Goal: Task Accomplishment & Management: Manage account settings

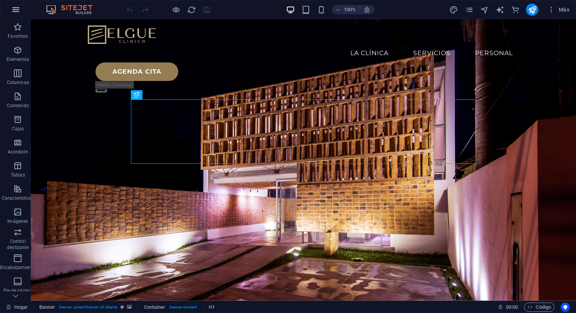
click at [12, 11] on icon "button" at bounding box center [15, 9] width 9 height 9
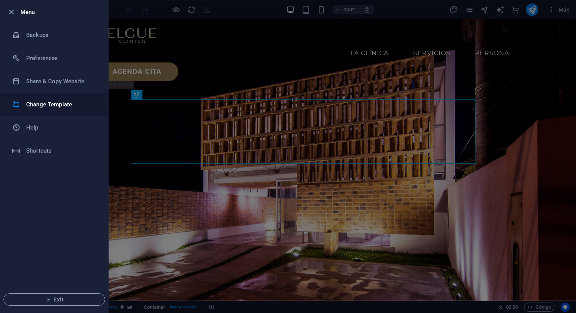
click at [50, 105] on h6 "Change Template" at bounding box center [61, 104] width 71 height 9
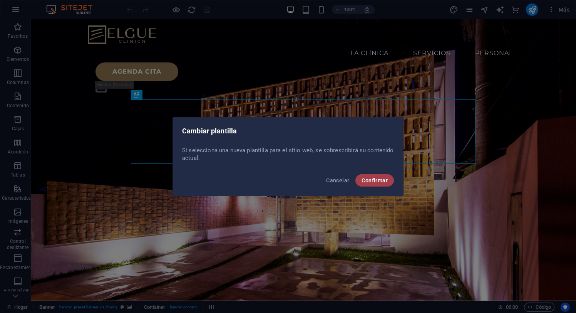
click at [367, 180] on font "Confirmar" at bounding box center [375, 180] width 26 height 6
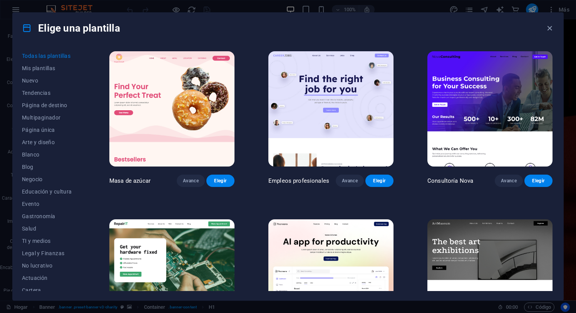
click at [505, 96] on img at bounding box center [490, 108] width 125 height 115
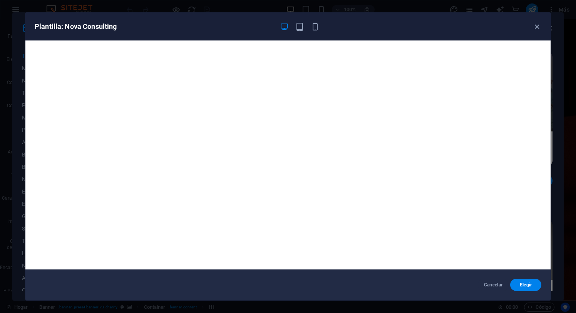
scroll to position [2, 0]
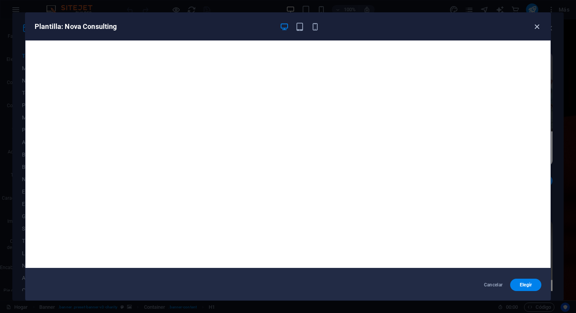
click at [533, 24] on icon "button" at bounding box center [537, 26] width 9 height 9
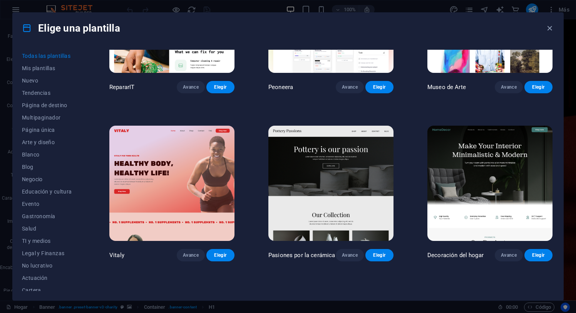
scroll to position [263, 0]
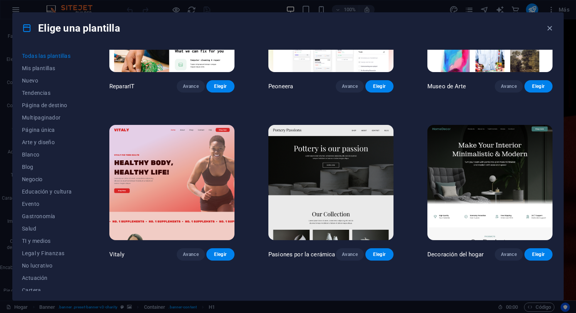
click at [489, 169] on img at bounding box center [490, 182] width 125 height 115
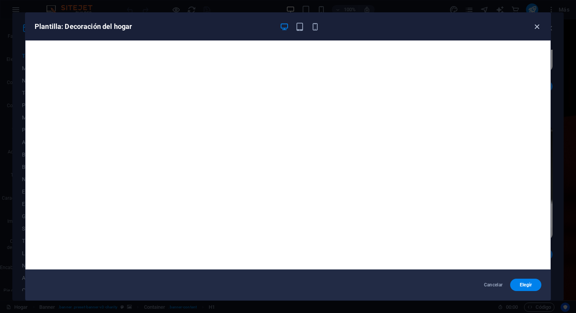
click at [537, 27] on icon "button" at bounding box center [537, 26] width 9 height 9
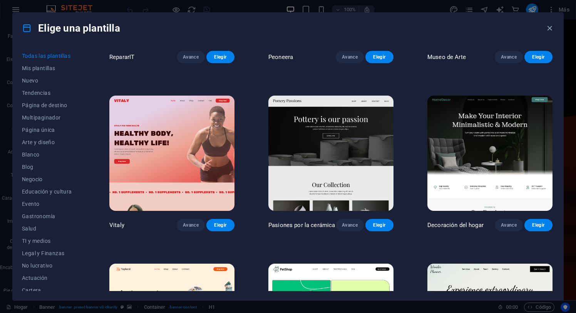
scroll to position [293, 0]
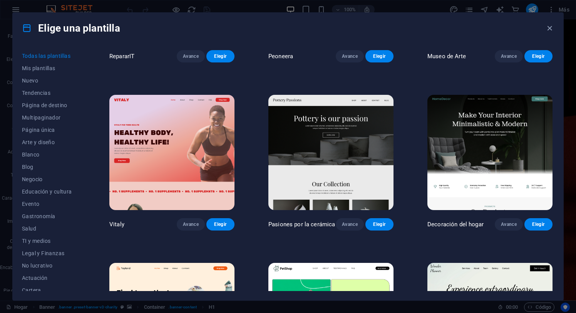
click at [194, 150] on img at bounding box center [171, 152] width 125 height 115
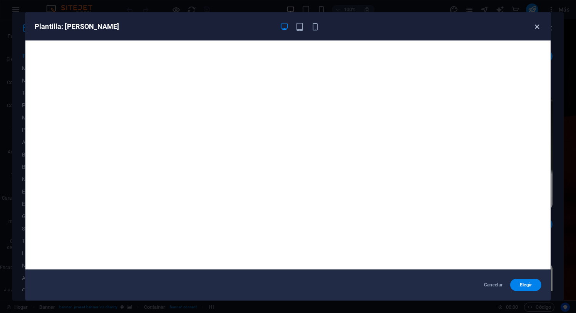
click at [537, 24] on icon "button" at bounding box center [537, 26] width 9 height 9
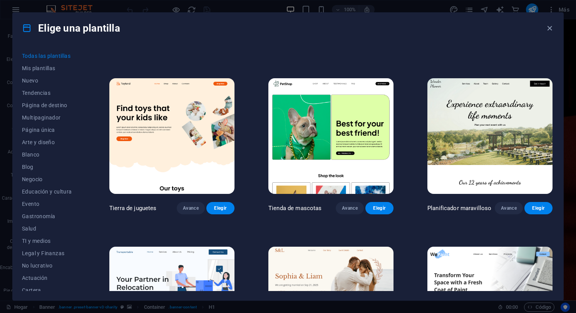
scroll to position [479, 0]
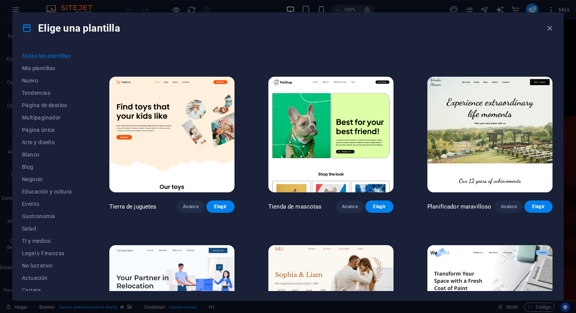
click at [182, 145] on img at bounding box center [171, 134] width 125 height 115
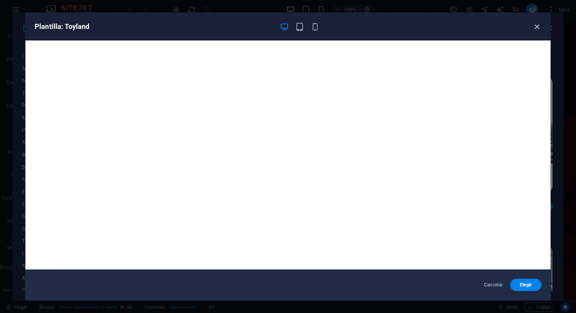
click at [537, 27] on icon "button" at bounding box center [537, 26] width 9 height 9
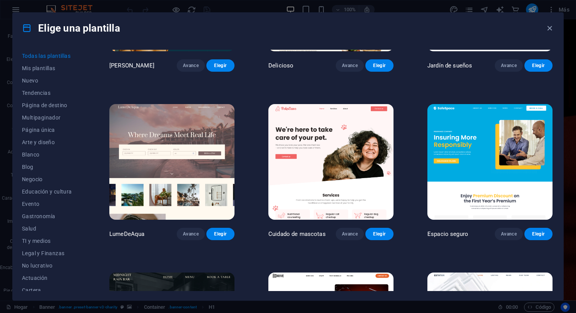
scroll to position [1633, 0]
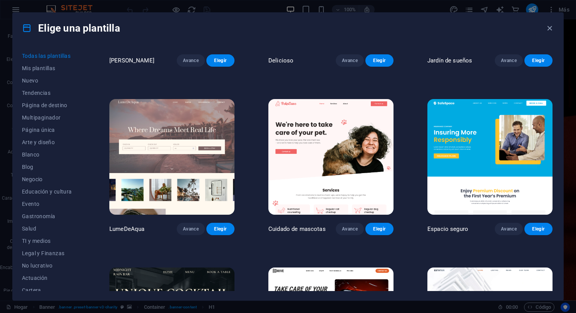
click at [346, 171] on img at bounding box center [330, 156] width 125 height 115
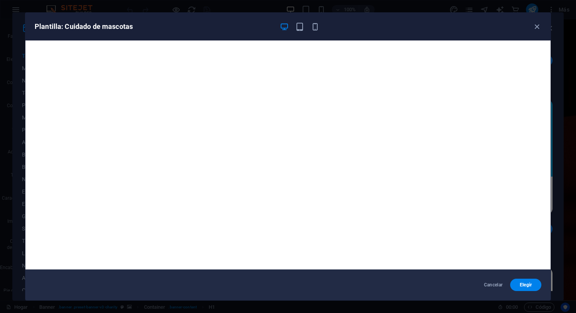
scroll to position [2, 0]
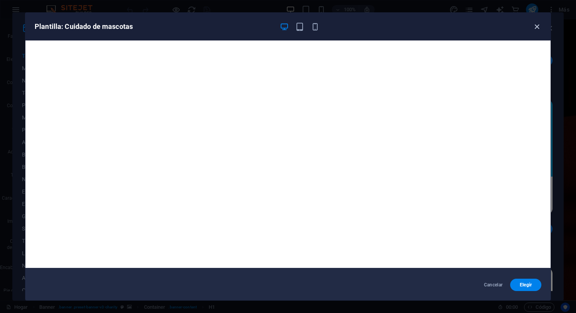
click at [538, 29] on icon "button" at bounding box center [537, 26] width 9 height 9
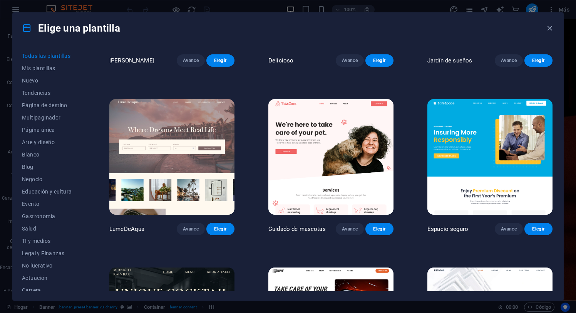
click at [486, 139] on img at bounding box center [490, 156] width 125 height 115
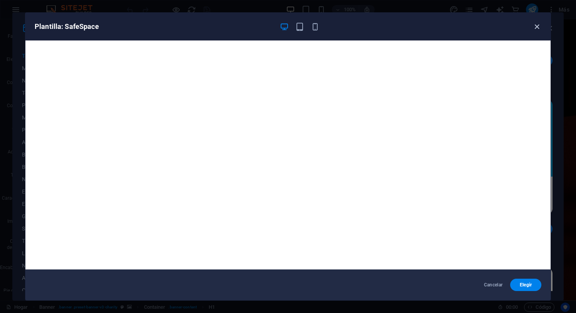
click at [536, 23] on icon "button" at bounding box center [537, 26] width 9 height 9
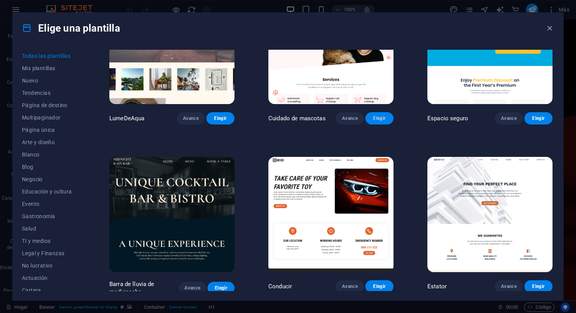
scroll to position [1755, 0]
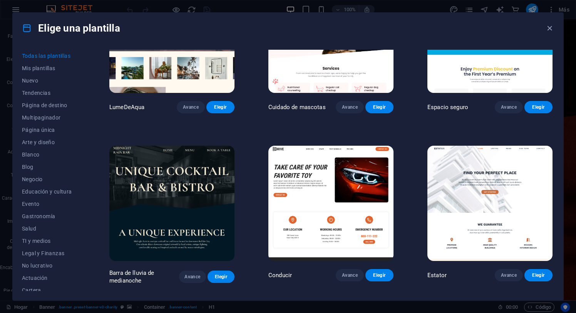
click at [205, 202] on img at bounding box center [171, 203] width 125 height 115
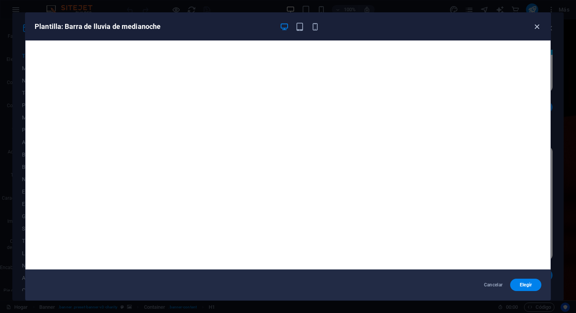
click at [537, 28] on icon "button" at bounding box center [537, 26] width 9 height 9
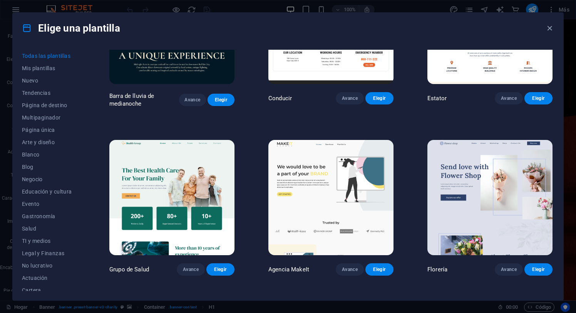
scroll to position [1935, 0]
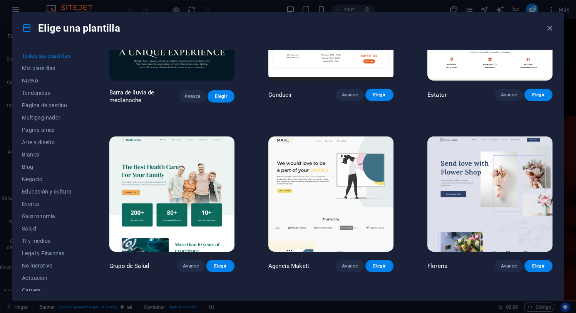
click at [488, 170] on img at bounding box center [490, 193] width 125 height 115
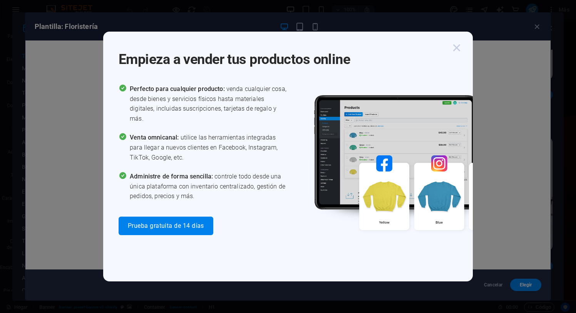
click at [458, 47] on icon "button" at bounding box center [457, 48] width 14 height 14
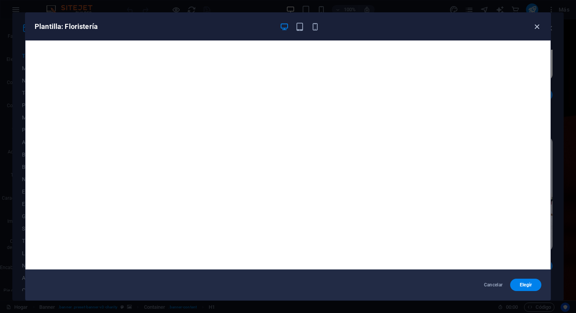
click at [537, 26] on icon "button" at bounding box center [537, 26] width 9 height 9
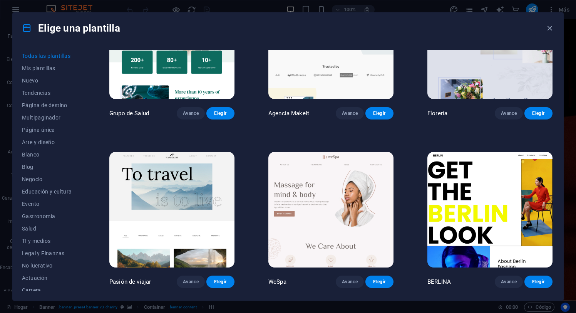
scroll to position [2105, 0]
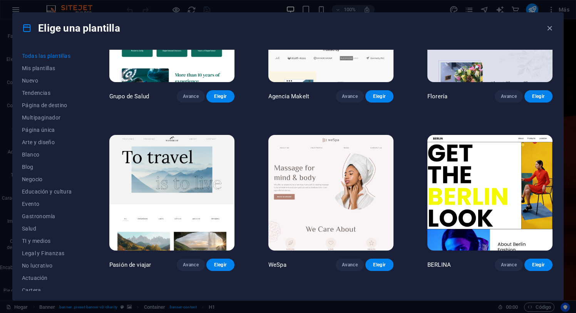
click at [357, 198] on img at bounding box center [330, 192] width 125 height 115
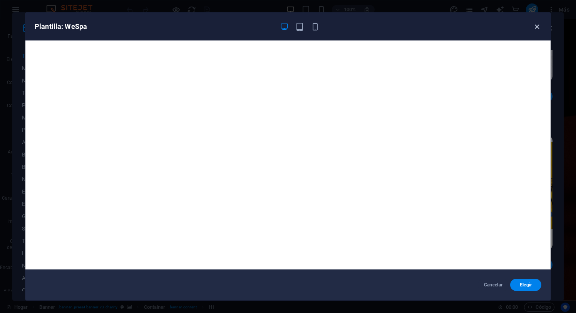
click at [538, 27] on icon "button" at bounding box center [537, 26] width 9 height 9
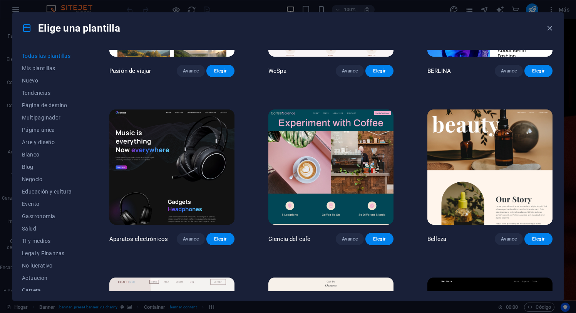
scroll to position [2299, 0]
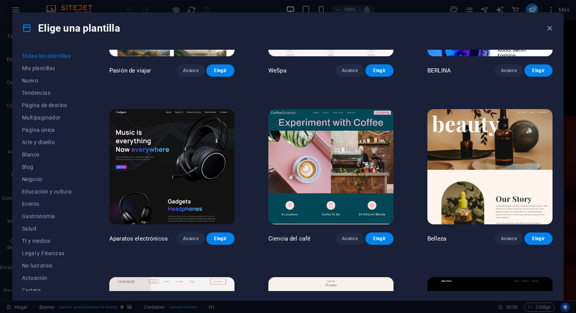
click at [496, 158] on img at bounding box center [490, 166] width 125 height 115
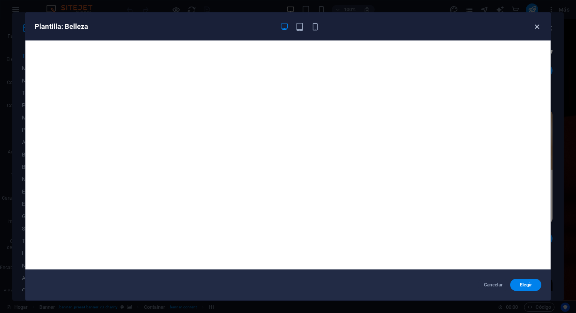
click at [538, 26] on icon "button" at bounding box center [537, 26] width 9 height 9
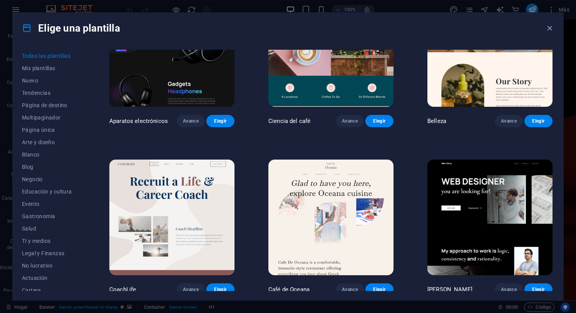
scroll to position [2417, 0]
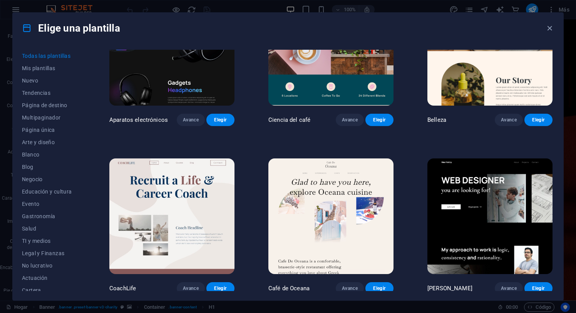
click at [199, 208] on img at bounding box center [171, 215] width 125 height 115
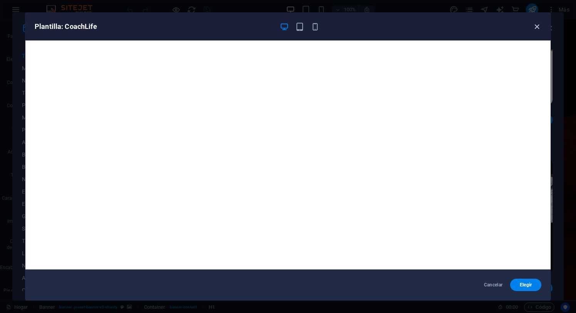
click at [534, 27] on icon "button" at bounding box center [537, 26] width 9 height 9
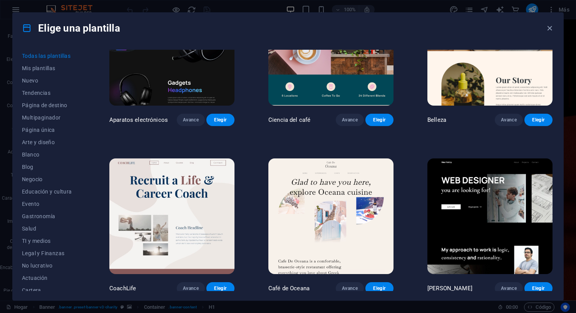
click at [309, 205] on img at bounding box center [330, 215] width 125 height 115
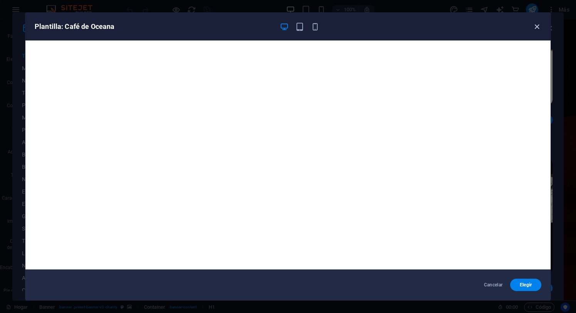
click at [533, 29] on icon "button" at bounding box center [537, 26] width 9 height 9
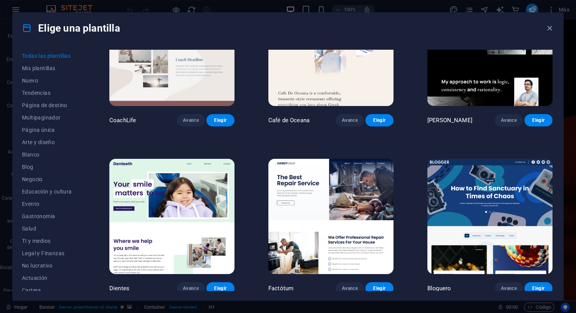
scroll to position [2587, 0]
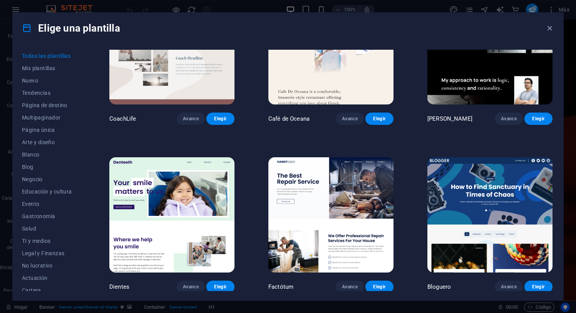
click at [183, 183] on img at bounding box center [171, 214] width 125 height 115
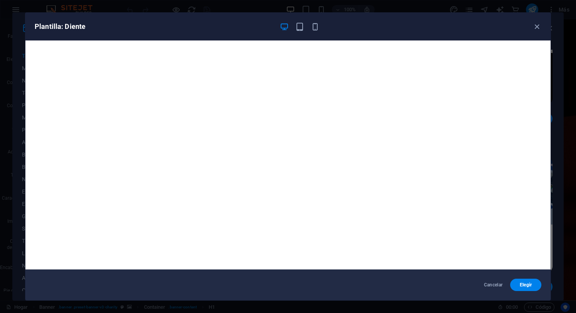
scroll to position [2, 0]
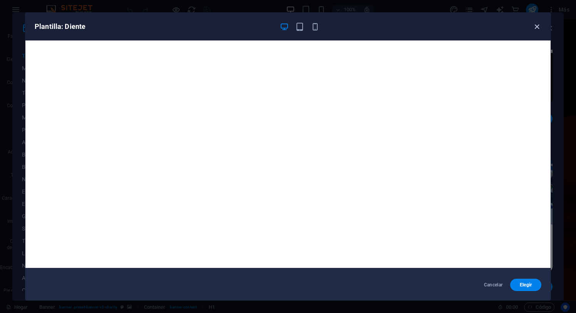
click at [538, 27] on icon "button" at bounding box center [537, 26] width 9 height 9
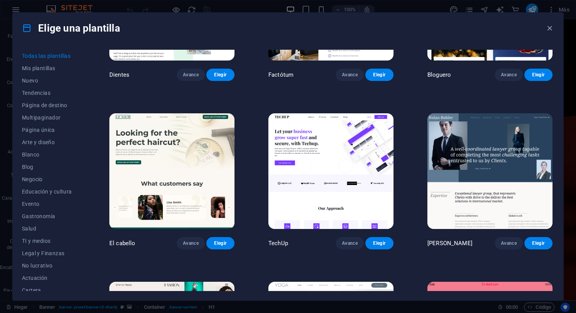
scroll to position [2799, 0]
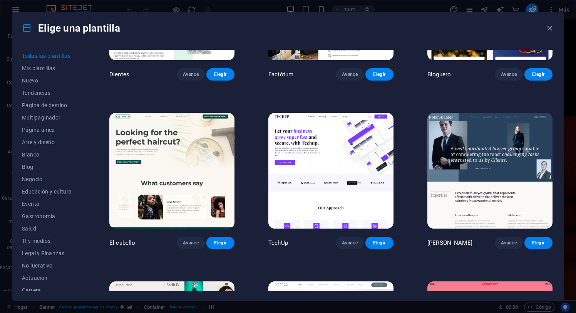
click at [207, 173] on img at bounding box center [171, 170] width 125 height 115
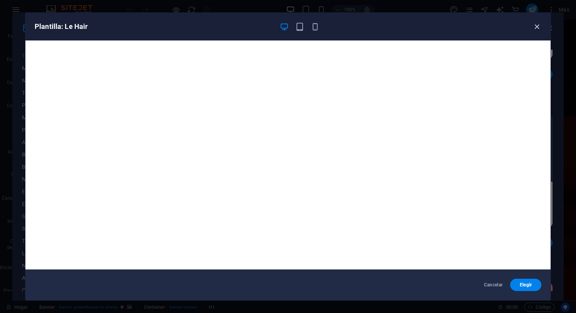
click at [540, 27] on icon "button" at bounding box center [537, 26] width 9 height 9
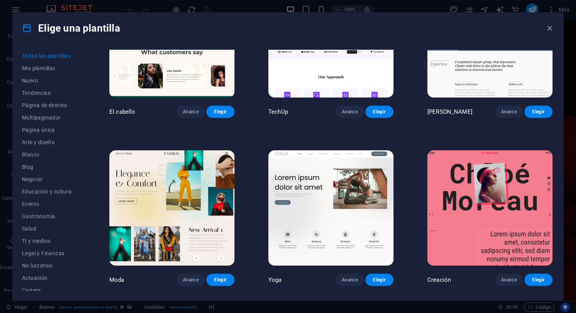
scroll to position [2930, 0]
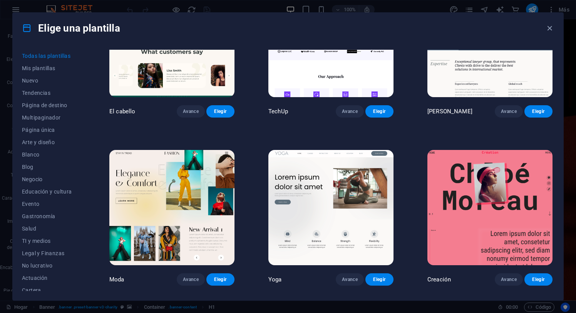
click at [322, 195] on img at bounding box center [330, 207] width 125 height 115
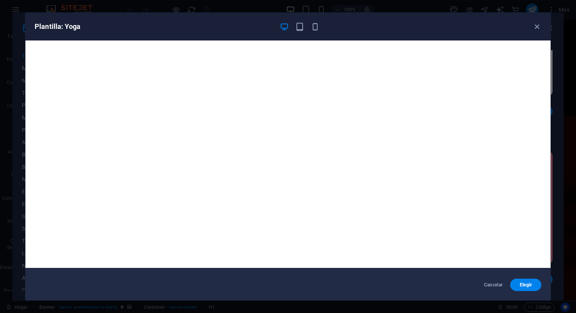
scroll to position [0, 0]
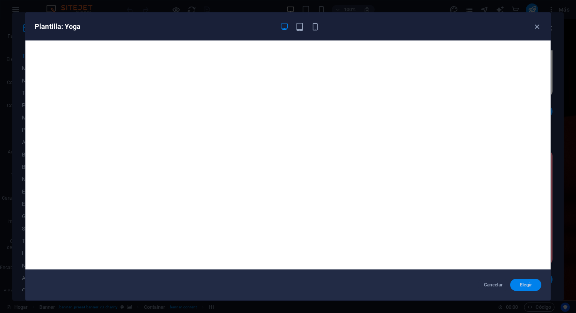
click at [527, 285] on font "Elegir" at bounding box center [526, 284] width 12 height 5
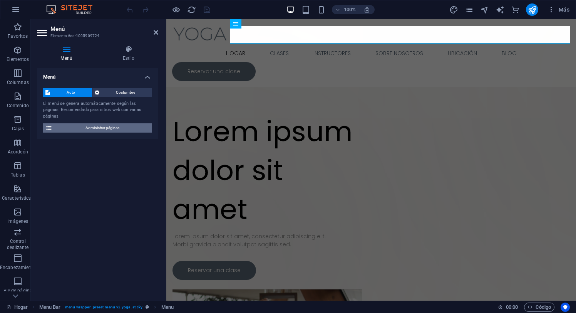
click at [95, 124] on span "Administrar páginas" at bounding box center [102, 127] width 95 height 9
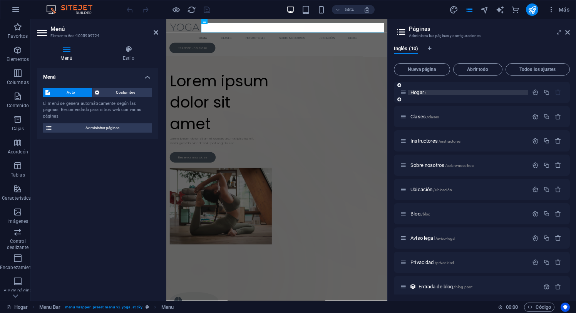
click at [420, 93] on font "Hogar" at bounding box center [417, 92] width 13 height 6
click at [423, 91] on font "Hogar" at bounding box center [417, 92] width 13 height 6
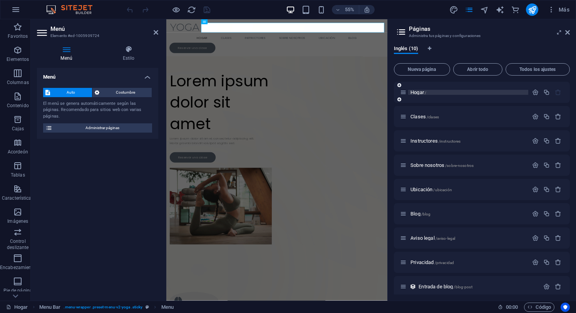
click at [461, 91] on p "Hogar /" at bounding box center [469, 92] width 116 height 5
click at [419, 91] on font "Hogar" at bounding box center [417, 92] width 13 height 6
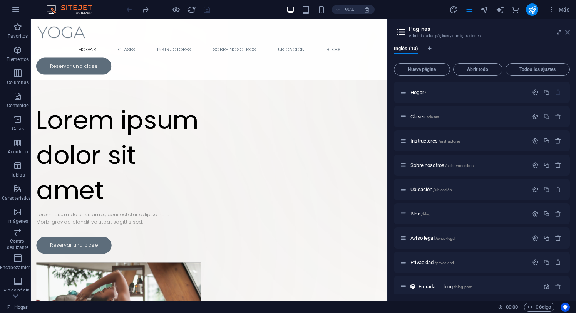
click at [566, 35] on icon at bounding box center [567, 32] width 5 height 6
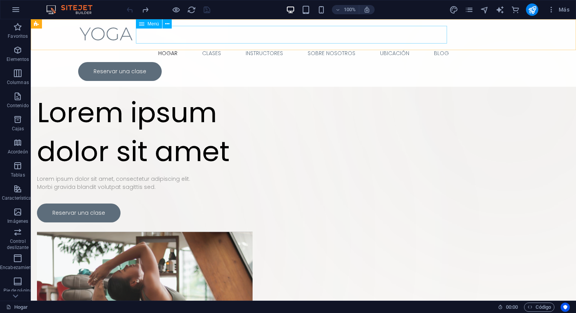
click at [164, 44] on nav "Hogar Clases Instructores Sobre nosotros Ubicación Blog" at bounding box center [303, 53] width 451 height 18
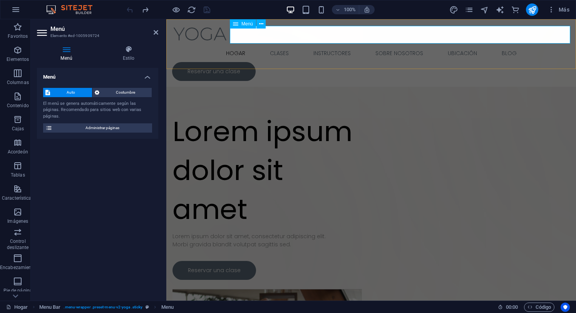
click at [271, 44] on nav "Hogar Clases Instructores Sobre nosotros Ubicación Blog" at bounding box center [371, 53] width 398 height 18
click at [123, 91] on font "Costumbre" at bounding box center [125, 92] width 19 height 4
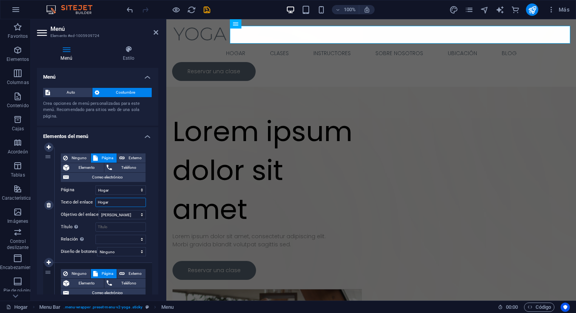
click at [117, 201] on input "Hogar" at bounding box center [121, 202] width 50 height 9
click at [228, 87] on div "Suelta el contenido aquí o Añadir elementos Pegar portapapeles Lorem ipsum dolo…" at bounding box center [371, 246] width 410 height 455
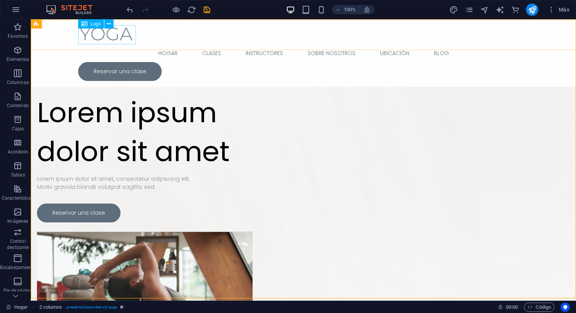
click at [108, 34] on div at bounding box center [303, 34] width 451 height 19
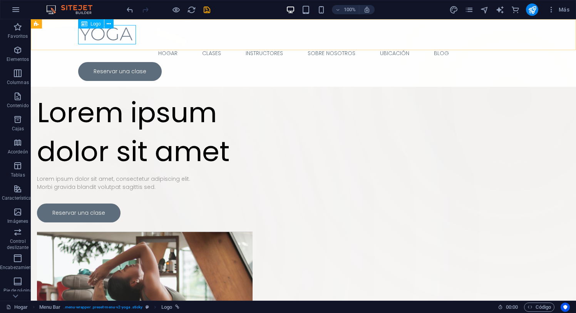
click at [91, 22] on font "Logo" at bounding box center [96, 23] width 10 height 5
click at [91, 23] on font "Logo" at bounding box center [96, 23] width 10 height 5
click at [111, 24] on button at bounding box center [108, 23] width 9 height 9
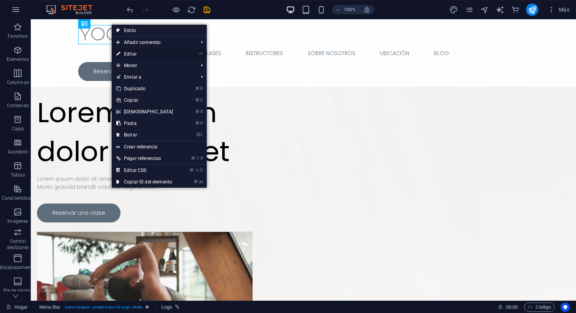
click at [131, 52] on font "Editar" at bounding box center [130, 53] width 13 height 5
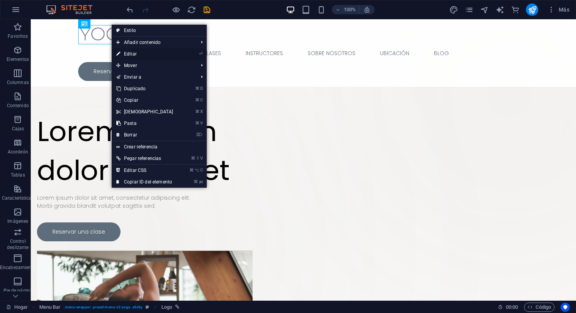
select select "px"
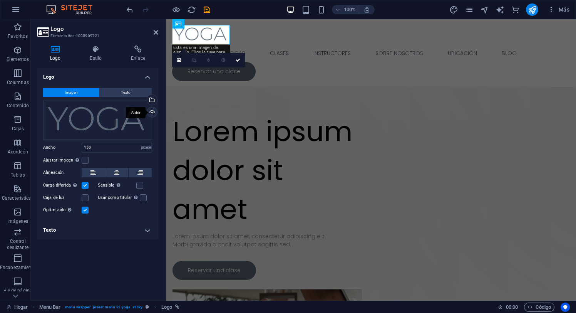
click at [153, 112] on div "Subir" at bounding box center [152, 113] width 12 height 12
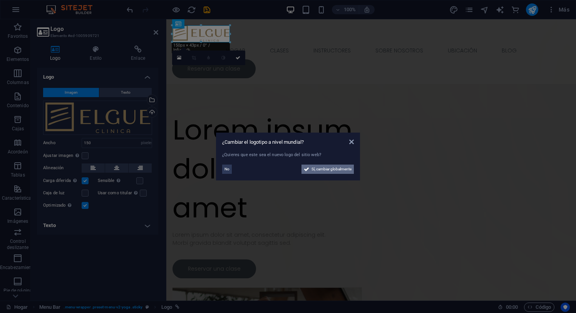
click at [325, 170] on font "Sí, cambiar globalmente" at bounding box center [332, 169] width 40 height 4
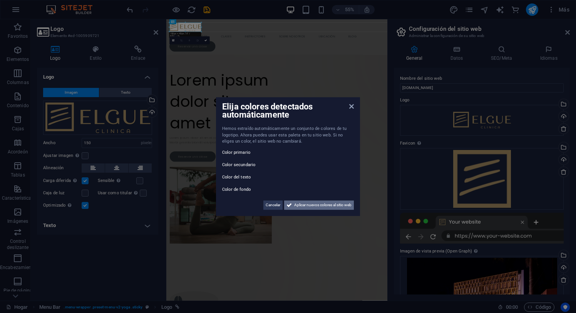
click at [318, 205] on font "Aplicar nuevos colores al sitio web" at bounding box center [322, 205] width 57 height 4
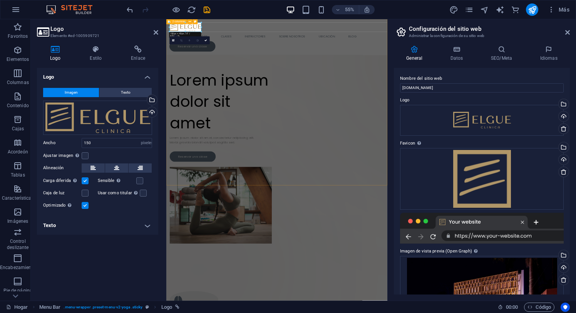
click at [353, 78] on div "Suelta el contenido aquí o Añadir elementos Pegar portapapeles Lorem ipsum dolo…" at bounding box center [367, 244] width 402 height 451
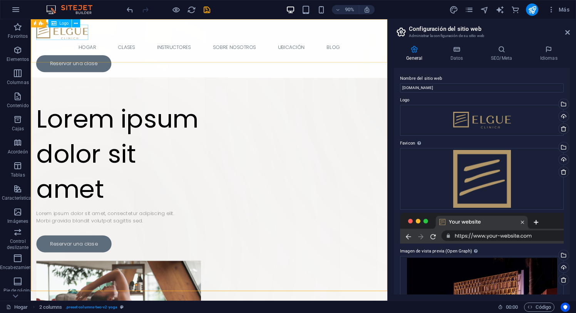
click at [82, 32] on div at bounding box center [229, 33] width 385 height 17
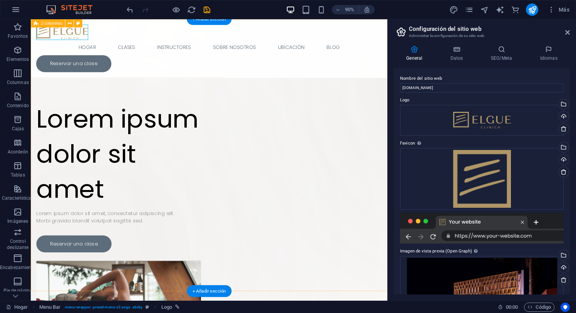
click at [151, 97] on div "Suelta el contenido aquí o Añadir elementos Pegar portapapeles Lorem ipsum dolo…" at bounding box center [229, 243] width 396 height 448
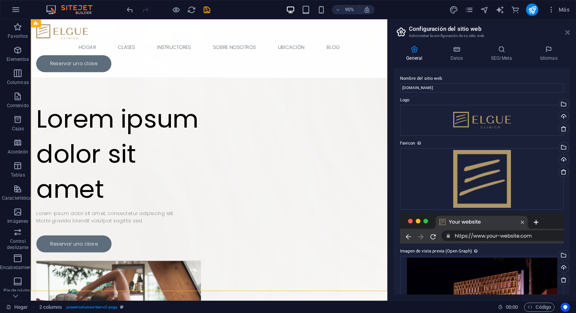
click at [569, 34] on icon at bounding box center [567, 32] width 5 height 6
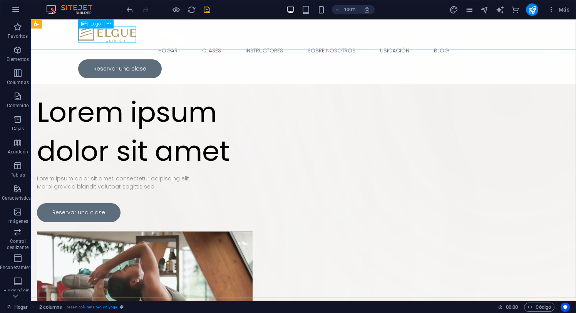
click at [119, 34] on div at bounding box center [303, 33] width 451 height 17
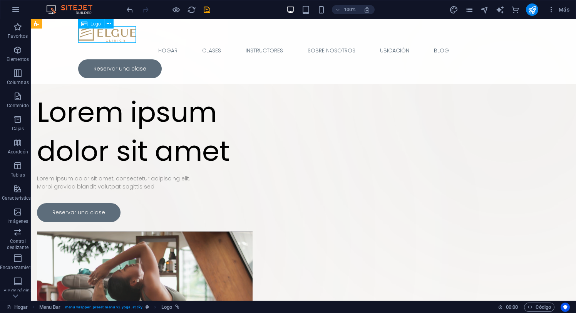
click at [119, 34] on div at bounding box center [303, 33] width 451 height 17
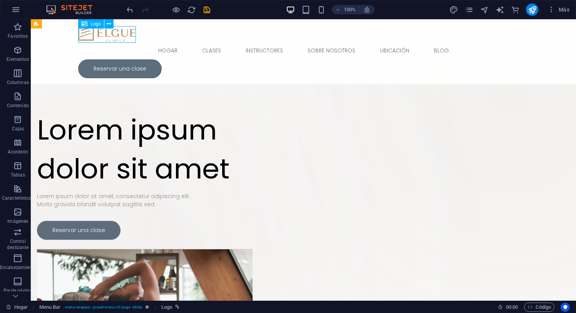
select select "px"
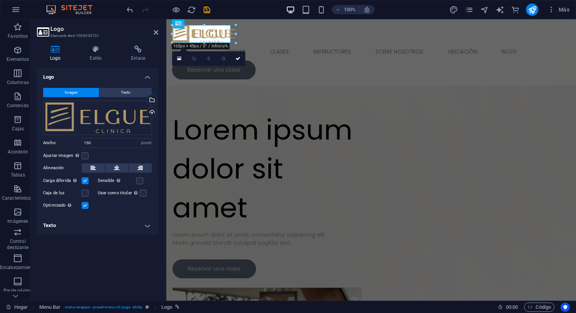
type input "152"
click at [258, 86] on div "Suelta el contenido aquí o Añadir elementos Pegar portapapeles Lorem ipsum dolo…" at bounding box center [371, 245] width 410 height 453
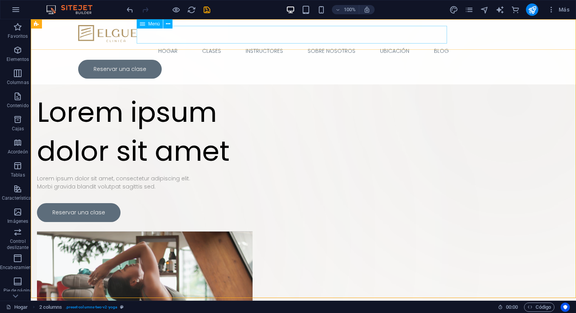
click at [156, 42] on nav "Hogar Clases Instructores Sobre nosotros Ubicación Blog" at bounding box center [303, 51] width 451 height 18
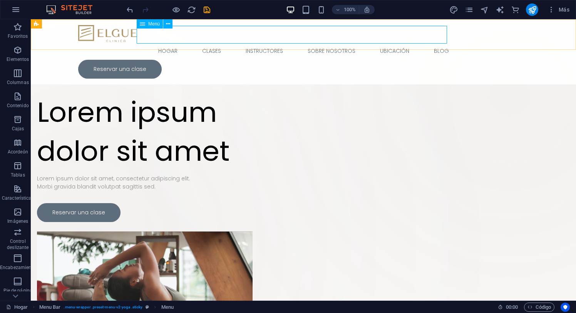
click at [148, 23] on font "Menú" at bounding box center [154, 23] width 12 height 5
click at [522, 60] on div "Reservar una clase" at bounding box center [303, 69] width 451 height 19
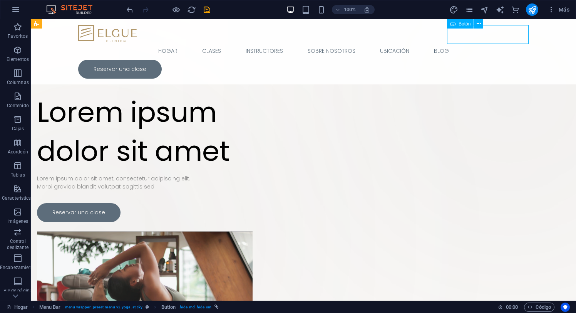
click at [495, 60] on div "Reservar una clase" at bounding box center [303, 69] width 451 height 19
click at [359, 42] on nav "Hogar Clases Instructores Sobre nosotros Ubicación Blog" at bounding box center [303, 51] width 451 height 18
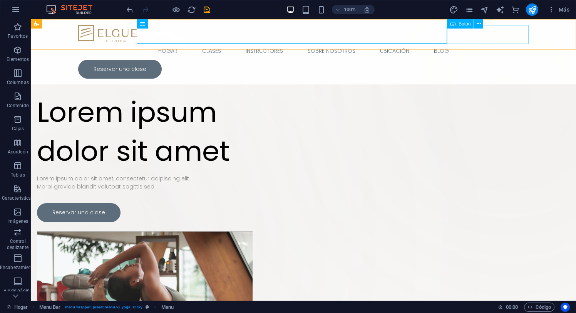
click at [466, 60] on div "Reservar una clase" at bounding box center [303, 69] width 451 height 19
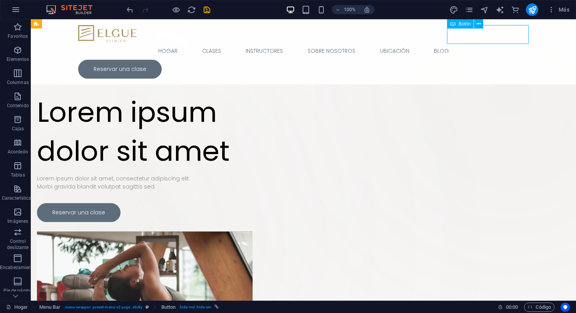
click at [477, 60] on div "Reservar una clase" at bounding box center [303, 69] width 451 height 19
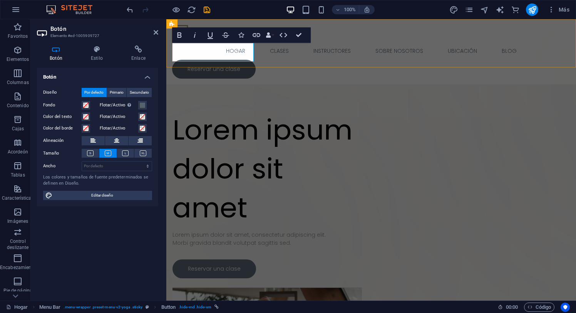
click at [205, 65] on font "Reservar una clase" at bounding box center [214, 69] width 53 height 8
click at [287, 84] on div "Suelta el contenido aquí o Añadir elementos Pegar portapapeles Lorem ipsum dolo…" at bounding box center [371, 245] width 410 height 453
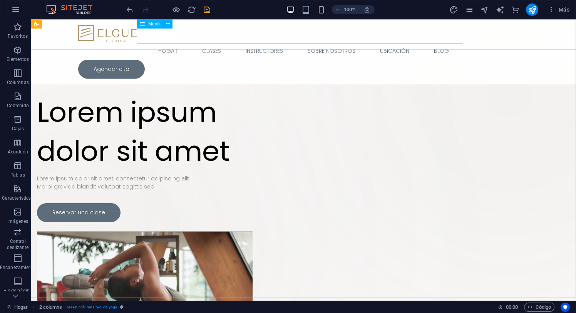
click at [441, 42] on nav "Hogar Clases Instructores Sobre nosotros Ubicación Blog" at bounding box center [303, 51] width 451 height 18
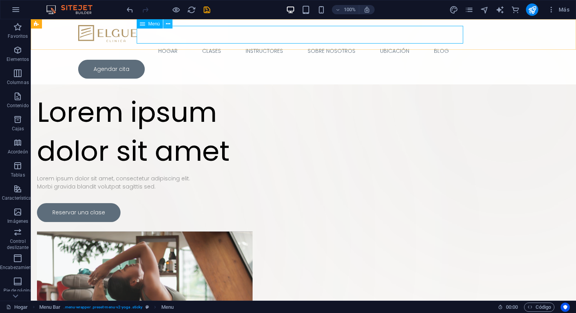
click at [167, 24] on icon at bounding box center [168, 24] width 4 height 8
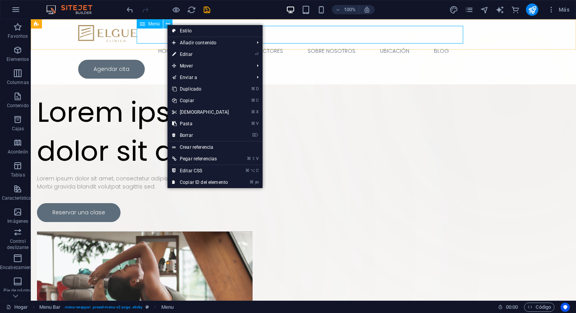
click at [166, 21] on icon at bounding box center [168, 24] width 4 height 8
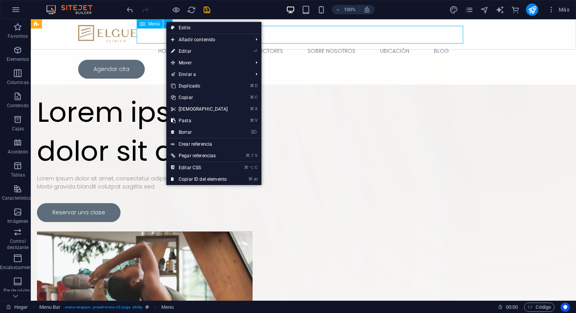
click at [149, 24] on font "Menú" at bounding box center [154, 23] width 12 height 5
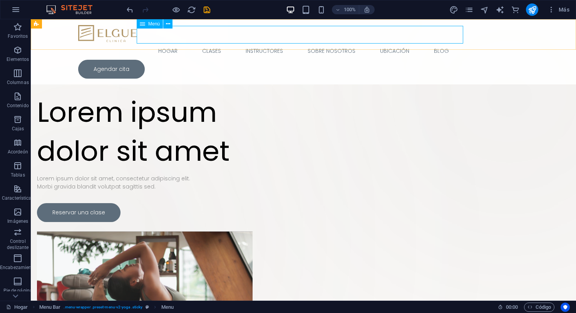
click at [149, 24] on font "Menú" at bounding box center [154, 23] width 12 height 5
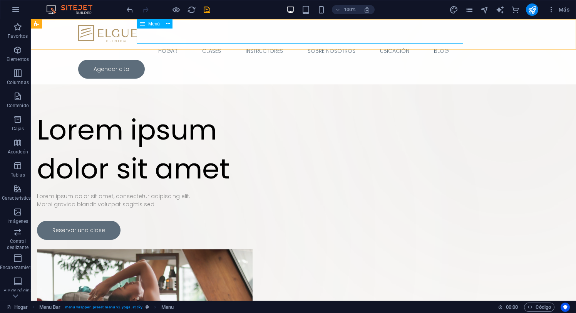
select select
select select "1"
select select
select select "2"
select select
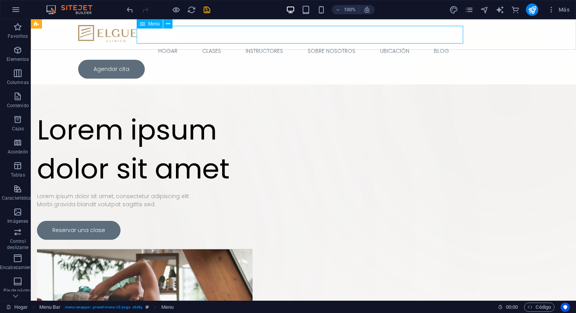
select select "3"
select select
select select "4"
select select
select select "5"
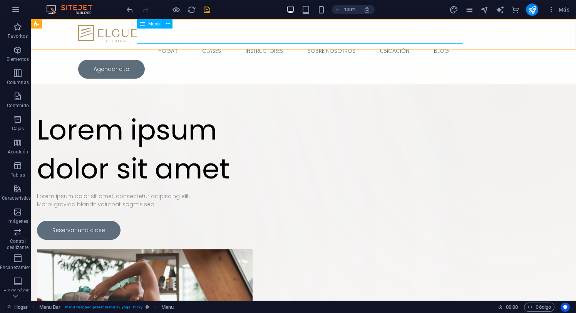
select select
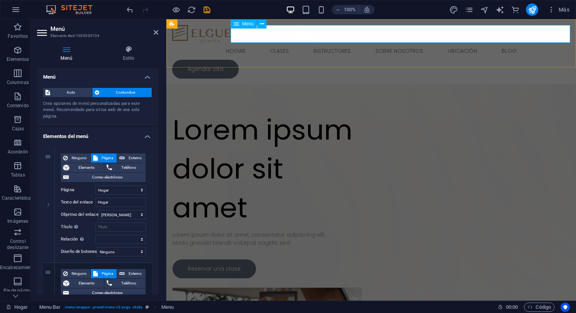
click at [261, 42] on nav "Hogar Clases Instructores Sobre nosotros Ubicación Blog" at bounding box center [371, 51] width 398 height 18
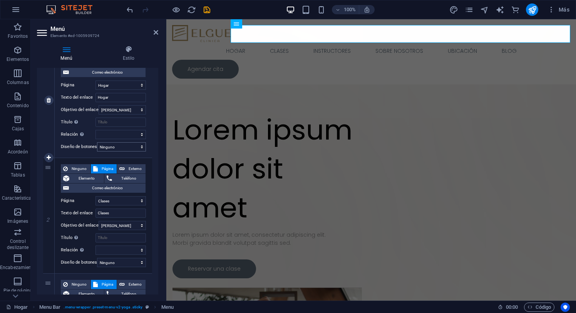
scroll to position [106, 0]
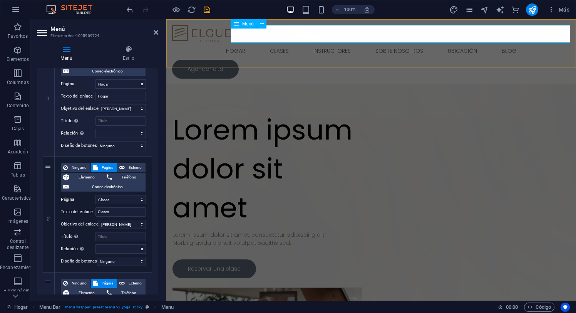
click at [238, 23] on icon at bounding box center [236, 23] width 5 height 9
click at [131, 49] on icon at bounding box center [128, 49] width 59 height 8
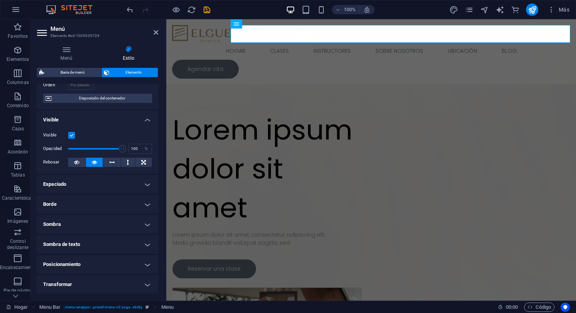
scroll to position [76, 0]
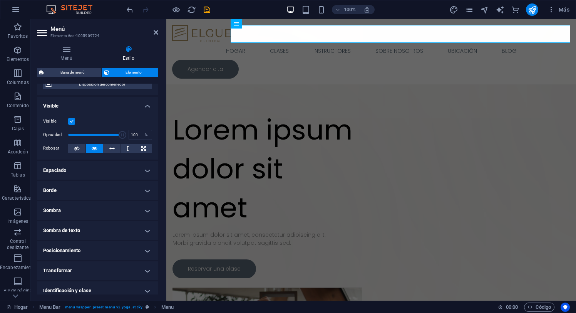
click at [145, 169] on h4 "Espaciado" at bounding box center [97, 170] width 121 height 18
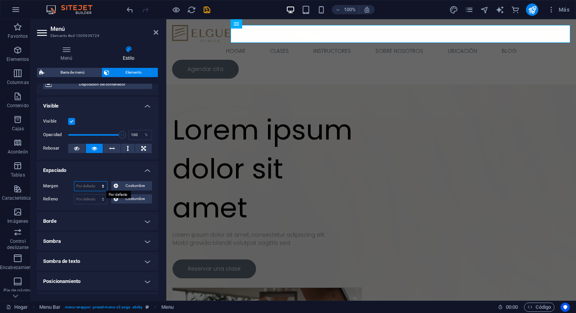
click at [102, 188] on select "Por defecto auto píxeles % movimiento rápido del ojo Volkswagen vh Costumbre" at bounding box center [90, 185] width 33 height 9
click at [74, 181] on select "Por defecto auto píxeles % movimiento rápido del ojo Volkswagen vh Costumbre" at bounding box center [90, 185] width 33 height 9
click at [111, 148] on icon at bounding box center [111, 148] width 5 height 9
click at [92, 147] on icon at bounding box center [94, 148] width 5 height 9
click at [102, 185] on select "Por defecto auto píxeles % movimiento rápido del ojo Volkswagen vh Costumbre" at bounding box center [90, 185] width 33 height 9
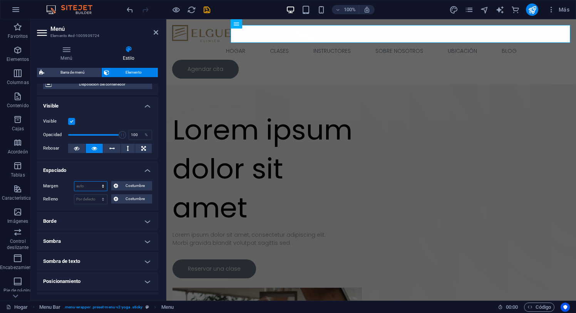
select select "%"
click at [98, 181] on select "Por defecto auto píxeles % movimiento rápido del ojo Volkswagen vh Costumbre" at bounding box center [90, 185] width 33 height 9
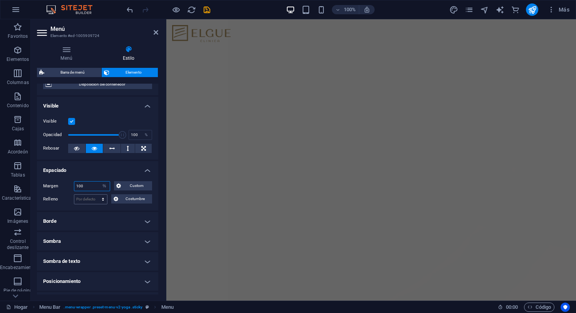
scroll to position [579, 0]
click at [93, 187] on input "100" at bounding box center [90, 185] width 33 height 9
type input "10"
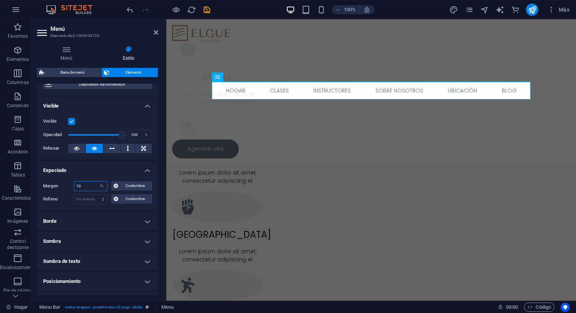
click at [88, 186] on input "10" at bounding box center [90, 185] width 33 height 9
click at [127, 185] on font "Costumbre" at bounding box center [135, 185] width 19 height 4
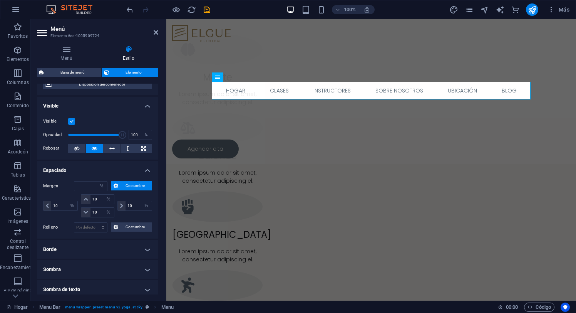
click at [117, 186] on icon at bounding box center [116, 185] width 5 height 9
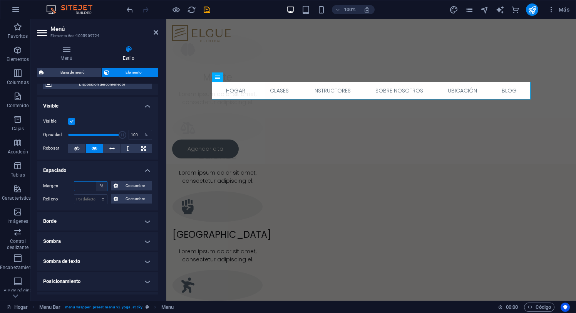
click at [101, 184] on select "Por defecto auto píxeles % movimiento rápido del ojo Volkswagen vh Costumbre" at bounding box center [101, 185] width 11 height 9
click at [96, 181] on select "Por defecto auto píxeles % movimiento rápido del ojo Volkswagen vh Costumbre" at bounding box center [101, 185] width 11 height 9
select select "DISABLED_OPTION_VALUE"
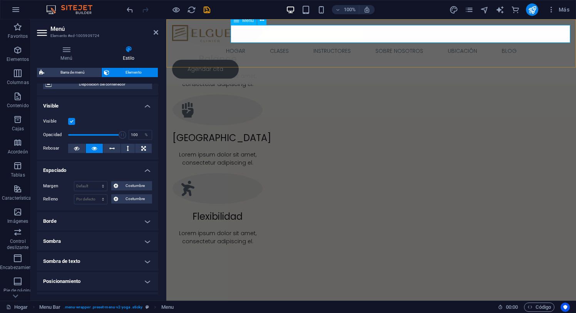
click at [269, 42] on nav "Hogar Clases Instructores Sobre nosotros Ubicación Blog" at bounding box center [371, 51] width 398 height 18
click at [267, 42] on nav "Hogar Clases Instructores Sobre nosotros Ubicación Blog" at bounding box center [371, 51] width 398 height 18
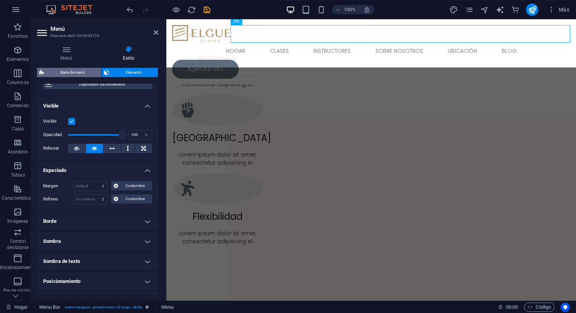
click at [81, 70] on font "Barra de menú" at bounding box center [72, 72] width 24 height 4
select select "px"
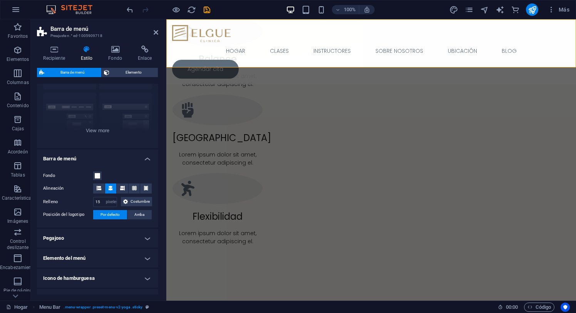
scroll to position [68, 0]
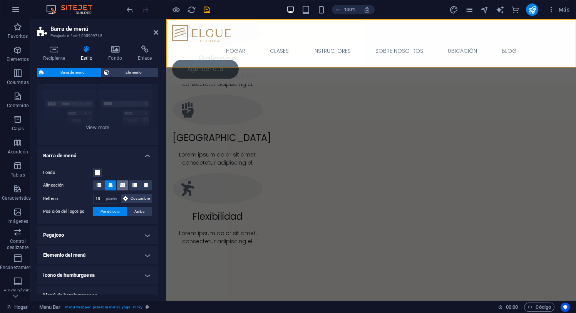
click at [124, 187] on icon at bounding box center [122, 185] width 5 height 5
click at [97, 186] on icon at bounding box center [99, 185] width 5 height 5
click at [113, 185] on button at bounding box center [111, 185] width 12 height 10
click at [121, 185] on icon at bounding box center [122, 185] width 5 height 5
click at [109, 184] on icon at bounding box center [110, 185] width 5 height 5
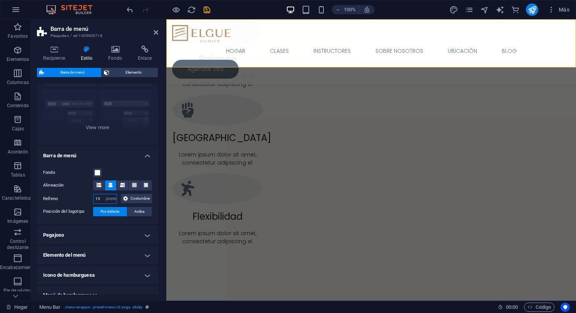
click at [117, 199] on input "15" at bounding box center [105, 198] width 23 height 9
click at [115, 198] on input "15" at bounding box center [105, 198] width 23 height 9
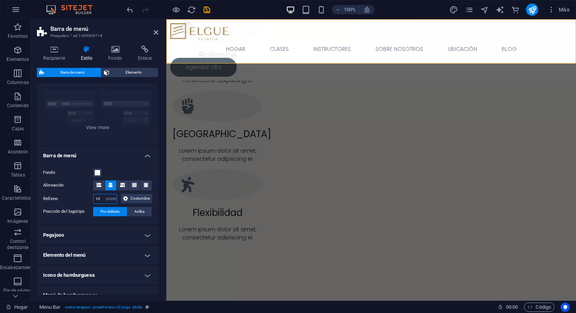
click at [110, 200] on input "10" at bounding box center [105, 198] width 23 height 9
type input "15"
click at [121, 183] on icon at bounding box center [122, 185] width 5 height 5
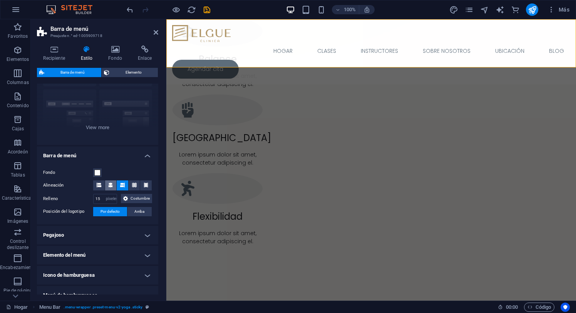
click at [111, 186] on icon at bounding box center [110, 185] width 5 height 5
click at [130, 203] on span "Costumbre" at bounding box center [140, 198] width 20 height 9
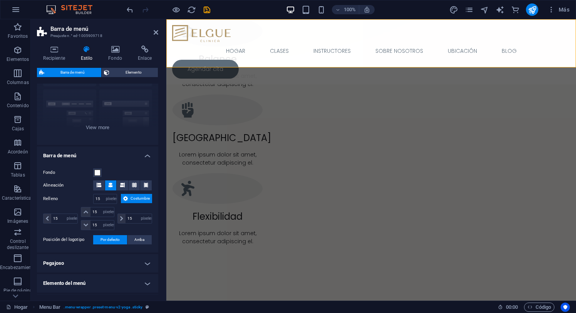
click at [131, 203] on span "Costumbre" at bounding box center [140, 198] width 20 height 9
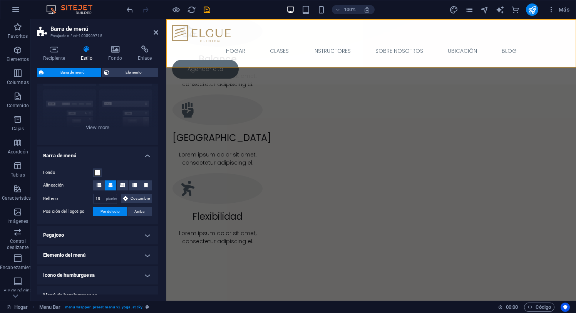
click at [146, 155] on h4 "Barra de menú" at bounding box center [97, 153] width 121 height 14
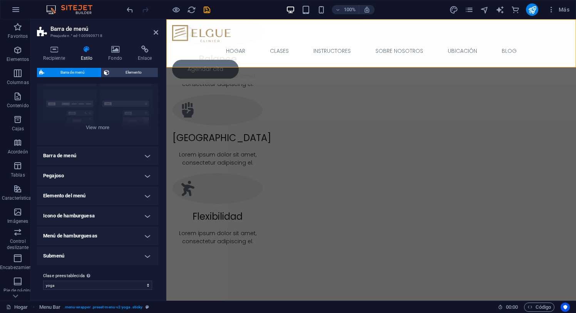
scroll to position [69, 0]
click at [142, 193] on h4 "Elemento del menú" at bounding box center [97, 194] width 121 height 18
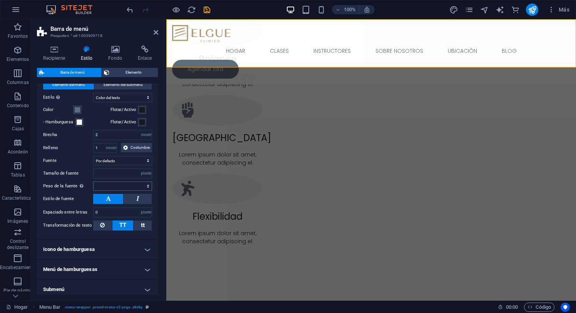
scroll to position [199, 0]
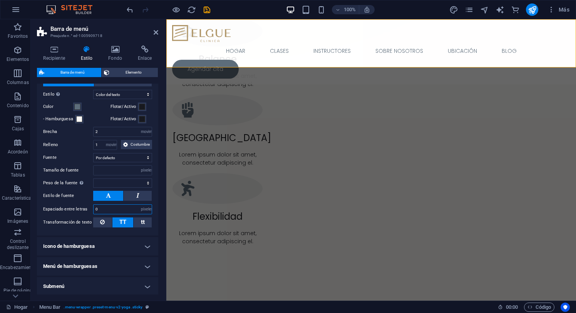
click at [116, 214] on input "0" at bounding box center [123, 209] width 58 height 9
type input "1"
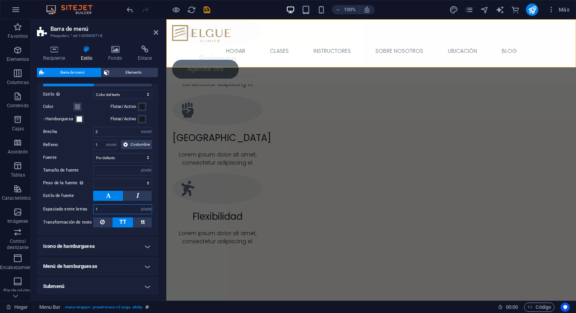
select select
click at [104, 214] on input "1" at bounding box center [123, 209] width 58 height 9
type input "0"
select select
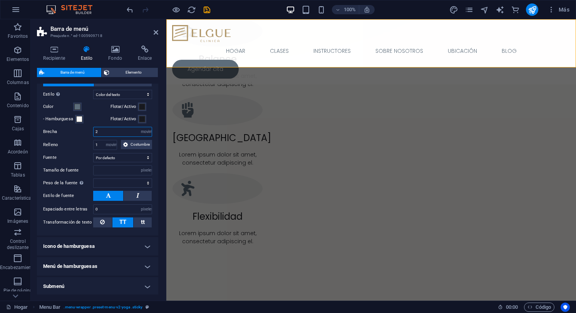
click at [107, 132] on input "2" at bounding box center [123, 131] width 58 height 9
type input "1"
select select
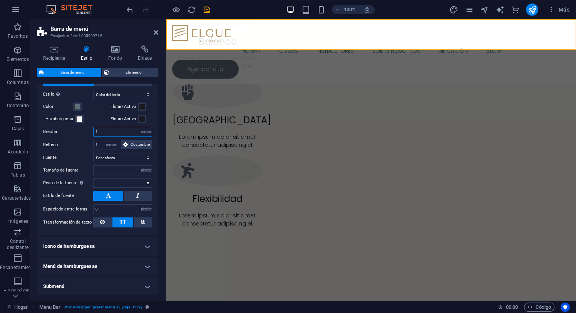
click at [109, 132] on input "1" at bounding box center [123, 131] width 58 height 9
type input "2"
select select
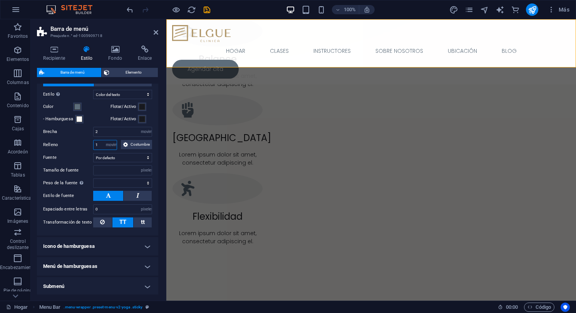
click at [106, 143] on input "1" at bounding box center [105, 144] width 23 height 9
type input "2"
select select
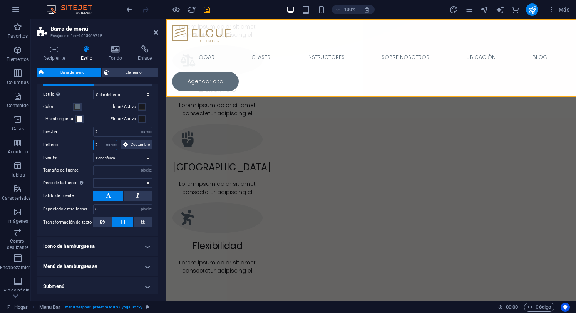
click at [108, 143] on input "2" at bounding box center [105, 144] width 23 height 9
type input "1"
click at [107, 131] on input "2" at bounding box center [123, 131] width 58 height 9
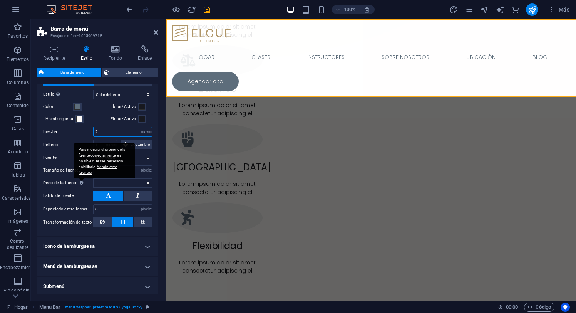
select select
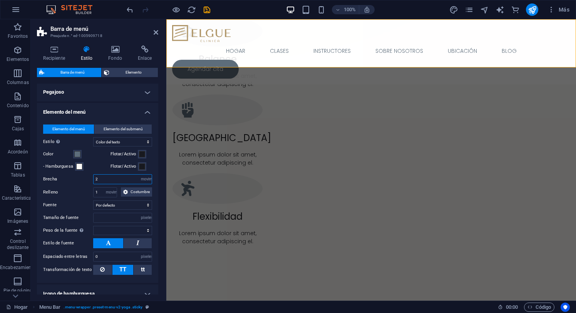
scroll to position [150, 0]
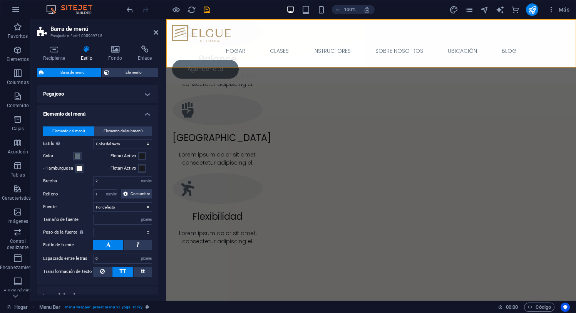
click at [74, 131] on font "Elemento del menú" at bounding box center [68, 131] width 33 height 4
click at [268, 42] on nav "Hogar Clases Instructores Sobre nosotros Ubicación Blog" at bounding box center [371, 51] width 398 height 18
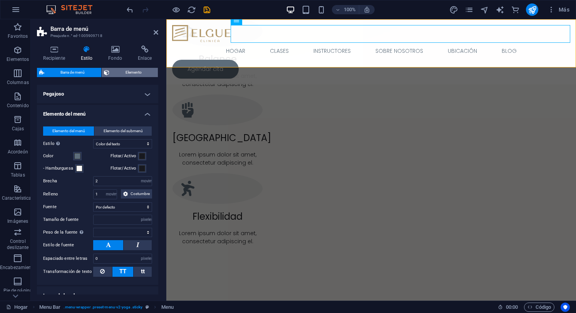
click at [131, 73] on font "Elemento" at bounding box center [134, 72] width 16 height 4
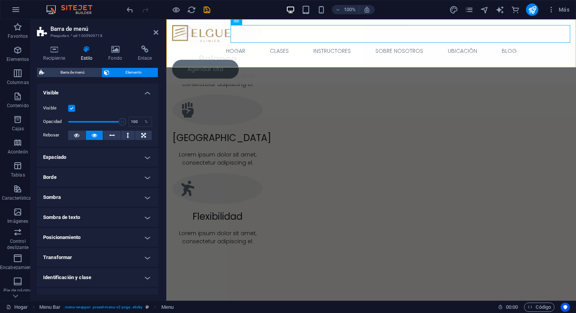
click at [145, 157] on h4 "Espaciado" at bounding box center [97, 157] width 121 height 18
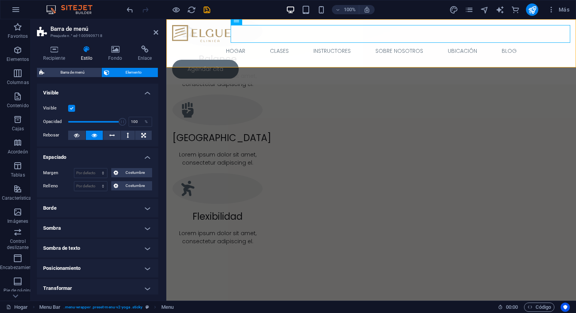
click at [145, 157] on h4 "Espaciado" at bounding box center [97, 155] width 121 height 14
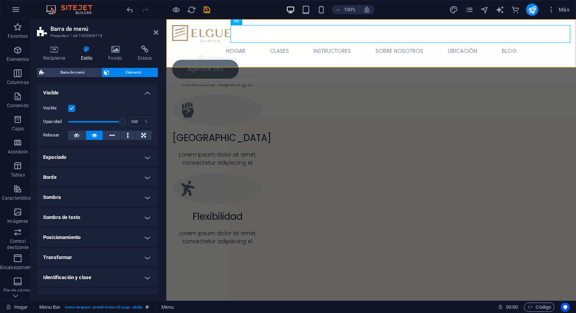
click at [145, 238] on h4 "Posicionamiento" at bounding box center [97, 237] width 121 height 18
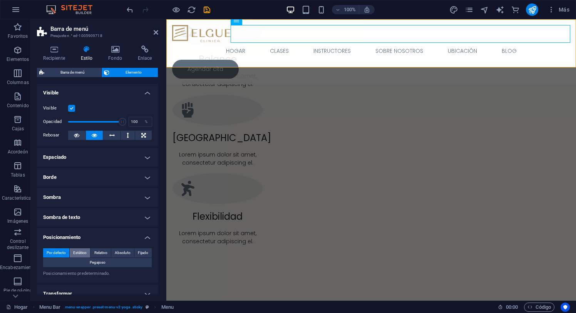
click at [84, 252] on font "Estático" at bounding box center [79, 252] width 13 height 4
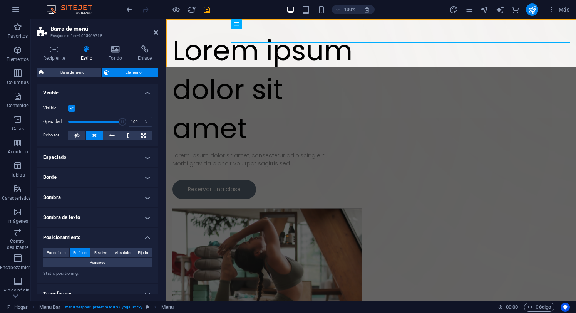
scroll to position [0, 0]
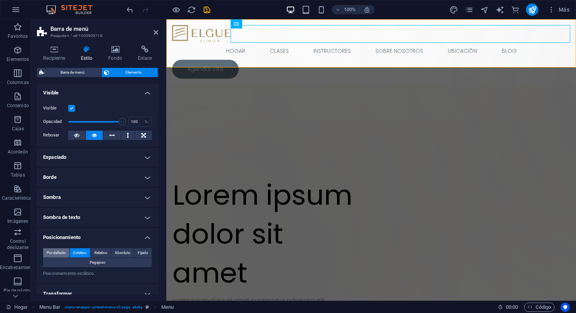
click at [60, 251] on font "Por defecto" at bounding box center [56, 252] width 19 height 4
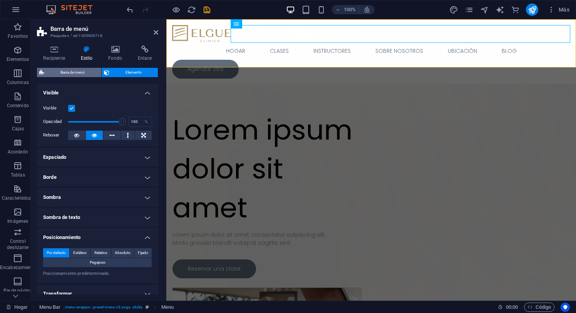
click at [83, 72] on font "Barra de menú" at bounding box center [72, 72] width 24 height 4
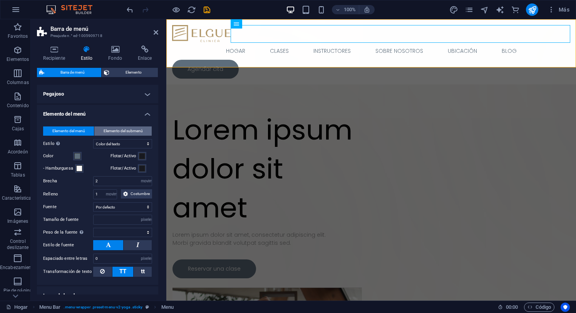
click at [122, 131] on font "Elemento del submenú" at bounding box center [123, 131] width 39 height 4
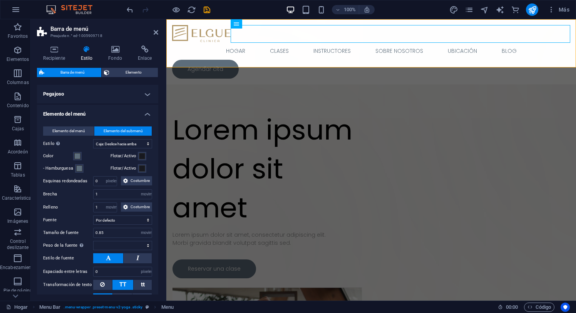
select select
click at [71, 129] on font "Elemento del menú" at bounding box center [68, 131] width 33 height 4
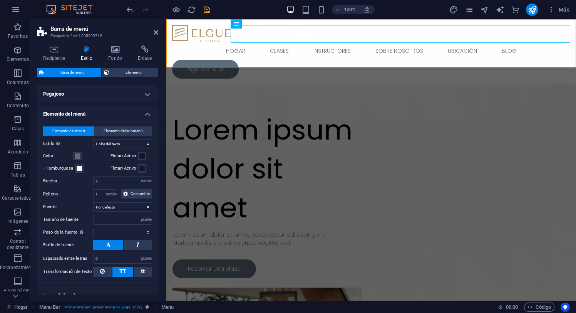
select select
click at [192, 86] on div "Suelta el contenido aquí o Añadir elementos Pegar portapapeles Lorem ipsum dolo…" at bounding box center [371, 245] width 410 height 453
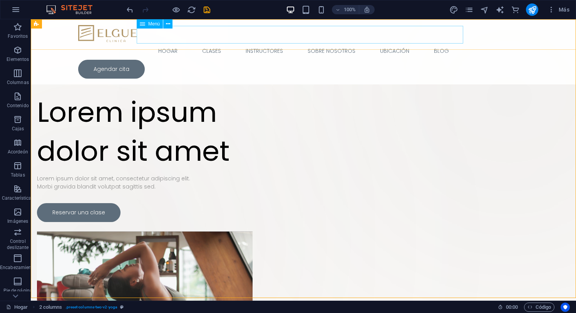
click at [169, 42] on nav "Hogar Clases Instructores Sobre nosotros Ubicación Blog" at bounding box center [303, 51] width 451 height 18
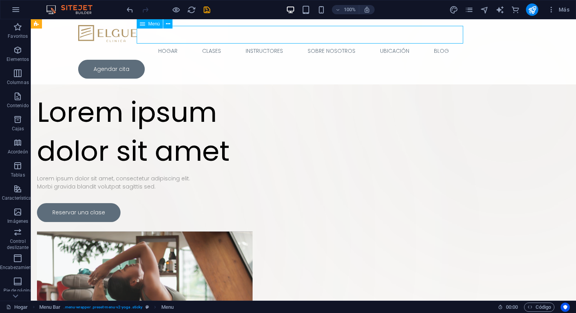
click at [170, 42] on nav "Hogar Clases Instructores Sobre nosotros Ubicación Blog" at bounding box center [303, 51] width 451 height 18
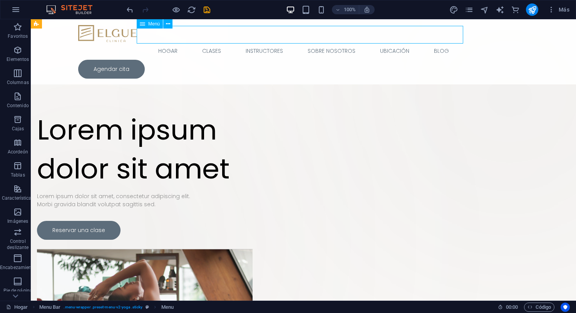
select select
select select "1"
select select
select select "2"
select select
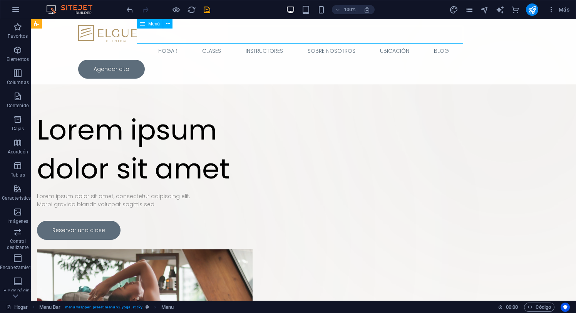
select select "3"
select select
select select "4"
select select
select select "5"
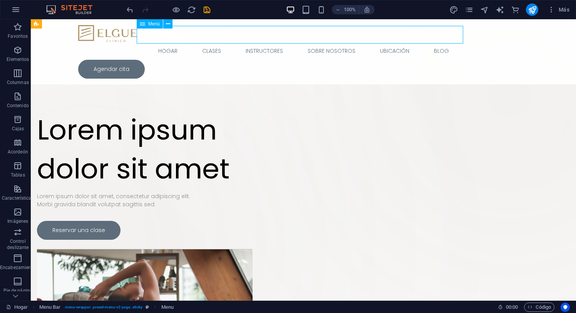
select select
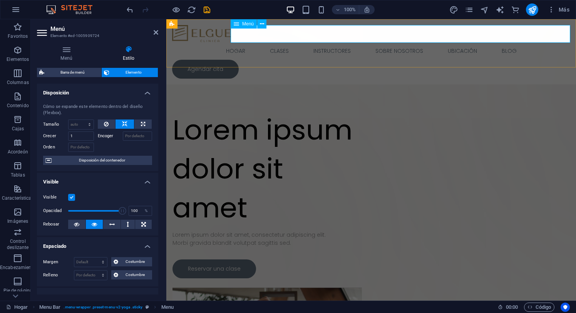
click at [270, 42] on nav "Hogar Clases Instructores Sobre nosotros Ubicación Blog" at bounding box center [371, 51] width 398 height 18
click at [72, 53] on h4 "Menú" at bounding box center [68, 53] width 62 height 16
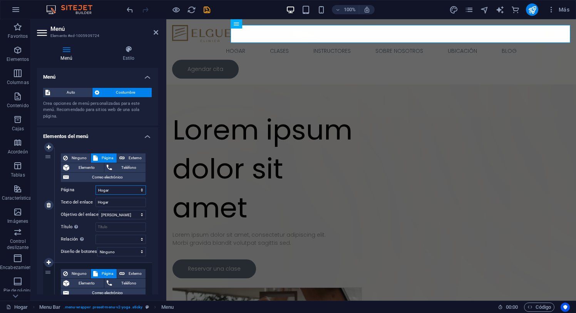
click at [109, 190] on select "Hogar Clases Instructores Sobre nosotros Ubicación Blog Aviso legal Privacidad" at bounding box center [121, 189] width 50 height 9
click at [111, 201] on input "Hogar" at bounding box center [121, 202] width 50 height 9
type input "Inicio"
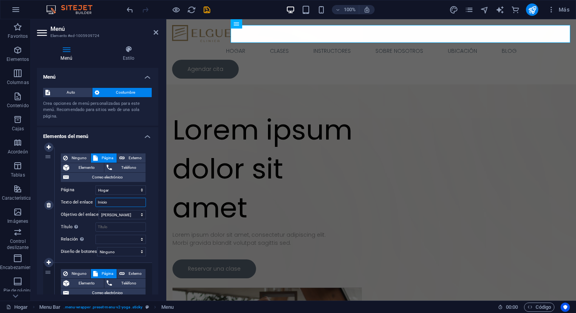
select select
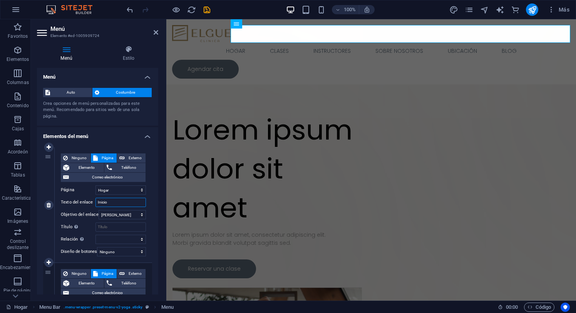
select select
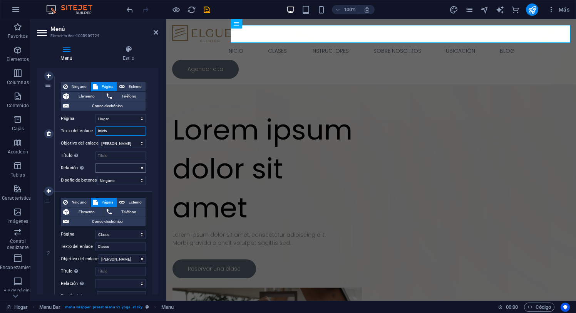
scroll to position [79, 0]
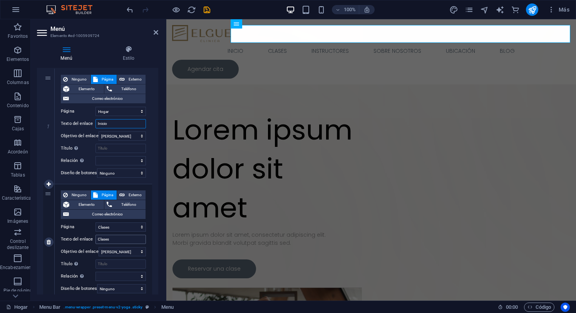
type input "Inicio"
click at [117, 241] on input "Clases" at bounding box center [121, 239] width 50 height 9
click at [120, 240] on input "Clases" at bounding box center [121, 239] width 50 height 9
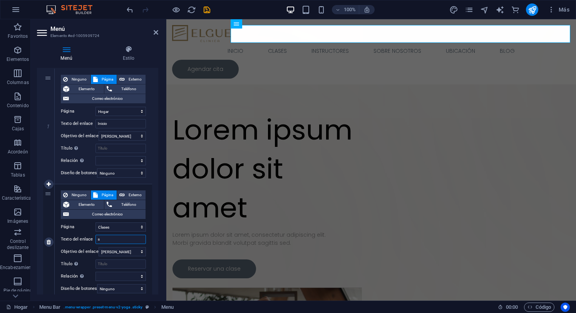
type input "se"
select select
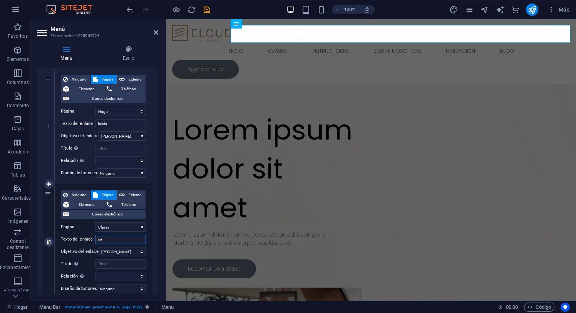
select select
type input "s"
select select
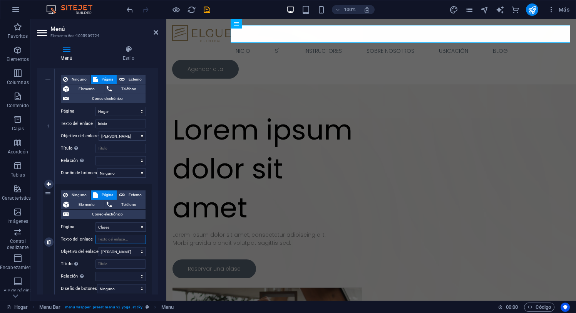
select select
type input "Serviu"
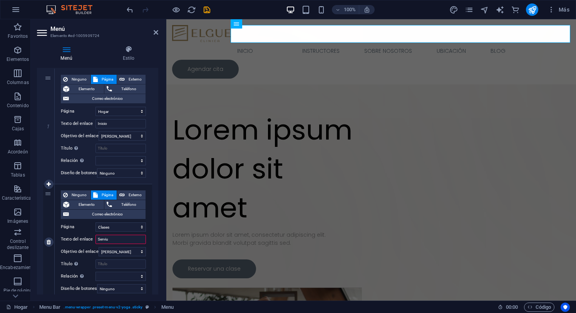
select select
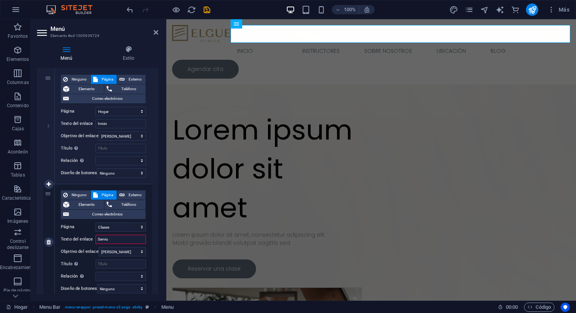
select select
type input "Serv"
select select
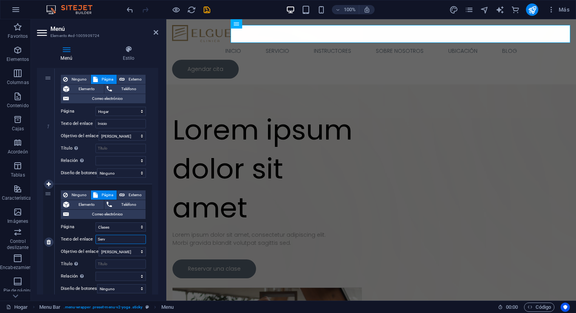
select select
type input "Servicios"
select select
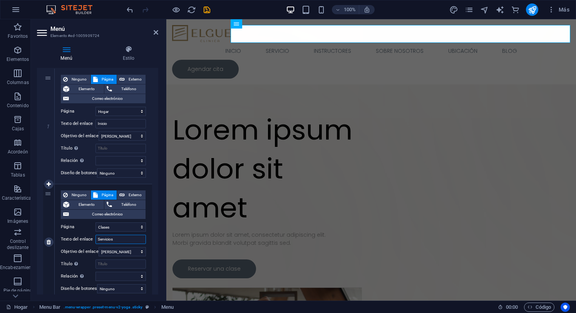
select select
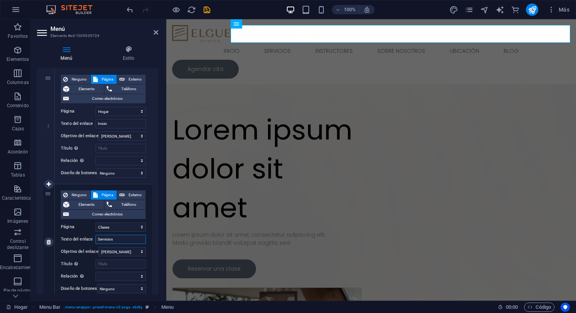
click at [108, 239] on input "Servicios" at bounding box center [121, 239] width 50 height 9
type input "la"
select select
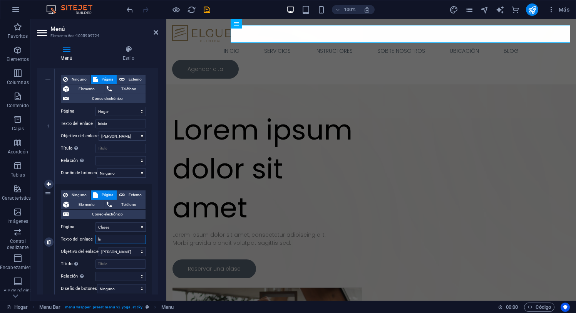
select select
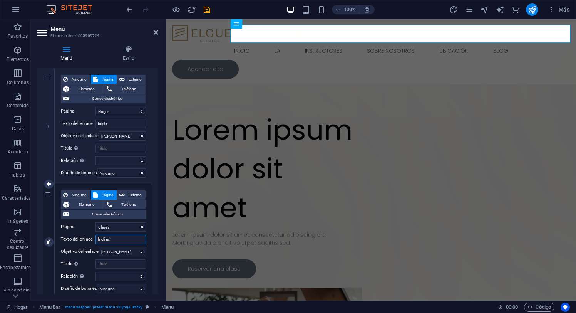
type input "la clínica"
select select
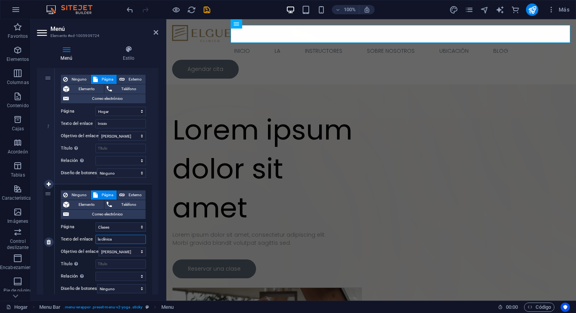
select select
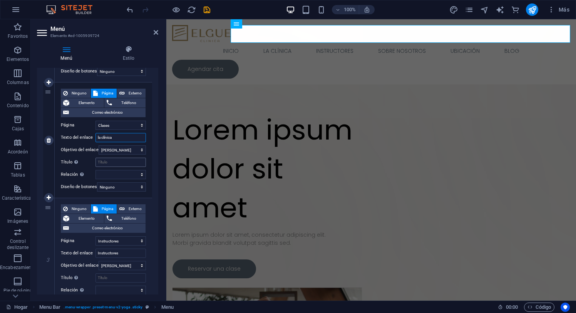
scroll to position [181, 0]
type input "la clínica"
click at [116, 252] on input "Instructores" at bounding box center [121, 252] width 50 height 9
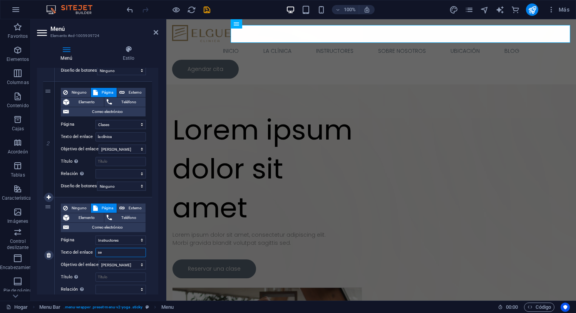
type input "ser"
select select
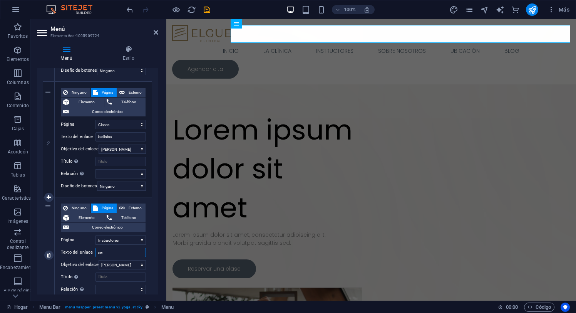
select select
type input "servicios"
select select
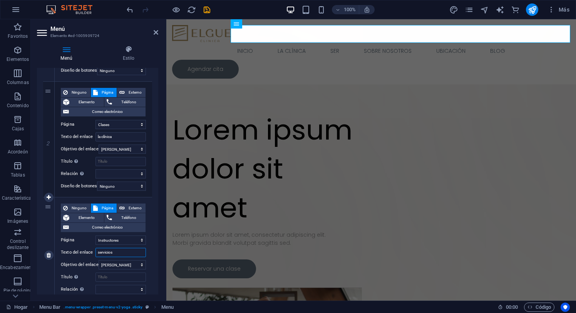
select select
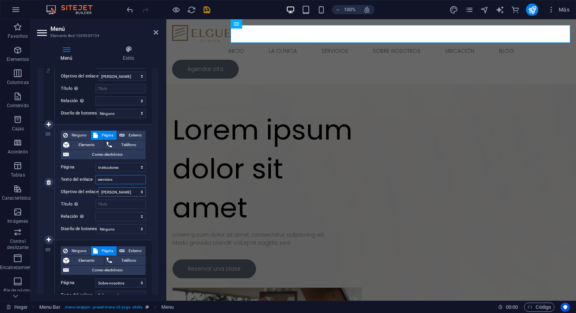
scroll to position [257, 0]
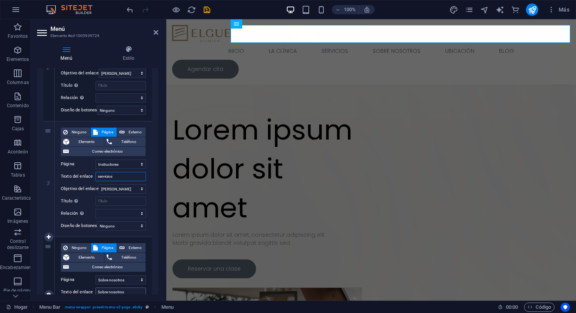
type input "servicios"
click at [116, 292] on input "Sobre nosotros" at bounding box center [121, 291] width 50 height 9
type input "coberturas"
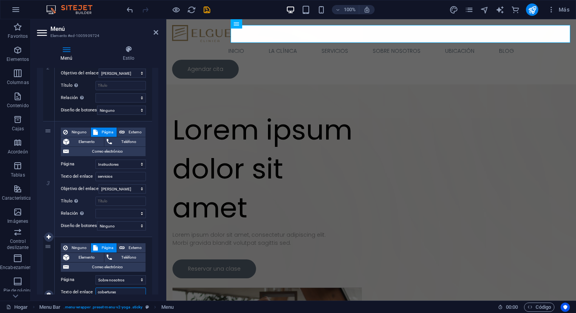
select select
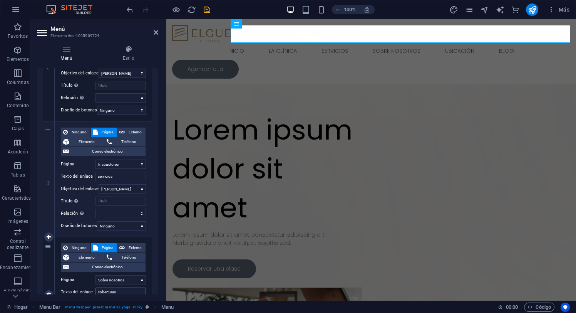
select select
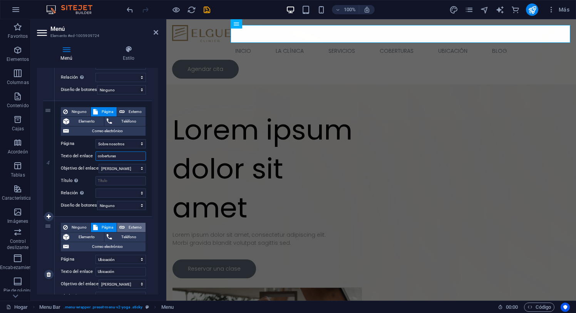
scroll to position [396, 0]
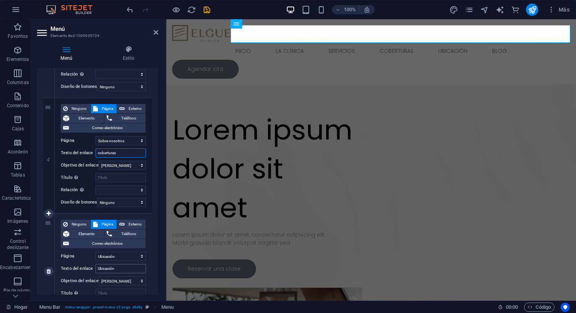
type input "coberturas"
click at [119, 267] on input "Ubicación" at bounding box center [121, 268] width 50 height 9
type input "Contacto"
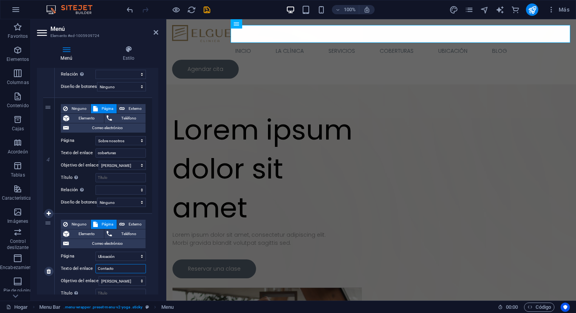
select select
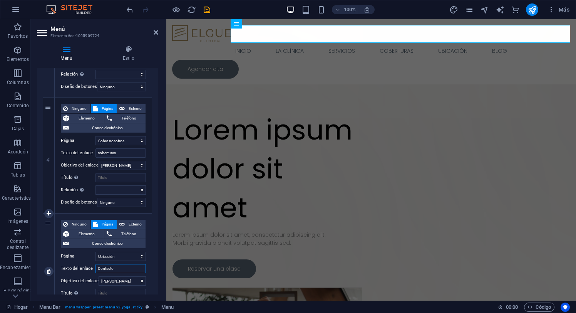
select select
click at [131, 268] on input "Contacto" at bounding box center [121, 268] width 50 height 9
type input "Contacto"
click at [80, 263] on div "Ninguno Página Externo Elemento Teléfono Correo electrónico Página Hogar Clases…" at bounding box center [103, 265] width 85 height 91
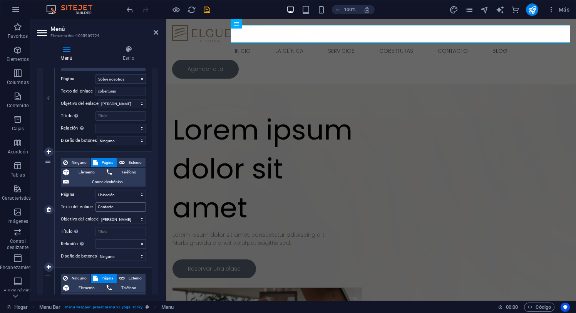
scroll to position [459, 0]
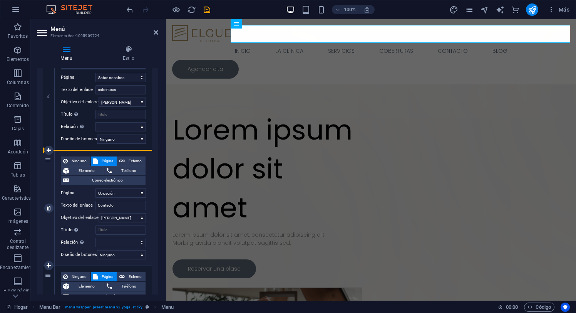
drag, startPoint x: 48, startPoint y: 276, endPoint x: 46, endPoint y: 164, distance: 112.5
click at [46, 164] on div "1 Ninguno Página Externo Elemento Teléfono Correo electrónico Página Hogar Clas…" at bounding box center [97, 34] width 109 height 693
select select
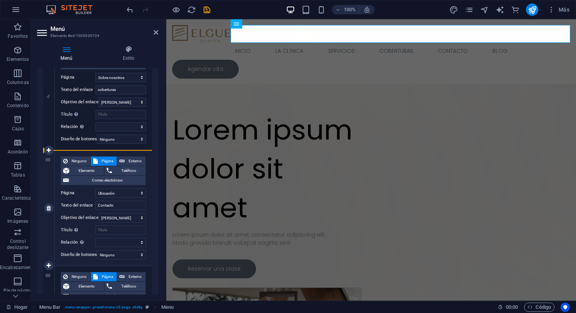
select select
select select "5"
type input "Blog"
select select
select select "4"
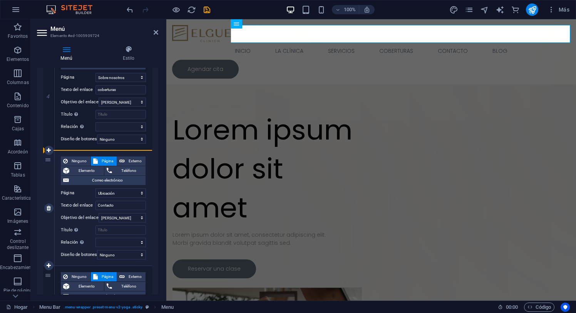
type input "Contacto"
select select
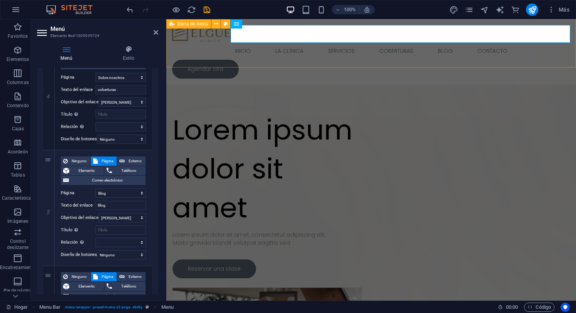
click at [300, 59] on div "Inicio la clínica servicios coberturas Blog Contacto Agendar cita Menú" at bounding box center [371, 51] width 410 height 65
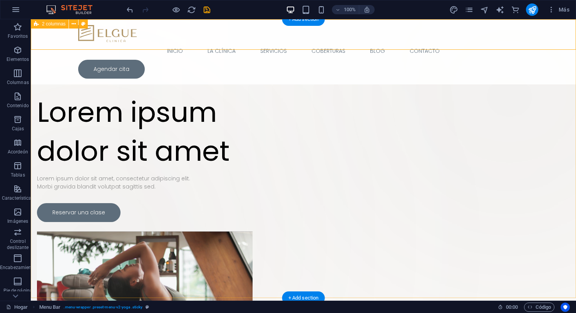
click at [273, 72] on div "Suelta el contenido aquí o Añadir elementos Pegar portapapeles Lorem ipsum dolo…" at bounding box center [303, 227] width 545 height 417
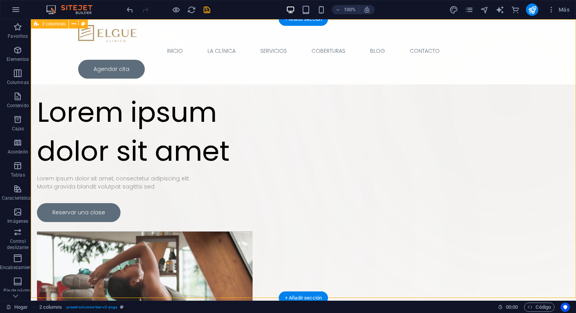
click at [218, 69] on div "Suelta el contenido aquí o Añadir elementos Pegar portapapeles Lorem ipsum dolo…" at bounding box center [303, 227] width 545 height 417
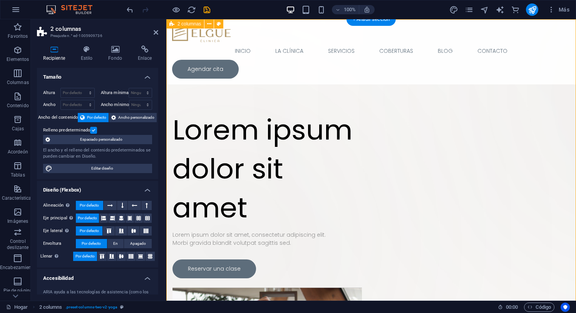
click at [193, 82] on div "Suelta el contenido aquí o Añadir elementos Pegar portapapeles Lorem ipsum dolo…" at bounding box center [371, 245] width 410 height 453
click at [221, 77] on div "Suelta el contenido aquí o Añadir elementos Pegar portapapeles Lorem ipsum dolo…" at bounding box center [371, 245] width 410 height 453
click at [190, 83] on div "Suelta el contenido aquí o Añadir elementos Pegar portapapeles Lorem ipsum dolo…" at bounding box center [371, 245] width 410 height 453
click at [259, 85] on div "Suelta el contenido aquí o Añadir elementos Pegar portapapeles Lorem ipsum dolo…" at bounding box center [371, 245] width 410 height 453
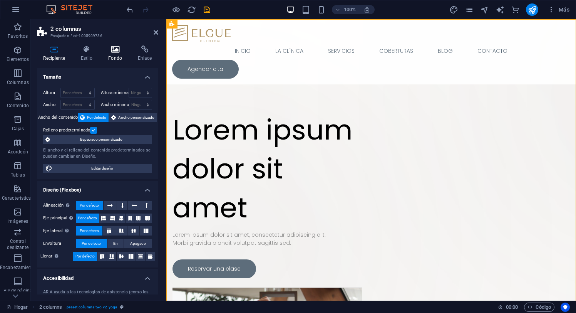
click at [116, 51] on icon at bounding box center [115, 49] width 27 height 8
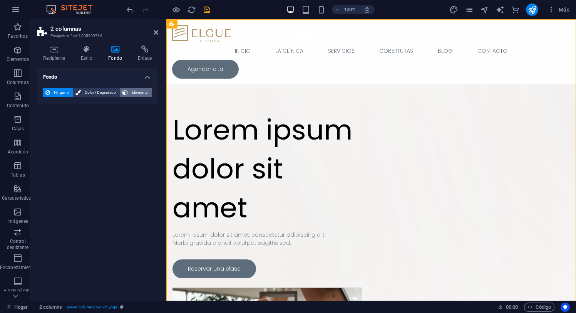
click at [130, 91] on span "Elemento" at bounding box center [139, 92] width 19 height 9
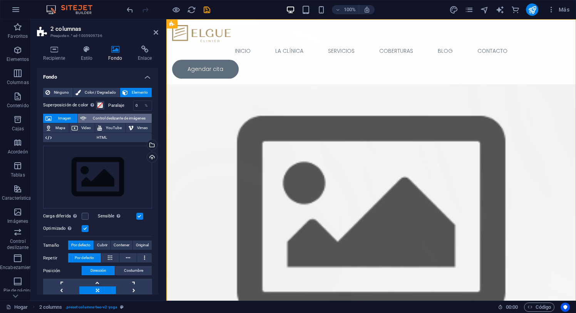
click at [101, 116] on font "Control deslizante de imágenes" at bounding box center [119, 118] width 53 height 4
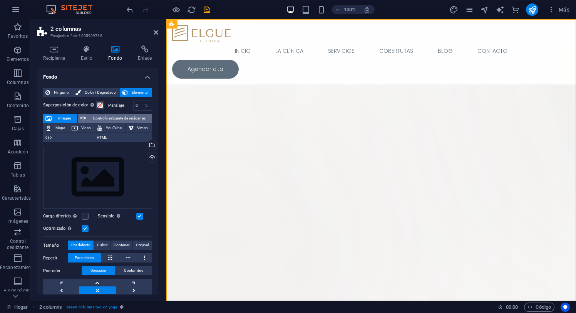
select select "ms"
select select "s"
select select "progressive"
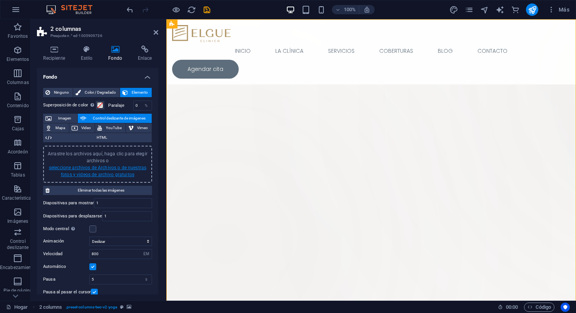
click at [91, 168] on font "seleccione archivos de Archivos o de nuestras fotos y videos de archivo gratuit…" at bounding box center [97, 171] width 97 height 12
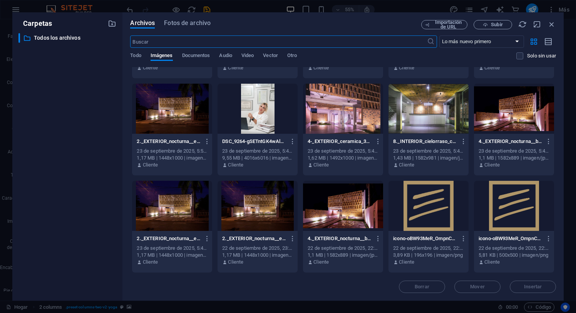
scroll to position [0, 0]
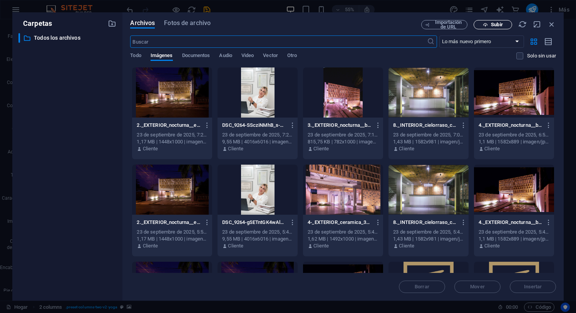
click at [493, 23] on font "Subir" at bounding box center [497, 25] width 12 height 6
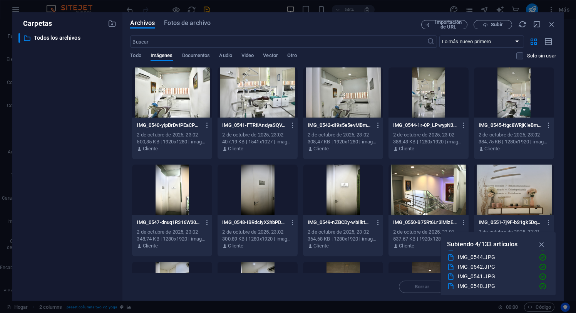
scroll to position [1242, 0]
click at [558, 173] on div "Archivos Fotos de archivo Importación de URL Subir ​ Lo más nuevo primero El má…" at bounding box center [342, 156] width 441 height 288
click at [514, 191] on div at bounding box center [514, 189] width 80 height 50
click at [173, 88] on div at bounding box center [172, 92] width 80 height 50
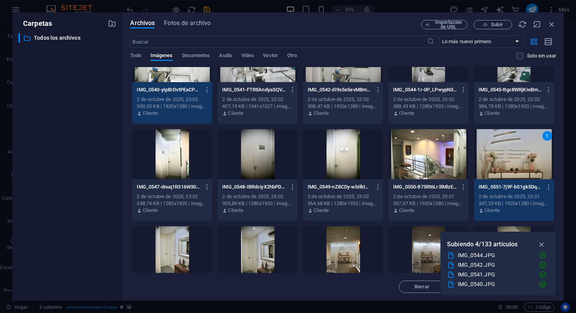
scroll to position [47, 0]
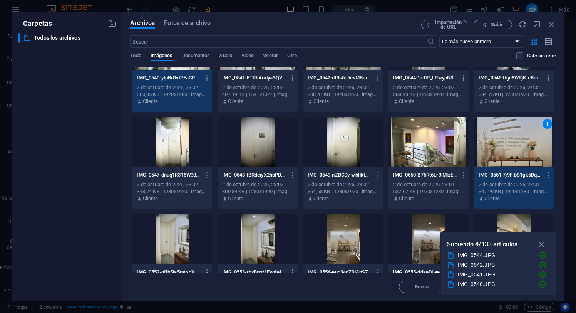
click at [428, 144] on div at bounding box center [429, 142] width 80 height 50
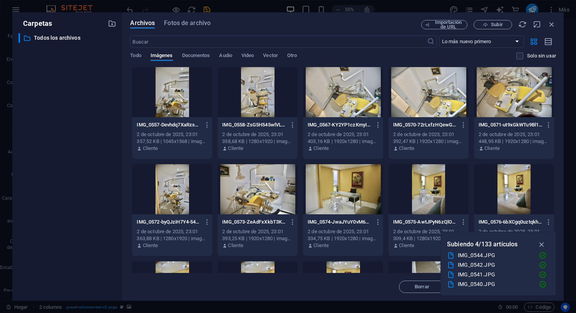
scroll to position [293, 0]
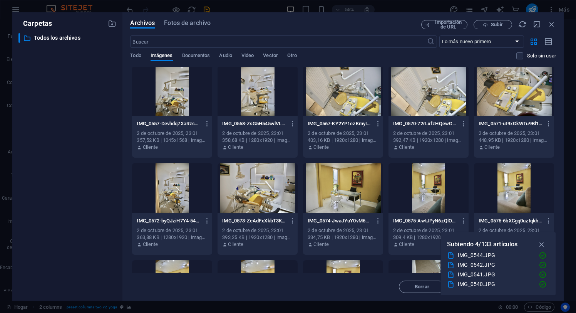
click at [348, 184] on div at bounding box center [343, 188] width 80 height 50
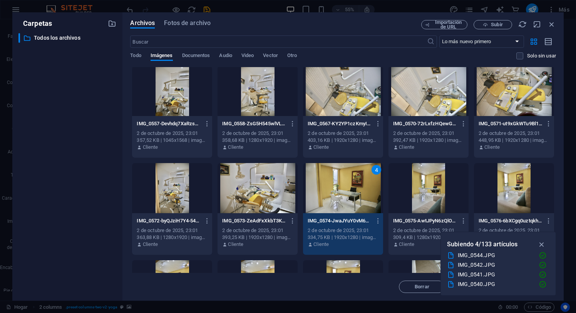
click at [258, 200] on div at bounding box center [258, 188] width 80 height 50
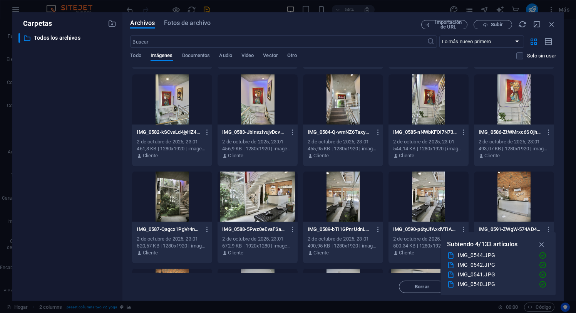
scroll to position [579, 0]
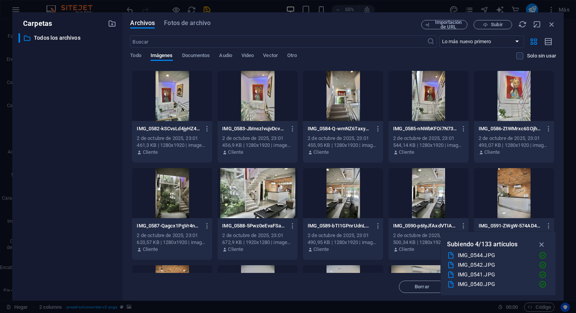
click at [258, 192] on div at bounding box center [258, 193] width 80 height 50
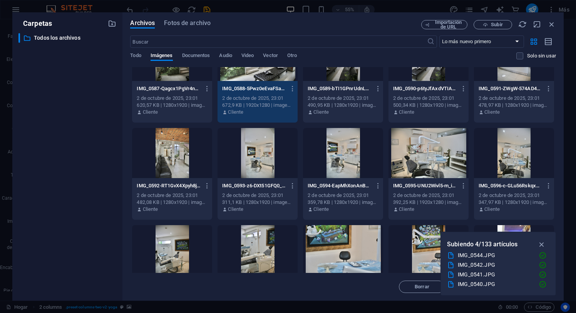
scroll to position [717, 0]
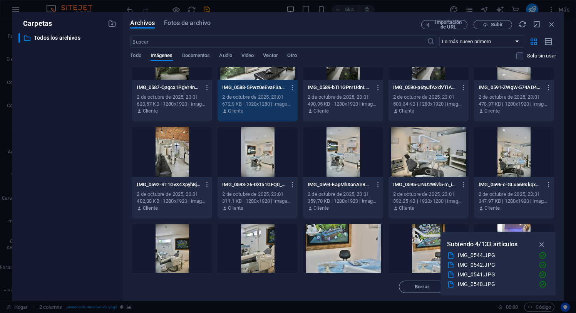
click at [426, 152] on div at bounding box center [429, 152] width 80 height 50
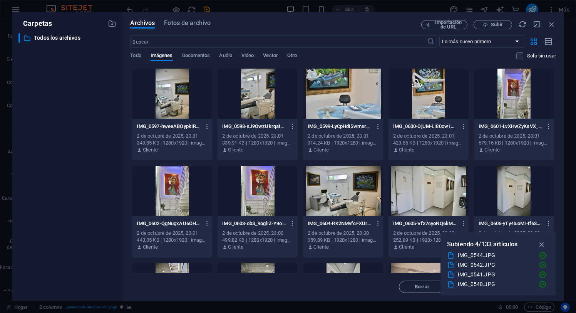
scroll to position [879, 0]
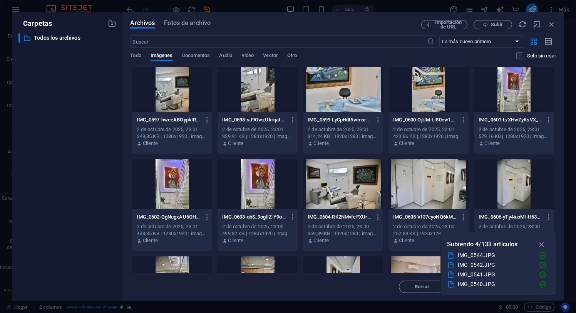
click at [343, 185] on div at bounding box center [343, 184] width 80 height 50
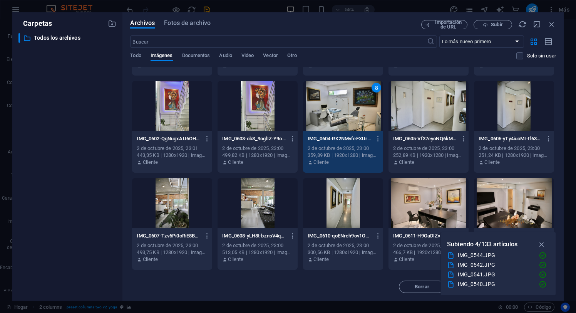
scroll to position [962, 0]
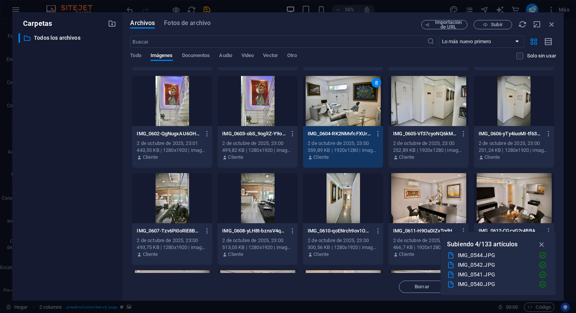
click at [422, 192] on div at bounding box center [429, 198] width 80 height 50
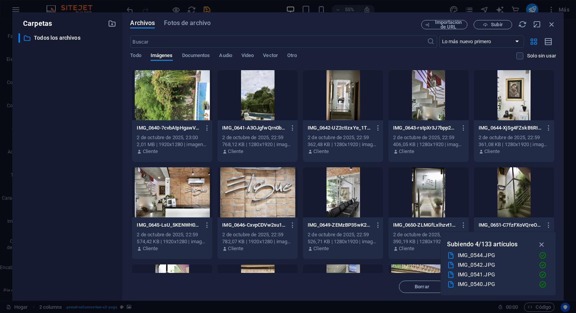
scroll to position [1659, 0]
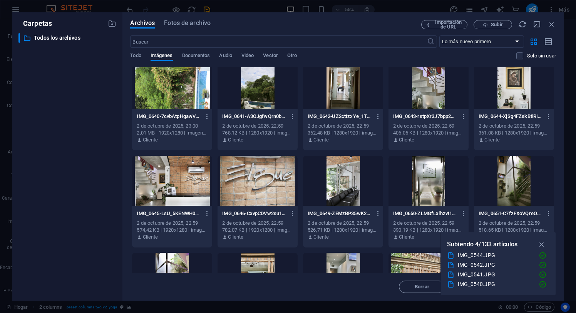
click at [186, 185] on div at bounding box center [172, 181] width 80 height 50
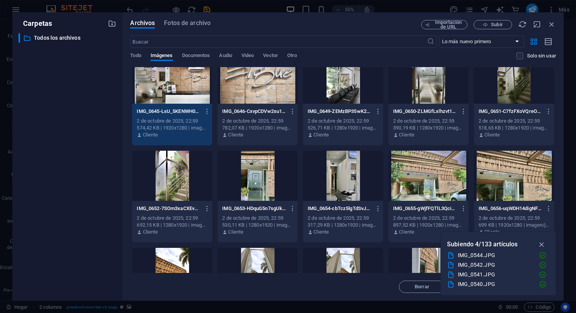
scroll to position [1773, 0]
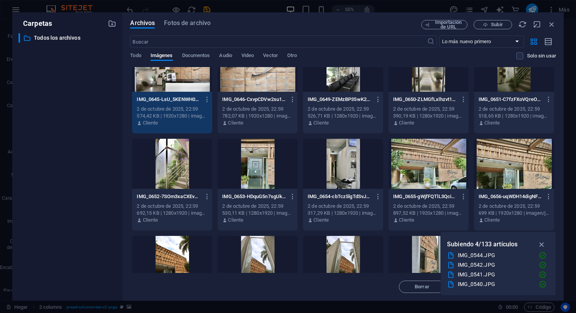
click at [510, 170] on div at bounding box center [514, 164] width 80 height 50
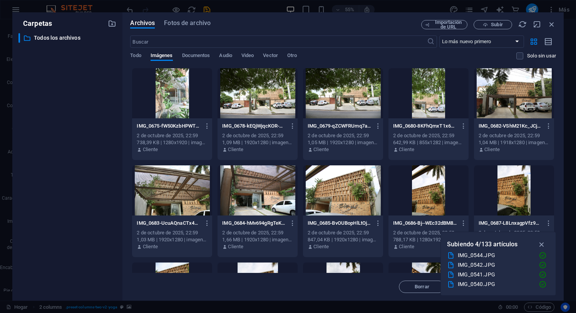
scroll to position [2043, 0]
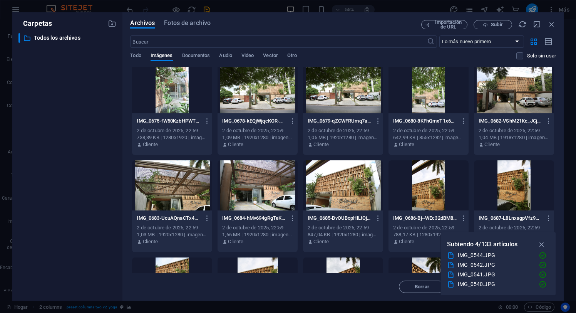
click at [343, 192] on div at bounding box center [343, 185] width 80 height 50
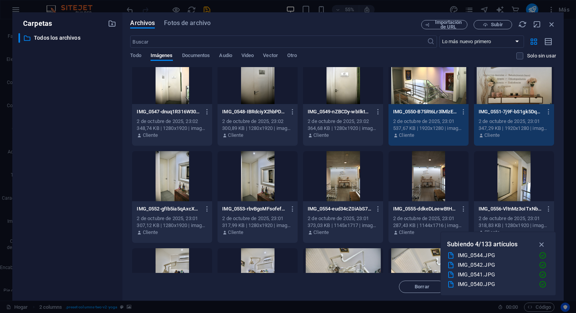
scroll to position [107, 0]
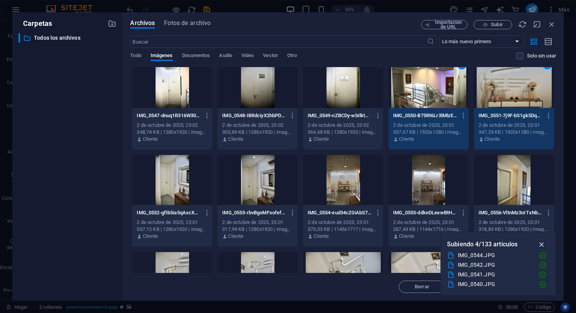
click at [542, 244] on icon "button" at bounding box center [542, 244] width 9 height 8
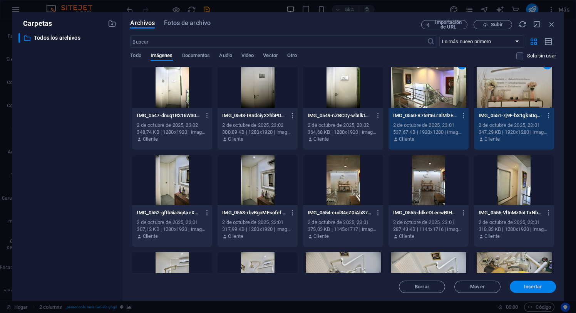
click at [533, 289] on font "Insertar" at bounding box center [533, 286] width 18 height 6
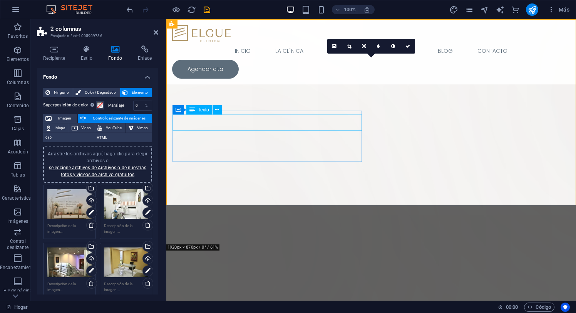
click at [289, 300] on div "Lorem ipsum dolor sit amet, consectetur adipiscing elit. Morbi gravida blandit …" at bounding box center [268, 308] width 190 height 16
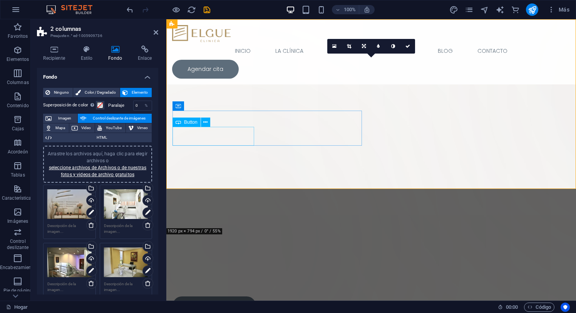
click at [249, 296] on div "Reservar una clase" at bounding box center [268, 305] width 190 height 19
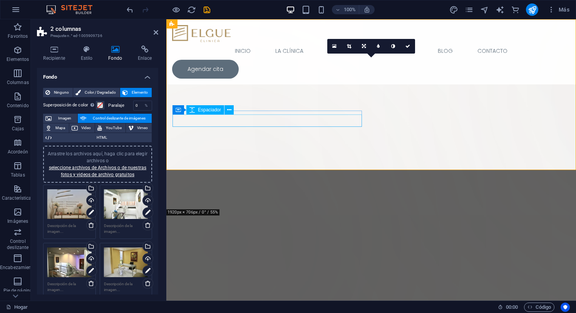
click at [297, 265] on div at bounding box center [268, 271] width 190 height 12
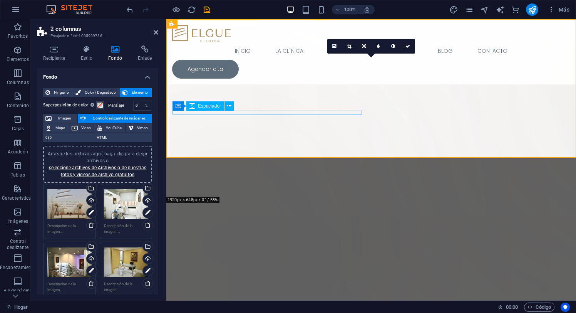
click at [307, 249] on div at bounding box center [268, 251] width 190 height 4
click at [328, 249] on div at bounding box center [268, 251] width 190 height 4
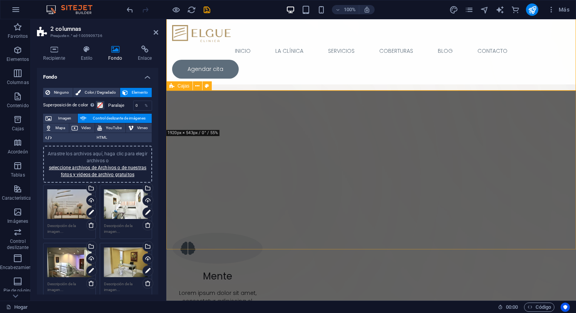
scroll to position [0, 0]
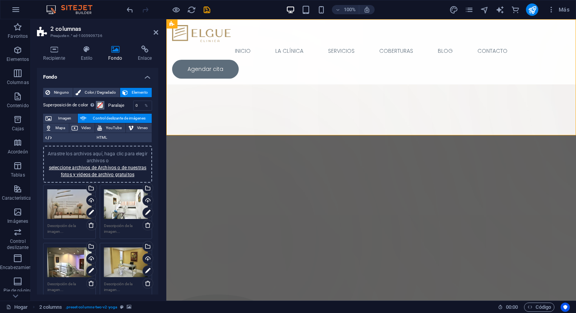
click at [100, 107] on span at bounding box center [100, 105] width 6 height 6
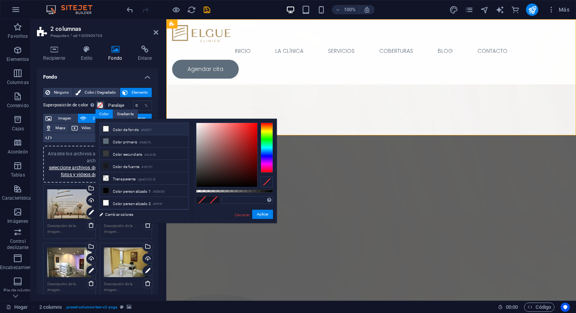
click at [113, 129] on font "Color de fondo" at bounding box center [126, 129] width 26 height 4
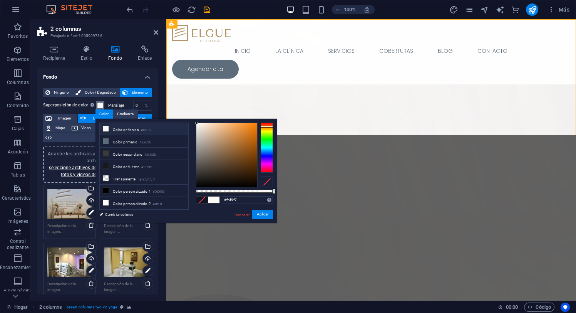
click at [102, 104] on span at bounding box center [100, 105] width 6 height 6
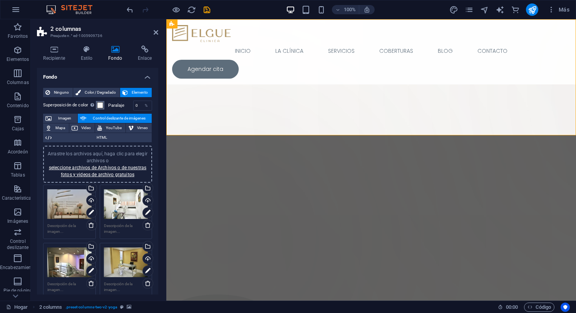
click at [100, 104] on span at bounding box center [100, 105] width 6 height 6
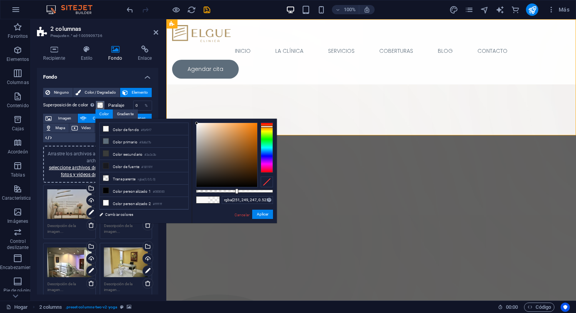
type input "rgba(251, 249, 247, 0.53)"
drag, startPoint x: 273, startPoint y: 189, endPoint x: 237, endPoint y: 191, distance: 35.9
click at [237, 191] on div at bounding box center [237, 190] width 3 height 5
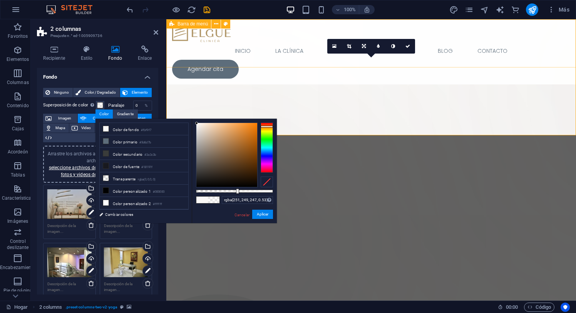
click at [300, 60] on div "Inicio la clínica servicios coberturas Blog Contacto Agendar cita Menú" at bounding box center [371, 51] width 410 height 65
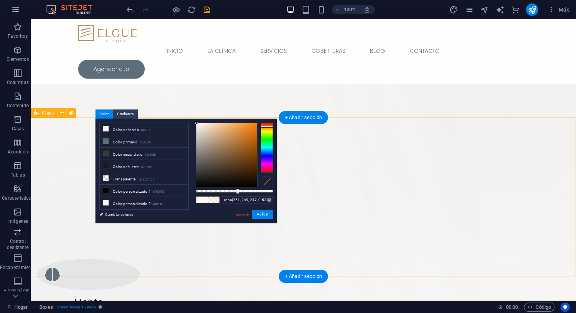
drag, startPoint x: 351, startPoint y: 117, endPoint x: 351, endPoint y: 126, distance: 8.1
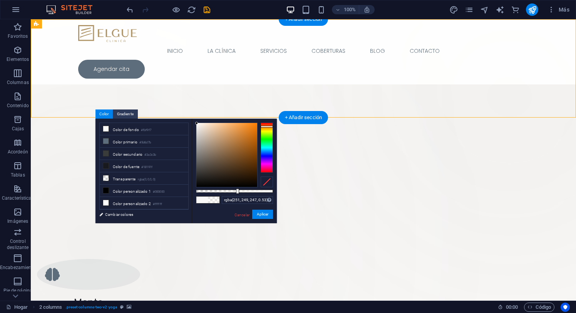
select select "ms"
select select "s"
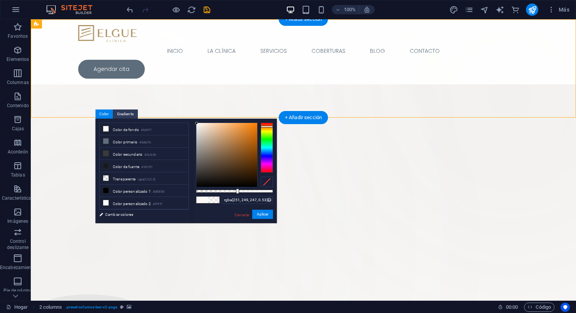
select select "progressive"
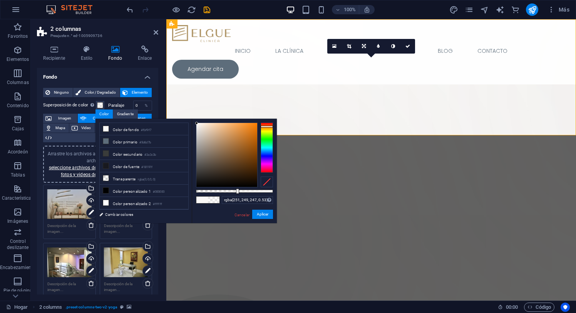
click at [105, 113] on font "Color" at bounding box center [104, 114] width 10 height 4
type input "rgba(251, 249, 247, 0.615)"
drag, startPoint x: 273, startPoint y: 188, endPoint x: 243, endPoint y: 190, distance: 29.3
click at [243, 190] on div at bounding box center [244, 190] width 3 height 5
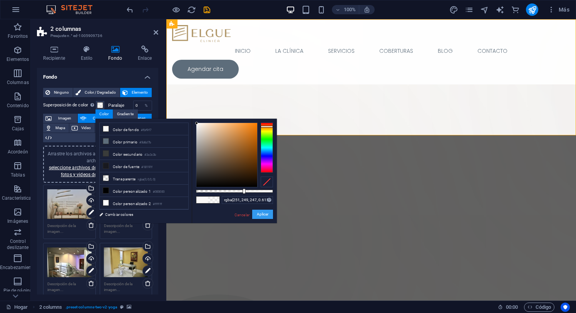
click at [263, 216] on font "Aplicar" at bounding box center [263, 214] width 12 height 4
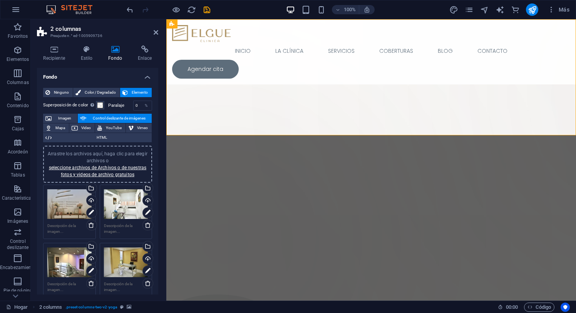
click at [101, 117] on font "Control deslizante de imágenes" at bounding box center [119, 118] width 53 height 4
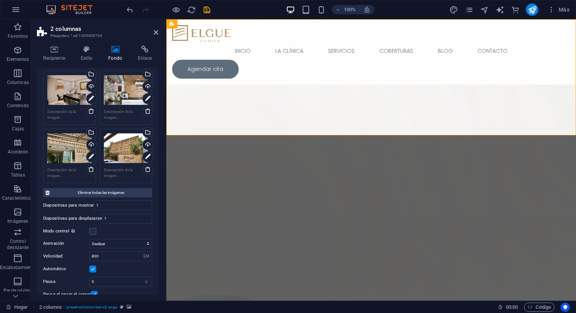
scroll to position [355, 0]
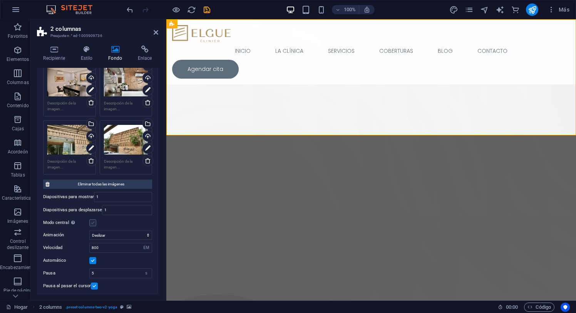
click at [93, 221] on label at bounding box center [92, 222] width 7 height 7
click at [0, 0] on input "Modo central Permite la vista centrada con diapositivas anteriores y siguientes…" at bounding box center [0, 0] width 0 height 0
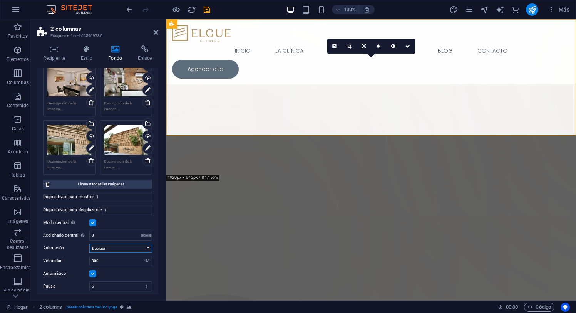
click at [133, 246] on select "Deslizar Desteñir" at bounding box center [120, 247] width 63 height 9
click at [89, 243] on select "Deslizar Desteñir" at bounding box center [120, 247] width 63 height 9
click at [133, 260] on input "800" at bounding box center [121, 260] width 62 height 9
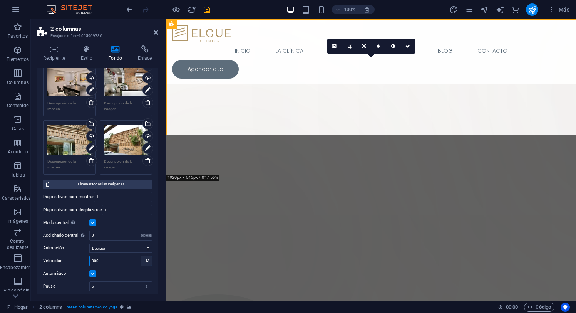
click at [145, 260] on select "s EM" at bounding box center [146, 260] width 11 height 9
select select "s"
click at [141, 256] on select "s EM" at bounding box center [146, 260] width 11 height 9
click at [113, 262] on input "0.8" at bounding box center [121, 260] width 62 height 9
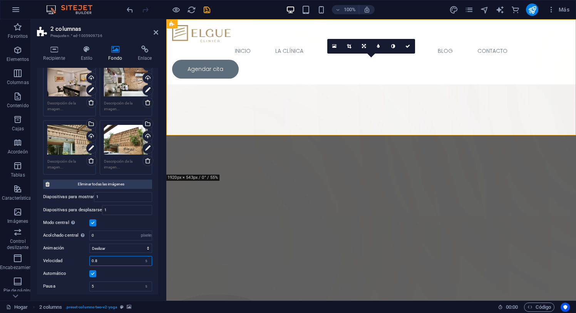
click at [113, 262] on input "0.8" at bounding box center [121, 260] width 62 height 9
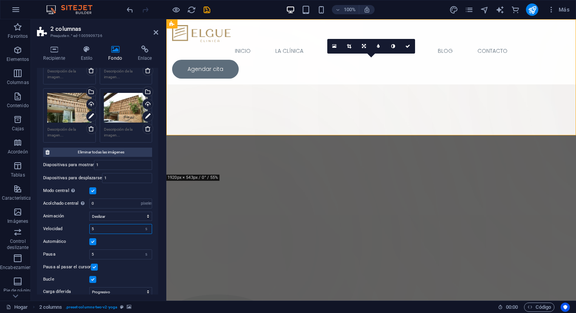
scroll to position [387, 0]
type input "5"
click at [129, 253] on input "5" at bounding box center [121, 253] width 62 height 9
click at [132, 252] on input "5" at bounding box center [121, 253] width 62 height 9
click at [139, 216] on select "Deslizar Desteñir" at bounding box center [120, 215] width 63 height 9
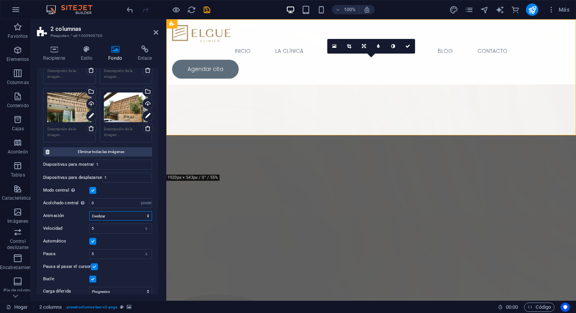
select select "fade"
click at [89, 211] on select "Deslizar Desteñir" at bounding box center [120, 215] width 63 height 9
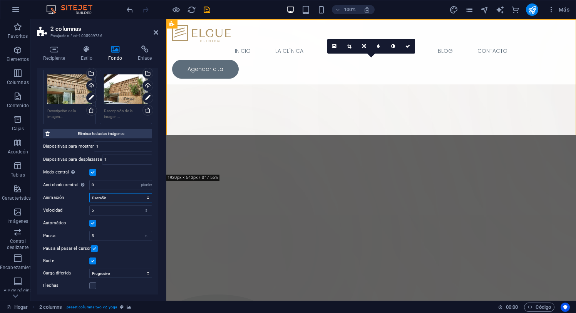
scroll to position [419, 0]
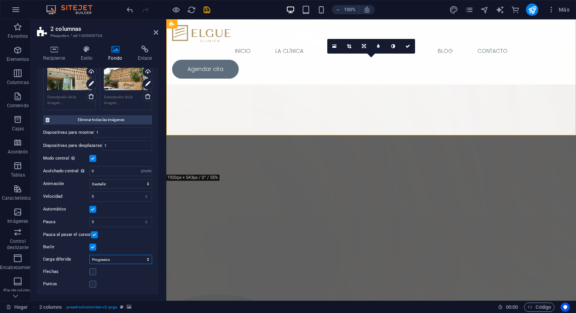
click at [146, 259] on select "Apagado Bajo demanda Progresivo" at bounding box center [120, 259] width 63 height 9
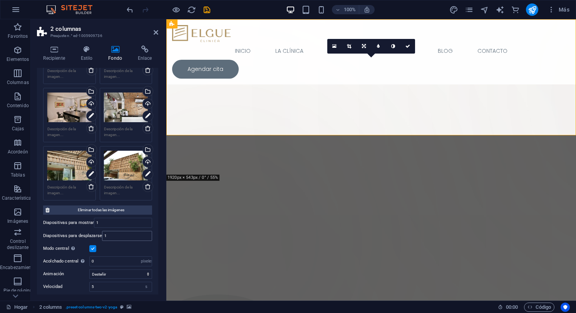
scroll to position [329, 0]
click at [350, 46] on icon at bounding box center [349, 46] width 4 height 5
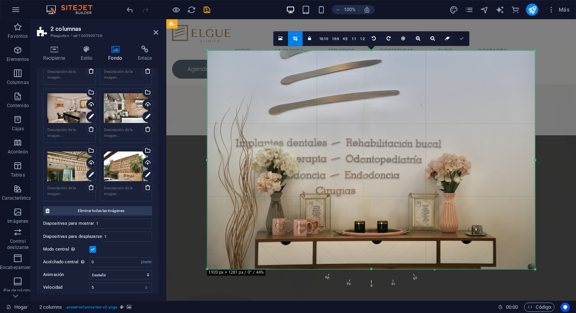
click at [463, 40] on icon at bounding box center [462, 38] width 5 height 5
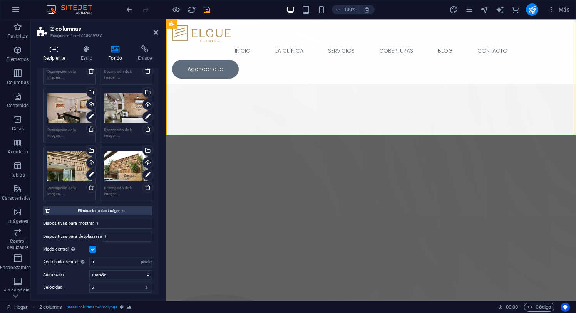
click at [56, 52] on icon at bounding box center [54, 49] width 34 height 8
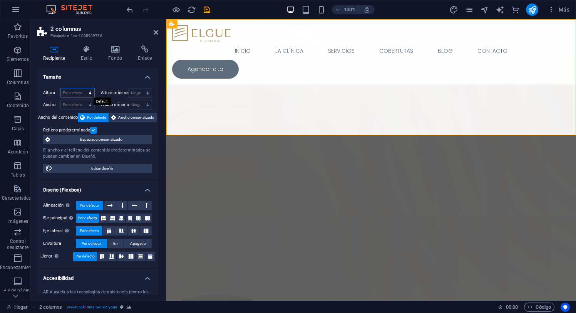
click at [90, 91] on select "Por defecto píxeles movimiento rápido del ojo % vh Volkswagen" at bounding box center [78, 92] width 34 height 9
select select "px"
click at [82, 88] on select "Por defecto píxeles movimiento rápido del ojo % vh Volkswagen" at bounding box center [78, 92] width 34 height 9
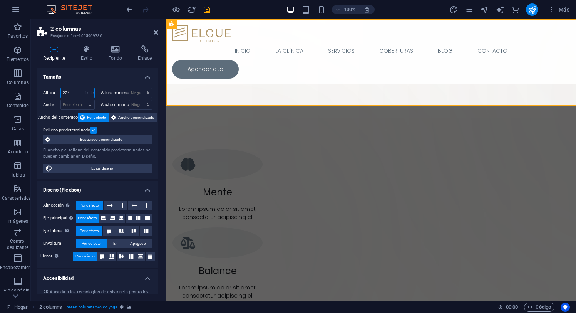
click at [78, 93] on input "224" at bounding box center [78, 92] width 34 height 9
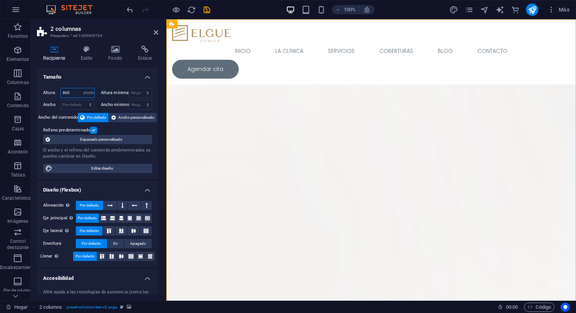
click at [75, 93] on input "800" at bounding box center [78, 92] width 34 height 9
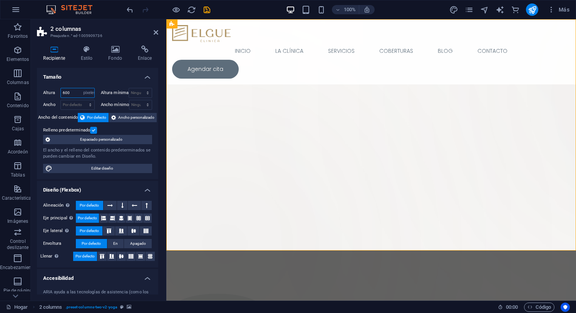
click at [72, 92] on input "600" at bounding box center [78, 92] width 34 height 9
type input "800"
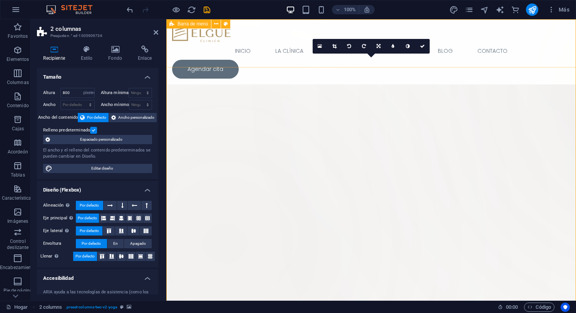
click at [270, 56] on div "Inicio la clínica servicios coberturas Blog Contacto Agendar cita Menú" at bounding box center [371, 51] width 410 height 65
select select "hover_text_color"
select select "rem"
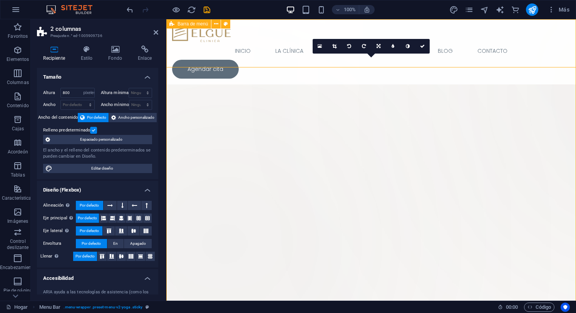
select select "px"
select select
select select "px"
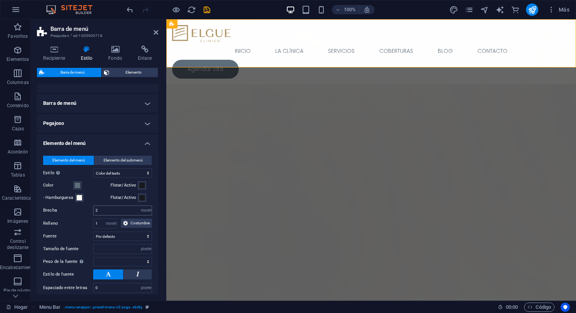
scroll to position [121, 0]
click at [113, 209] on input "2" at bounding box center [123, 209] width 58 height 9
type input "1"
select select
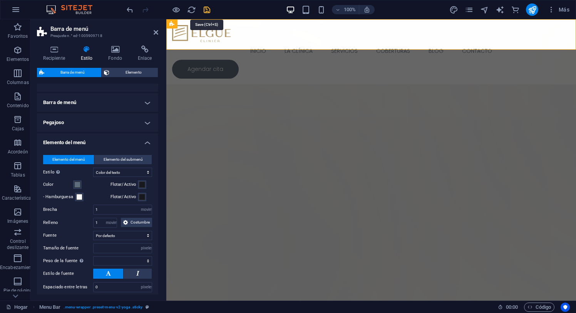
click at [206, 10] on icon "ahorrar" at bounding box center [207, 9] width 9 height 9
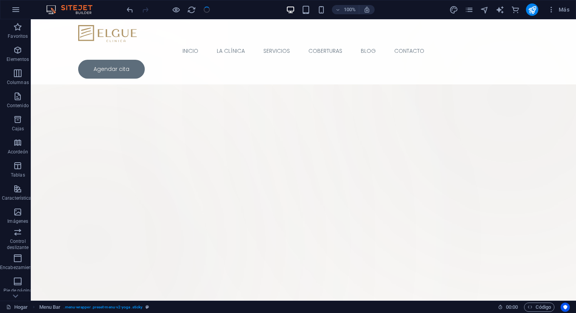
checkbox input "false"
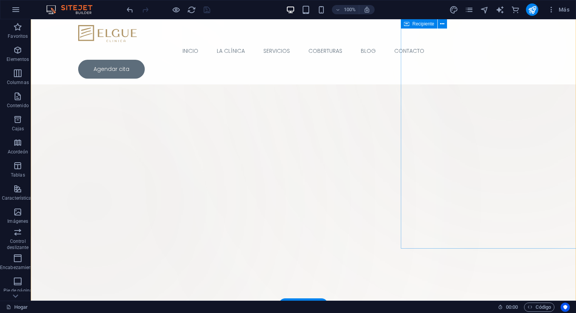
scroll to position [0, 0]
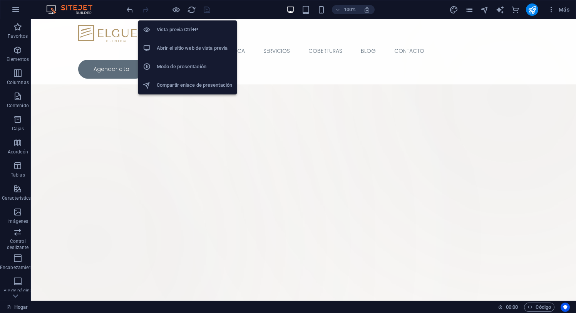
click at [210, 48] on font "Abrir el sitio web de vista previa" at bounding box center [192, 48] width 71 height 6
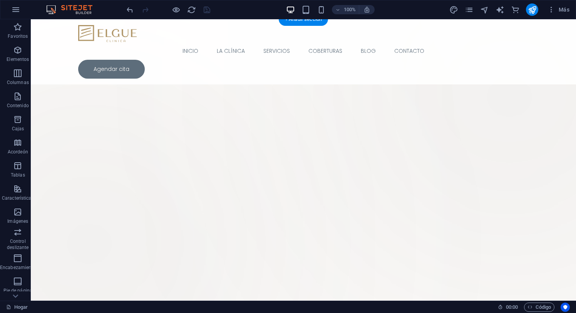
select select "px"
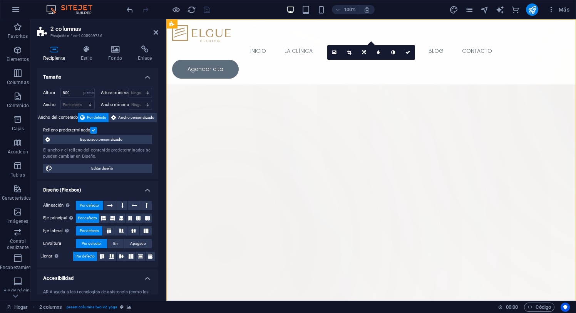
click at [117, 50] on icon at bounding box center [115, 49] width 27 height 8
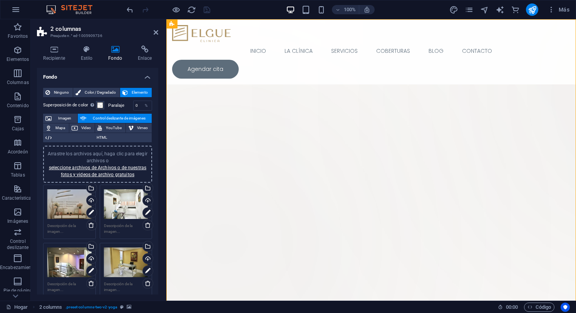
click at [112, 118] on font "Control deslizante de imágenes" at bounding box center [119, 118] width 53 height 4
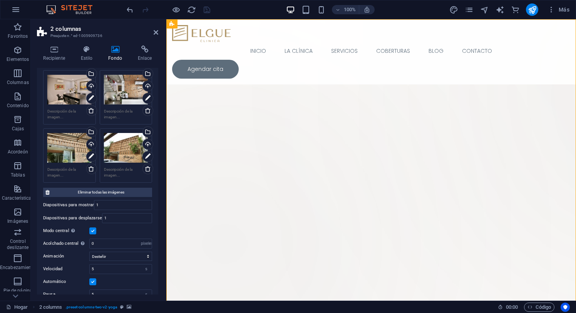
scroll to position [419, 0]
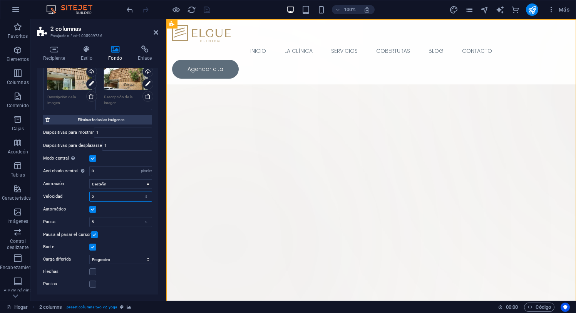
click at [104, 197] on input "5" at bounding box center [121, 196] width 62 height 9
click at [102, 221] on input "5" at bounding box center [121, 221] width 62 height 9
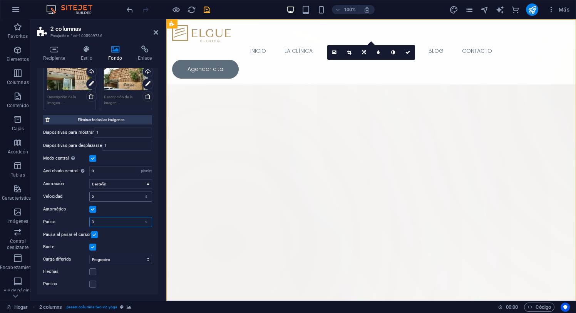
type input "3"
click at [99, 194] on input "5" at bounding box center [121, 196] width 62 height 9
type input "3"
click at [92, 233] on label at bounding box center [94, 234] width 7 height 7
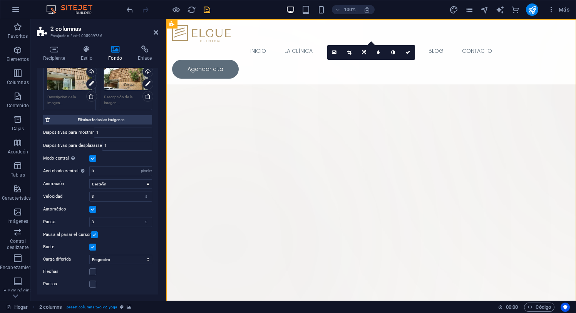
click at [0, 0] on input "Pausa al pasar el cursor" at bounding box center [0, 0] width 0 height 0
click at [208, 8] on icon "ahorrar" at bounding box center [207, 9] width 9 height 9
checkbox input "false"
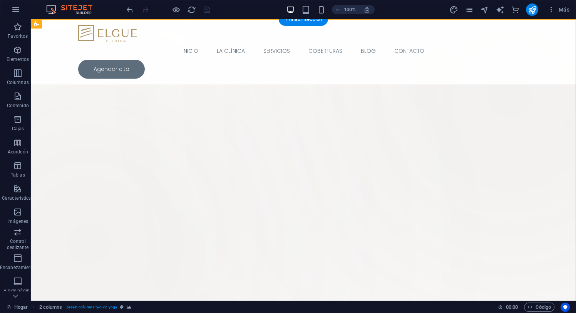
select select "px"
select select "fade"
select select "s"
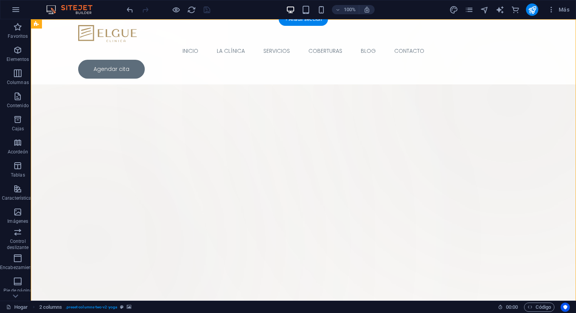
select select "progressive"
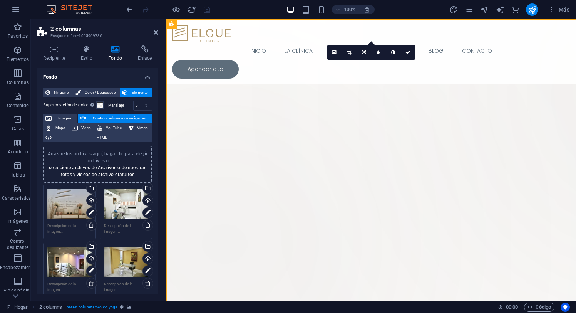
click at [138, 105] on input "0" at bounding box center [143, 105] width 18 height 9
click at [141, 105] on div "%" at bounding box center [146, 105] width 11 height 9
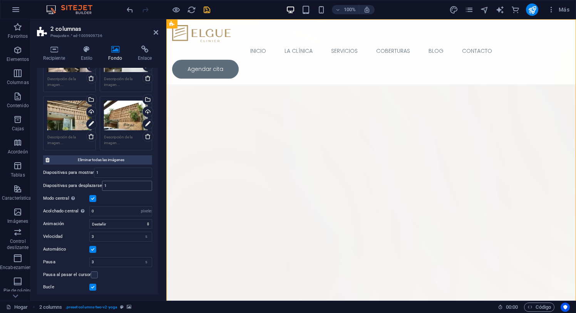
scroll to position [383, 0]
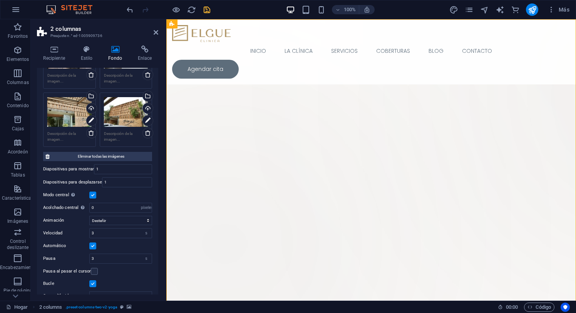
click at [92, 195] on label at bounding box center [92, 194] width 7 height 7
click at [0, 0] on input "Modo central Permite la vista centrada con diapositivas anteriores y siguientes…" at bounding box center [0, 0] width 0 height 0
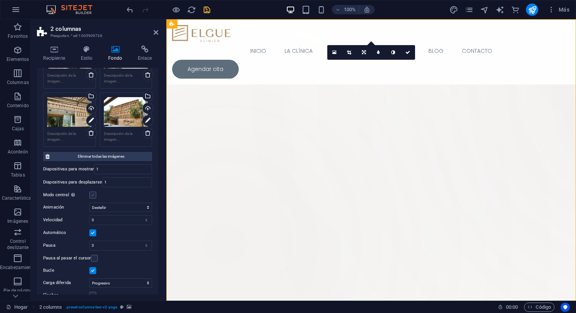
click at [92, 195] on label at bounding box center [92, 194] width 7 height 7
click at [0, 0] on input "Modo central Permite la vista centrada con diapositivas anteriores y siguientes…" at bounding box center [0, 0] width 0 height 0
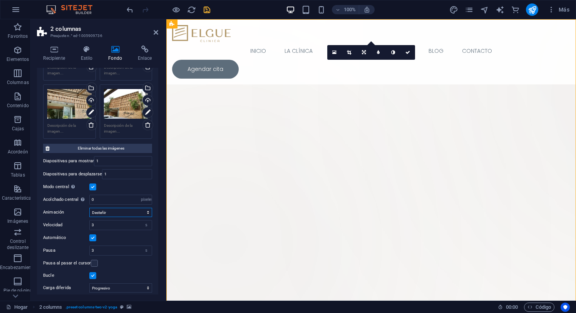
click at [116, 213] on select "Deslizar Desteñir" at bounding box center [120, 212] width 63 height 9
click at [89, 208] on select "Deslizar Desteñir" at bounding box center [120, 212] width 63 height 9
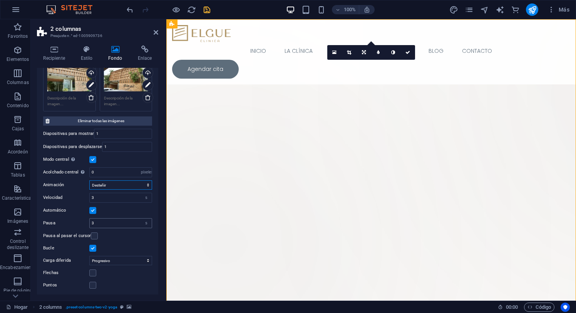
scroll to position [419, 0]
click at [124, 259] on select "Apagado Bajo demanda Progresivo" at bounding box center [120, 259] width 63 height 9
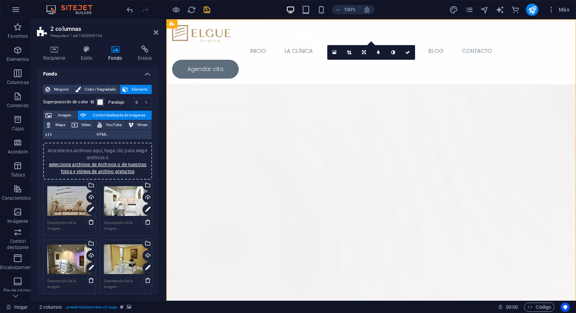
scroll to position [0, 0]
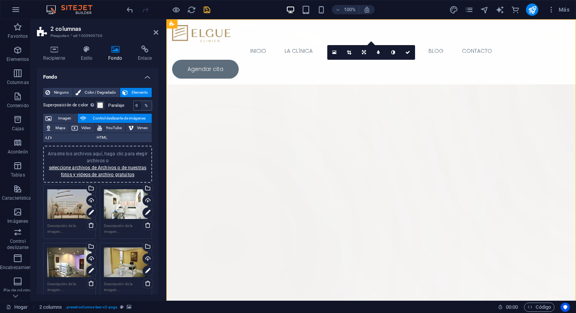
click at [141, 104] on div "%" at bounding box center [146, 105] width 11 height 9
click at [136, 106] on input "0" at bounding box center [143, 105] width 18 height 9
click at [141, 106] on div "%" at bounding box center [146, 105] width 11 height 9
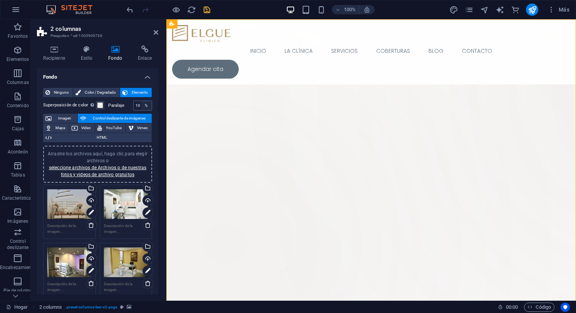
click at [141, 106] on div "%" at bounding box center [146, 105] width 11 height 9
click at [138, 106] on input "10" at bounding box center [143, 105] width 18 height 9
type input "0"
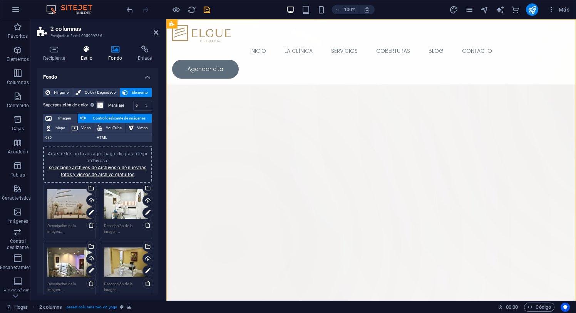
click at [85, 53] on icon at bounding box center [86, 49] width 25 height 8
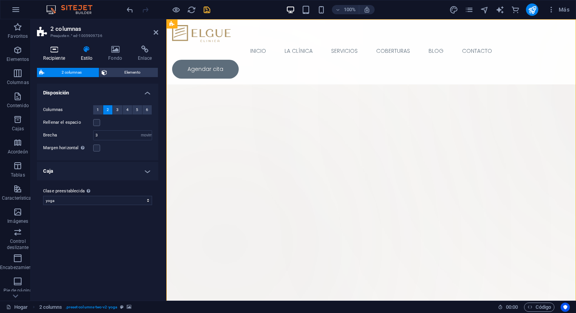
click at [55, 52] on icon at bounding box center [54, 49] width 34 height 8
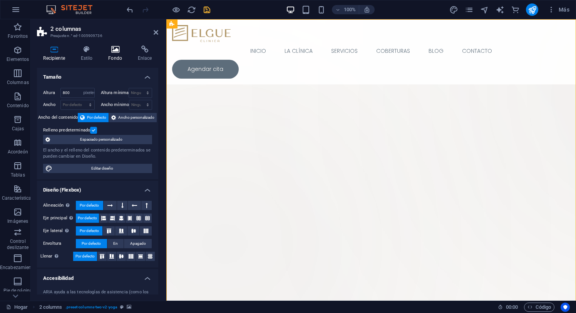
click at [115, 50] on icon at bounding box center [115, 49] width 27 height 8
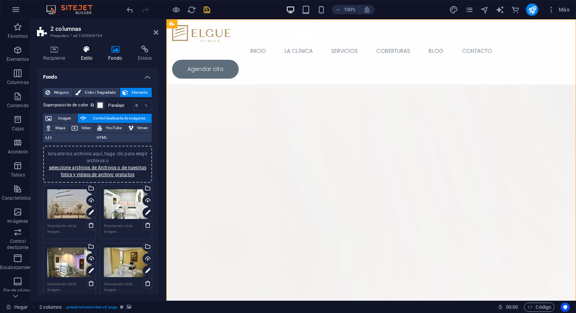
click at [86, 49] on icon at bounding box center [86, 49] width 25 height 8
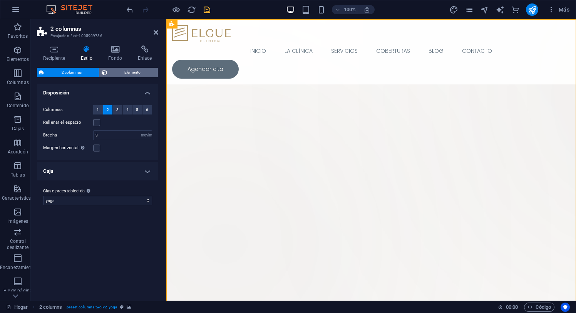
click at [125, 72] on font "Elemento" at bounding box center [132, 72] width 16 height 4
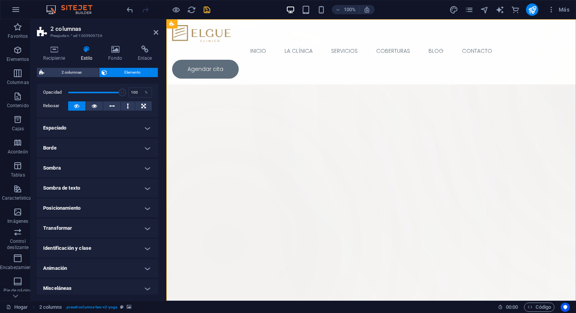
scroll to position [32, 0]
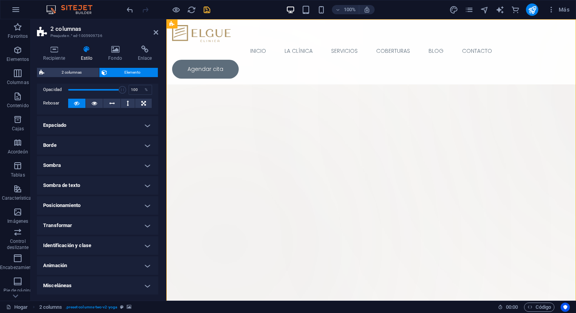
click at [139, 262] on h4 "Animación" at bounding box center [97, 265] width 121 height 18
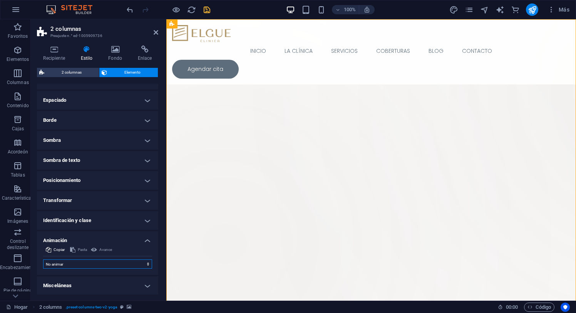
click at [99, 265] on select "No animar Mostrar / Ocultar Deslizarse hacia arriba/abajo Acercar/alejar Deslic…" at bounding box center [97, 263] width 109 height 9
select select "shrink"
click at [43, 259] on select "No animar Mostrar / Ocultar Deslizarse hacia arriba/abajo Acercar/alejar Deslic…" at bounding box center [97, 263] width 109 height 9
select select "scroll"
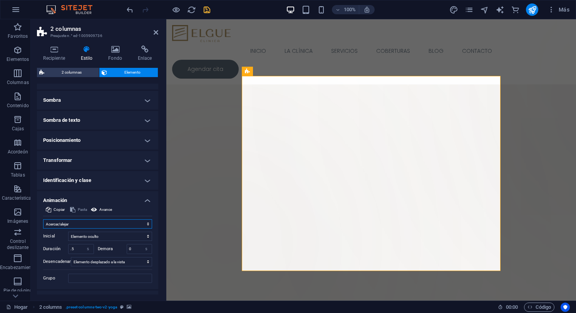
scroll to position [106, 0]
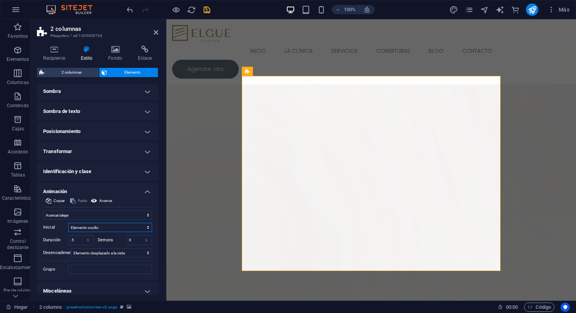
click at [136, 225] on select "Elemento oculto Elemento mostrado" at bounding box center [110, 227] width 84 height 9
select select "show"
click at [68, 223] on select "Elemento oculto Elemento mostrado" at bounding box center [110, 227] width 84 height 9
click at [92, 250] on select "Sin disparador automático Al cargar la página Elemento desplazado a la vista" at bounding box center [111, 252] width 81 height 9
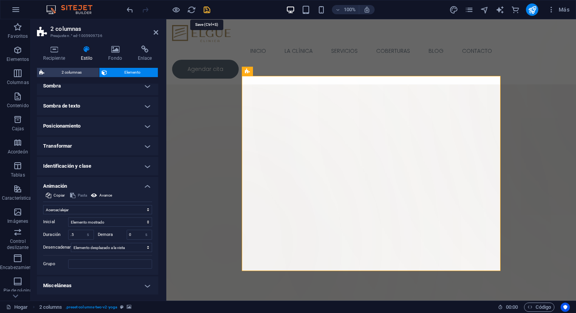
click at [209, 10] on icon "ahorrar" at bounding box center [207, 9] width 9 height 9
checkbox input "false"
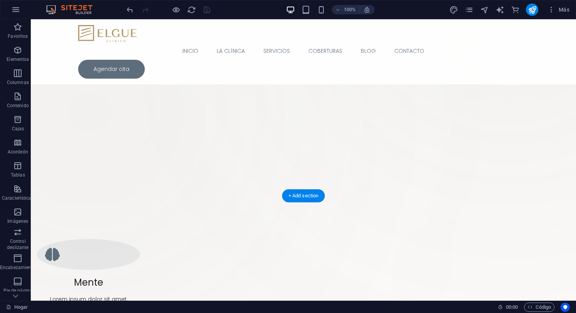
scroll to position [0, 0]
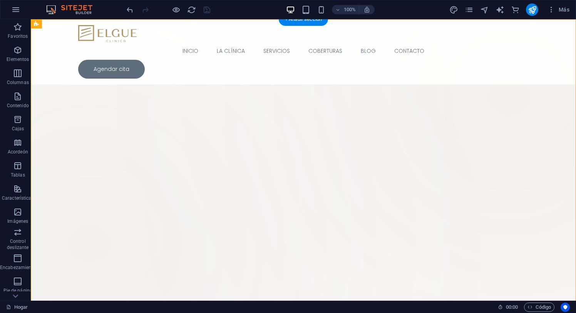
select select "shrink"
select select "show"
select select "s"
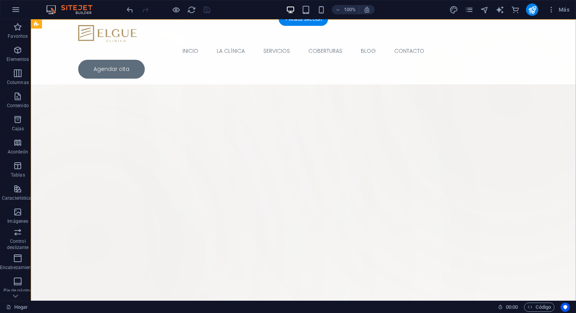
select select "scroll"
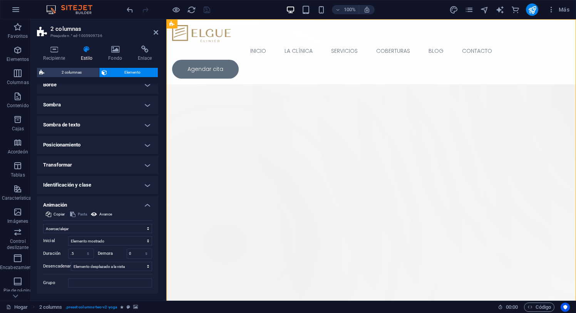
scroll to position [111, 0]
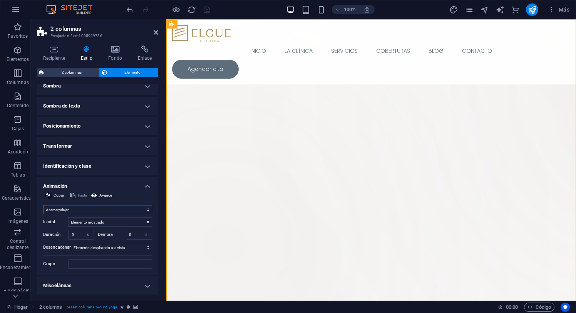
click at [115, 207] on select "No animar Mostrar / Ocultar Deslizarse hacia arriba/abajo Acercar/alejar Deslic…" at bounding box center [97, 209] width 109 height 9
select select "none"
click at [43, 214] on select "No animar Mostrar / Ocultar Deslizarse hacia arriba/abajo Acercar/alejar Deslic…" at bounding box center [97, 209] width 109 height 9
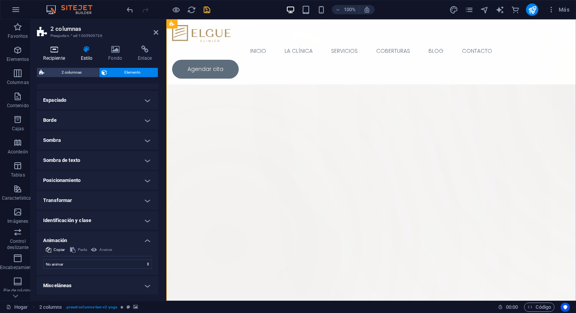
click at [56, 53] on h4 "Recipiente" at bounding box center [55, 53] width 37 height 16
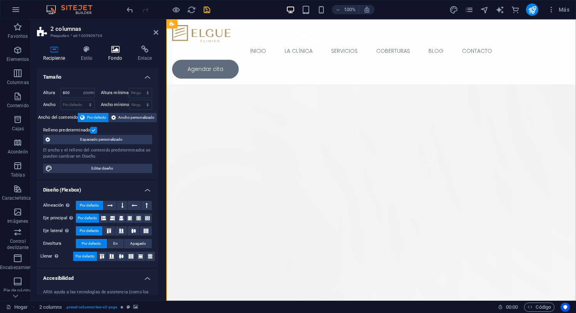
click at [118, 50] on icon at bounding box center [115, 49] width 27 height 8
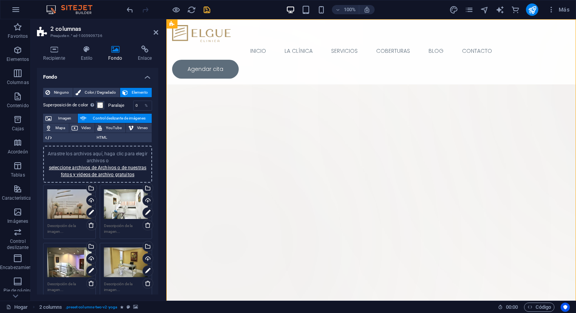
click at [123, 119] on font "Control deslizante de imágenes" at bounding box center [119, 118] width 53 height 4
click at [64, 206] on div "Arrastre los archivos aquí, haga clic para elegir archivos o seleccione archivo…" at bounding box center [69, 204] width 44 height 31
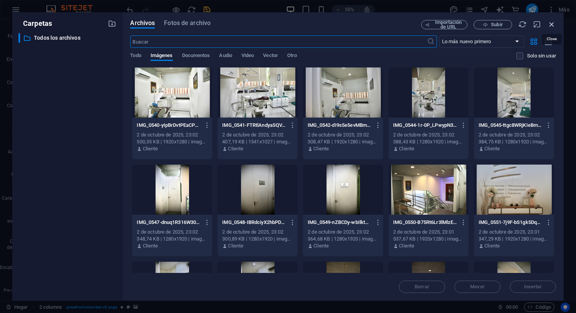
click at [551, 23] on icon "button" at bounding box center [552, 24] width 8 height 8
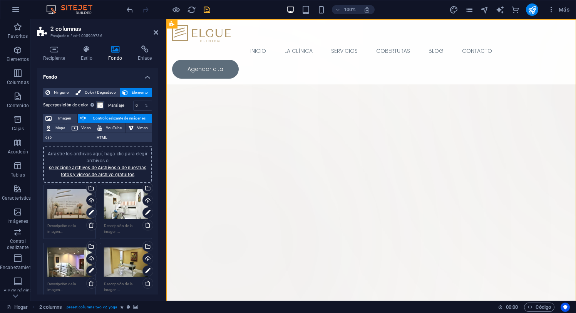
click at [90, 212] on icon at bounding box center [91, 212] width 5 height 9
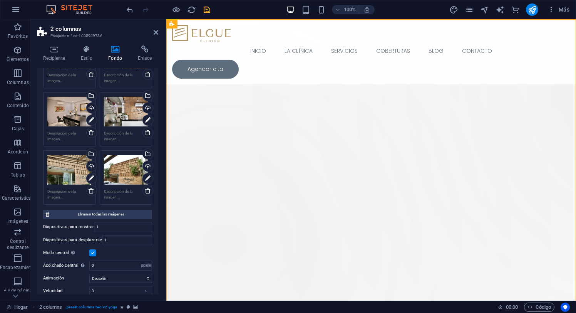
scroll to position [419, 0]
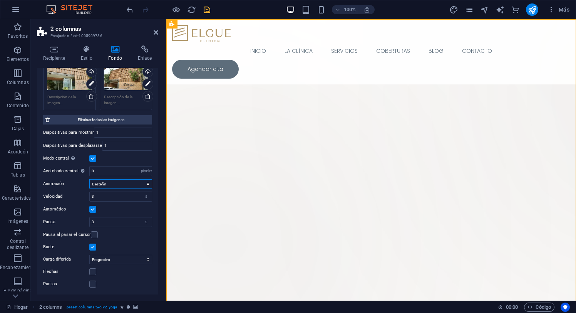
click at [105, 186] on select "Deslizar Desteñir" at bounding box center [120, 183] width 63 height 9
select select "slide"
click at [89, 179] on select "Deslizar Desteñir" at bounding box center [120, 183] width 63 height 9
click at [205, 9] on icon "ahorrar" at bounding box center [207, 9] width 9 height 9
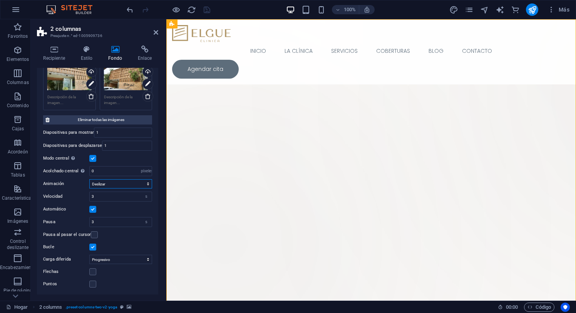
click at [116, 182] on select "Deslizar Desteñir" at bounding box center [120, 183] width 63 height 9
click at [89, 179] on select "Deslizar Desteñir" at bounding box center [120, 183] width 63 height 9
click at [206, 12] on icon "ahorrar" at bounding box center [207, 9] width 9 height 9
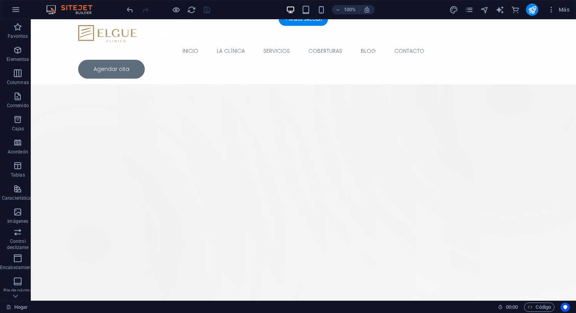
click at [132, 50] on img "1/12" at bounding box center [303, 50] width 545 height 0
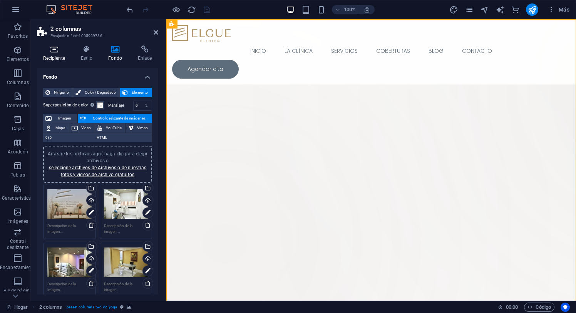
click at [56, 50] on icon at bounding box center [54, 49] width 34 height 8
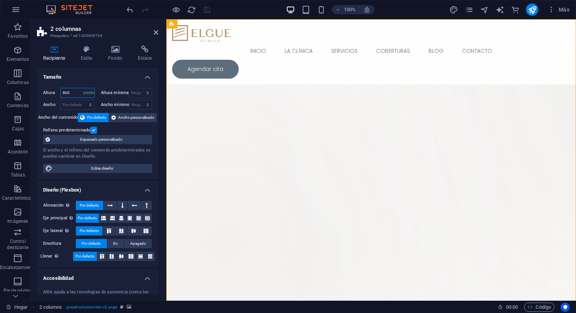
click at [73, 92] on input "800" at bounding box center [78, 92] width 34 height 9
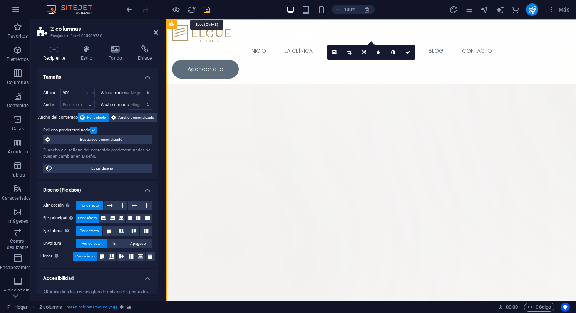
click at [206, 8] on icon "ahorrar" at bounding box center [207, 9] width 9 height 9
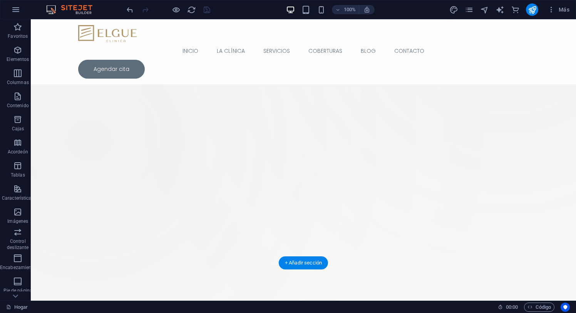
scroll to position [0, 0]
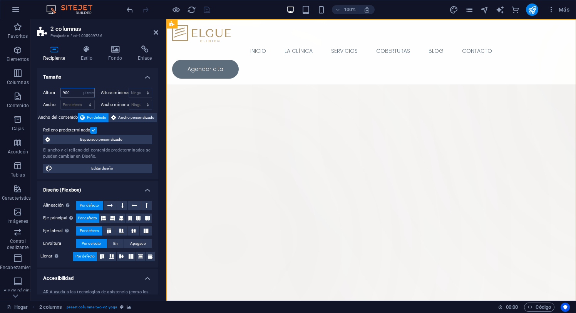
click at [75, 93] on input "900" at bounding box center [78, 92] width 34 height 9
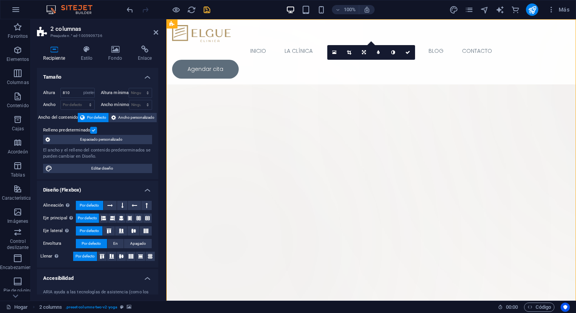
click at [209, 12] on icon "ahorrar" at bounding box center [207, 9] width 9 height 9
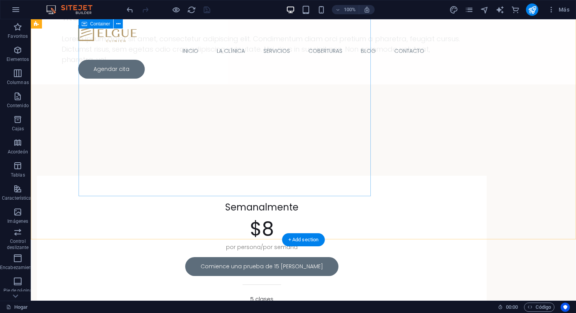
scroll to position [2527, 0]
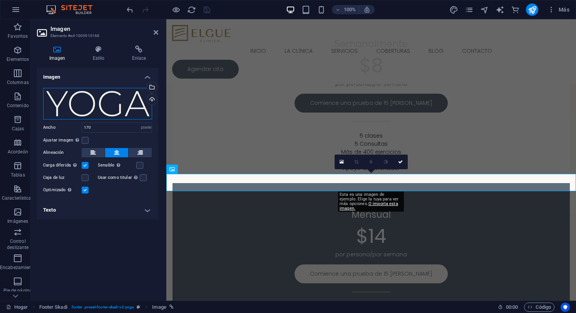
click at [114, 101] on div "Arrastre los archivos aquí, haga clic para elegir archivos o seleccione archivo…" at bounding box center [97, 104] width 109 height 32
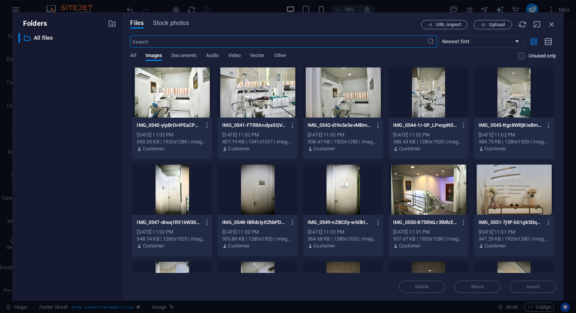
scroll to position [2337, 0]
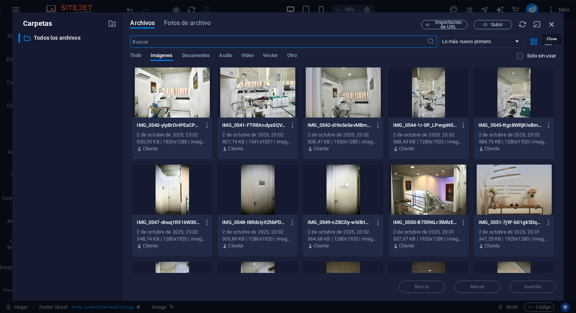
click at [552, 26] on icon "button" at bounding box center [552, 24] width 8 height 8
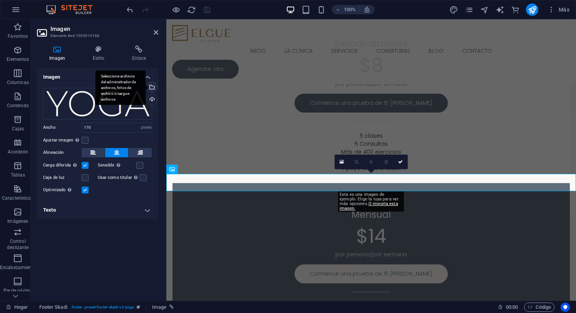
click at [152, 88] on div "Seleccione archivos del administrador de archivos, fotos de archivo o cargue ar…" at bounding box center [152, 88] width 12 height 12
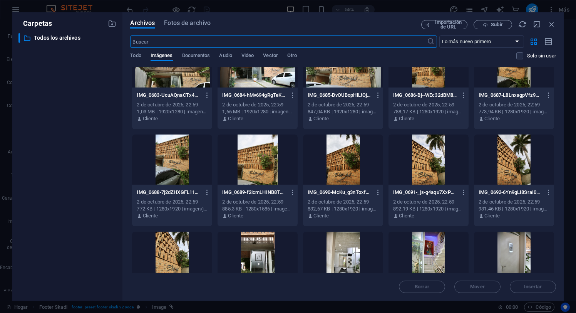
scroll to position [2157, 0]
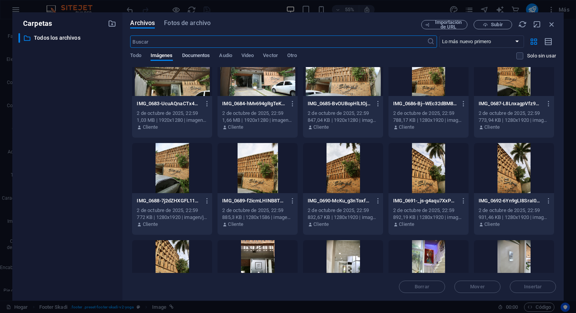
click at [195, 55] on font "Documentos" at bounding box center [196, 55] width 28 height 6
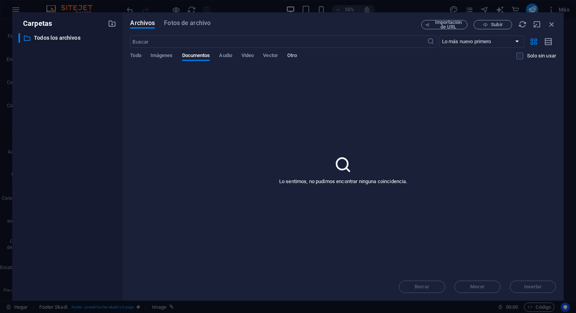
click at [296, 54] on font "Otro" at bounding box center [292, 55] width 10 height 6
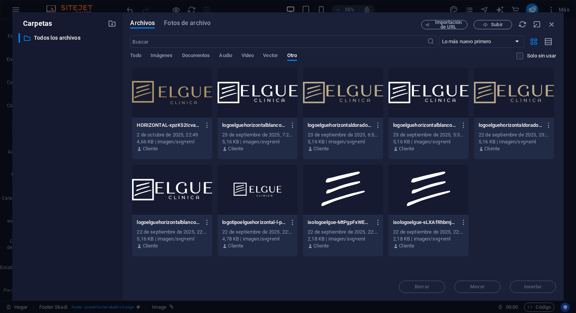
click at [263, 91] on div at bounding box center [258, 92] width 80 height 50
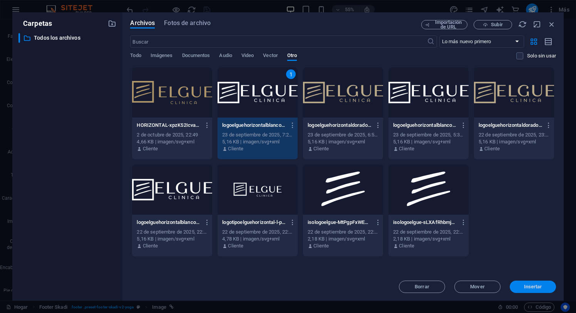
click at [526, 287] on font "Insertar" at bounding box center [533, 286] width 18 height 6
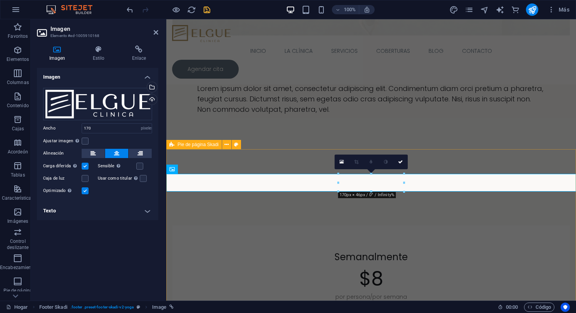
scroll to position [2550, 0]
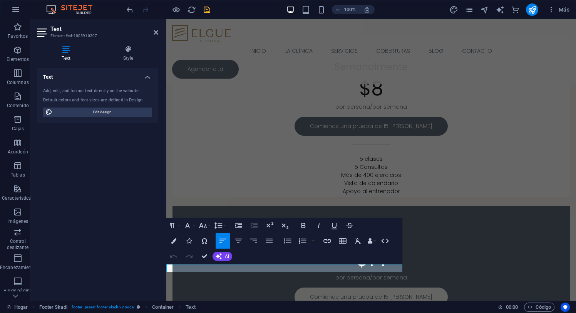
scroll to position [2550, 0]
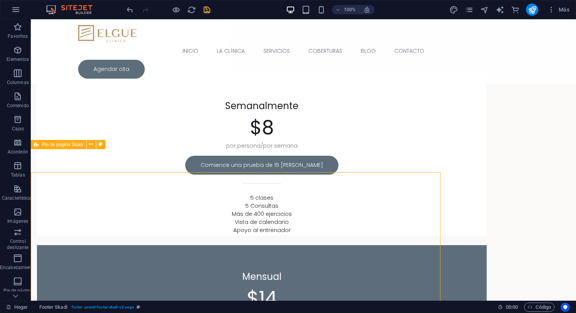
scroll to position [2527, 0]
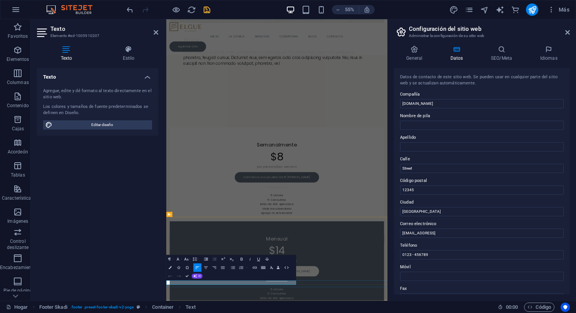
click at [416, 124] on input "Nombre de pila" at bounding box center [482, 125] width 164 height 9
click at [418, 145] on input "Apellido" at bounding box center [482, 146] width 164 height 9
click at [418, 163] on label "Calle" at bounding box center [482, 158] width 164 height 9
click at [418, 164] on input "Street" at bounding box center [482, 168] width 164 height 9
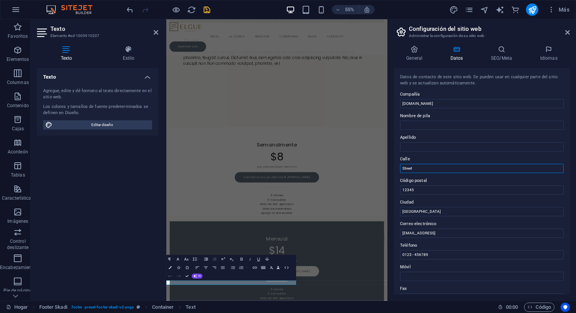
click at [419, 164] on input "Street" at bounding box center [482, 168] width 164 height 9
click at [423, 191] on input "12345" at bounding box center [482, 189] width 164 height 9
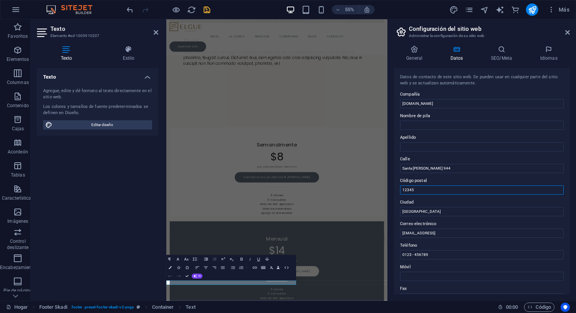
click at [423, 191] on input "12345" at bounding box center [482, 189] width 164 height 9
click at [415, 210] on input "[GEOGRAPHIC_DATA]" at bounding box center [482, 211] width 164 height 9
click at [438, 230] on input "[EMAIL_ADDRESS]" at bounding box center [482, 232] width 164 height 9
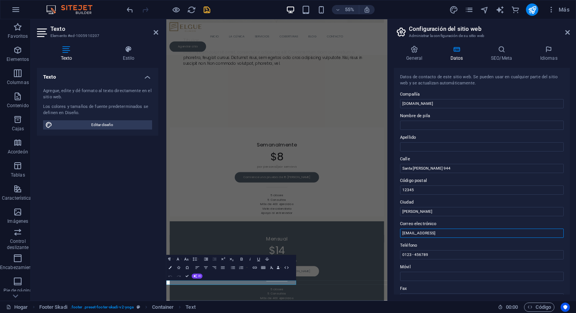
click at [438, 230] on input "[EMAIL_ADDRESS]" at bounding box center [482, 232] width 164 height 9
click at [431, 253] on input "0123 - 456789" at bounding box center [482, 254] width 164 height 9
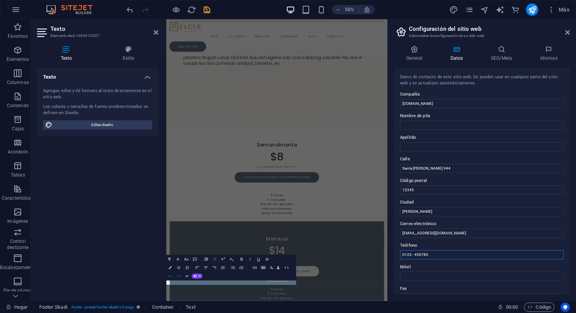
click at [431, 253] on input "0123 - 456789" at bounding box center [482, 254] width 164 height 9
click at [416, 258] on input "0981" at bounding box center [482, 254] width 164 height 9
click at [416, 257] on input "0981" at bounding box center [482, 254] width 164 height 9
click at [417, 255] on input "0981" at bounding box center [482, 254] width 164 height 9
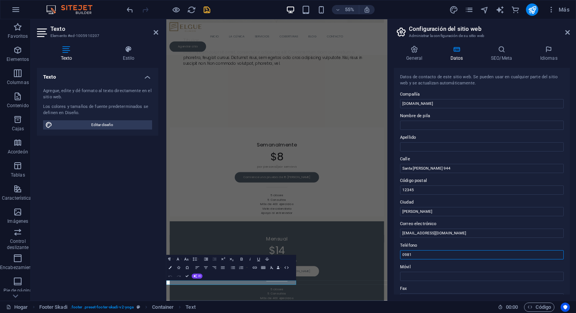
click at [417, 255] on input "0981" at bounding box center [482, 254] width 164 height 9
click at [416, 273] on input "Móvil" at bounding box center [482, 276] width 164 height 9
paste input "[PHONE_NUMBER]"
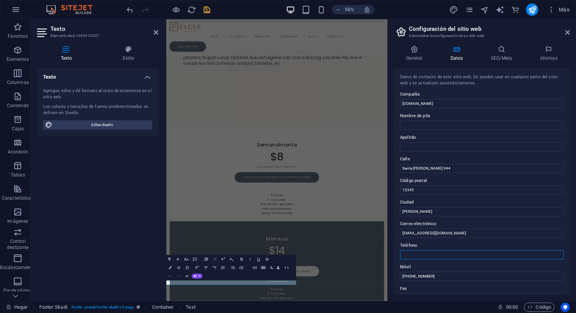
click at [414, 252] on input "Teléfono" at bounding box center [482, 254] width 164 height 9
paste input "[PHONE_NUMBER]"
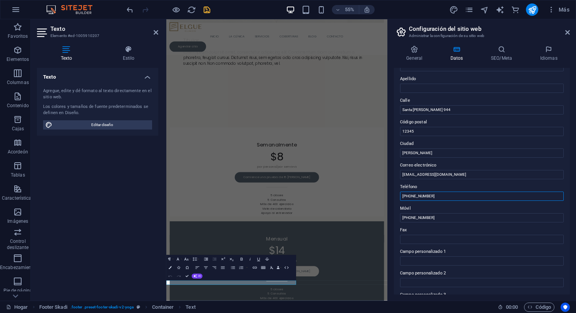
scroll to position [75, 0]
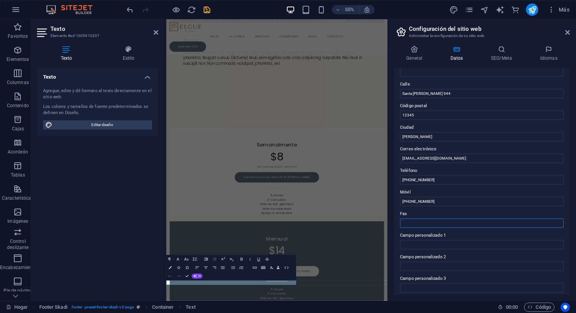
click at [418, 225] on input "Fax" at bounding box center [482, 222] width 164 height 9
click at [427, 243] on input "Campo personalizado 1" at bounding box center [482, 244] width 164 height 9
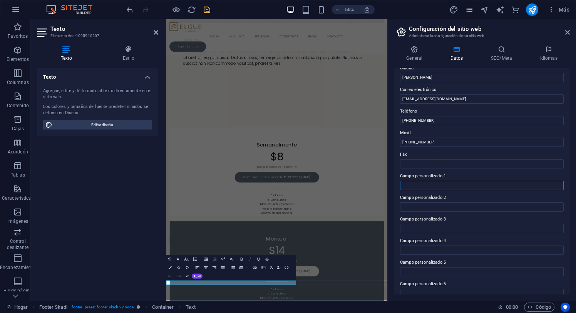
scroll to position [143, 0]
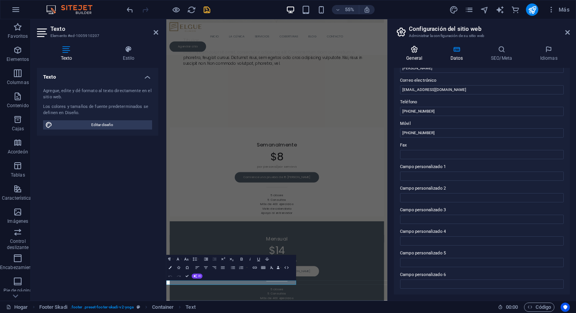
click at [414, 49] on icon at bounding box center [414, 49] width 41 height 8
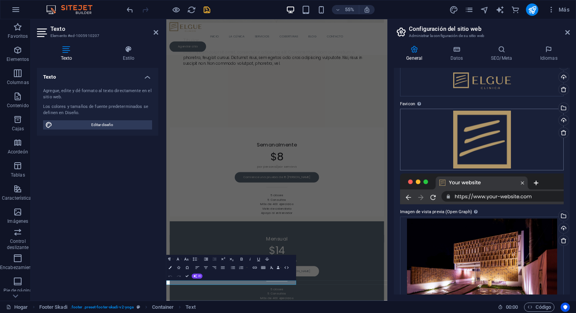
scroll to position [56, 0]
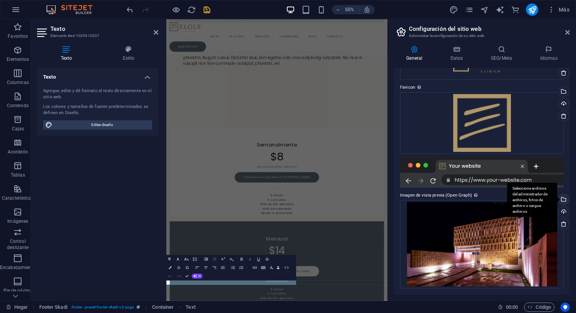
click at [562, 200] on div "Seleccione archivos del administrador de archivos, fotos de archivo o cargue ar…" at bounding box center [563, 200] width 12 height 12
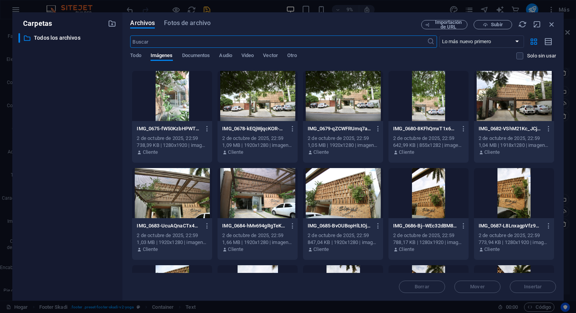
scroll to position [2037, 0]
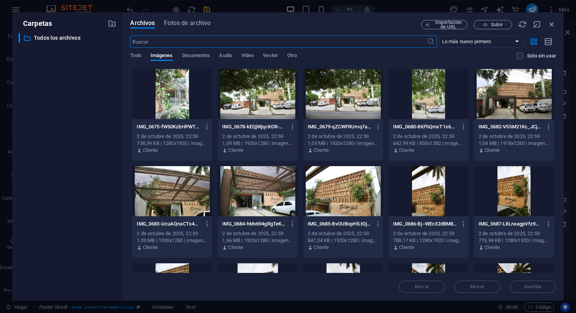
click at [351, 195] on div at bounding box center [343, 191] width 80 height 50
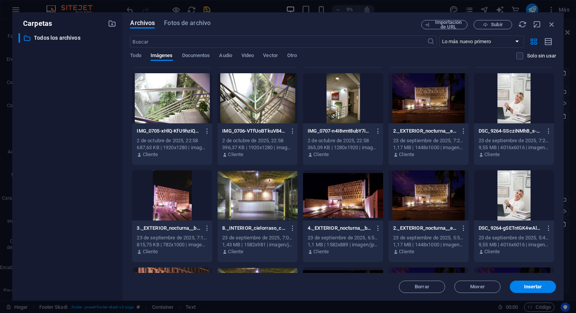
scroll to position [2520, 0]
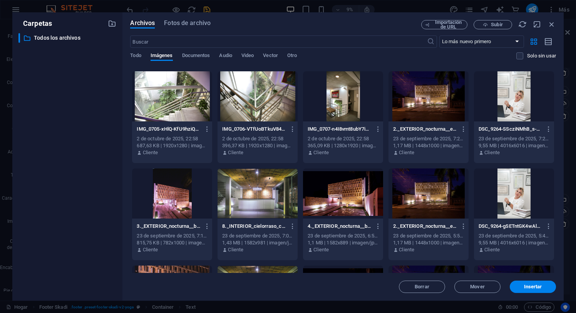
click at [324, 190] on div at bounding box center [343, 193] width 80 height 50
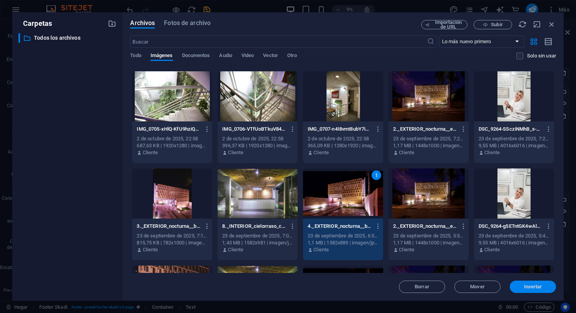
click at [534, 283] on button "Insertar" at bounding box center [533, 286] width 46 height 12
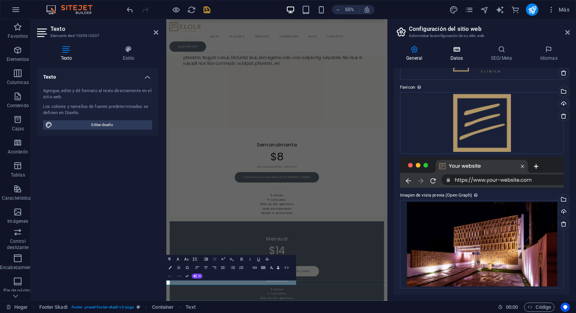
click at [451, 52] on icon at bounding box center [456, 49] width 37 height 8
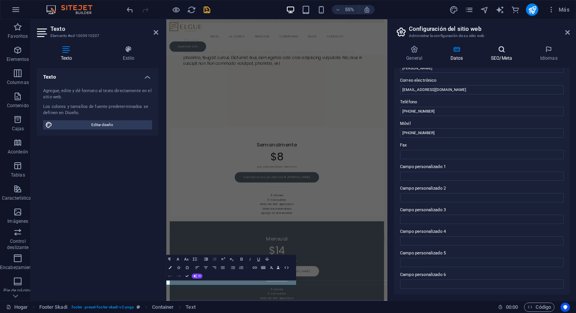
click at [502, 49] on icon at bounding box center [502, 49] width 46 height 8
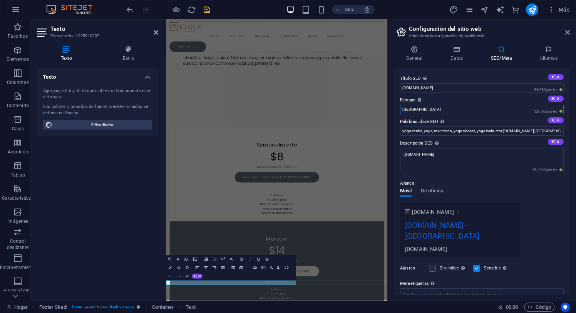
click at [427, 111] on input "[GEOGRAPHIC_DATA]" at bounding box center [482, 109] width 164 height 9
click at [450, 129] on input "yoga studio, yoga, meditation, yoga classes, yoga instructor, [DOMAIN_NAME], [G…" at bounding box center [482, 130] width 164 height 9
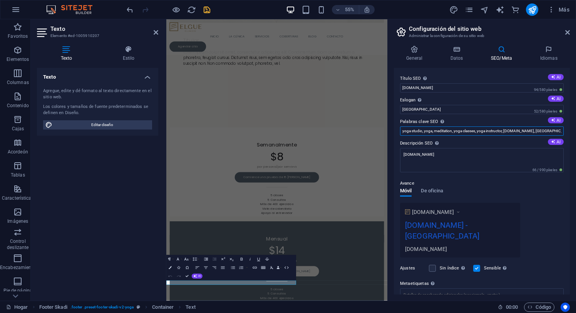
click at [450, 129] on input "yoga studio, yoga, meditation, yoga classes, yoga instructor, [DOMAIN_NAME], [G…" at bounding box center [482, 130] width 164 height 9
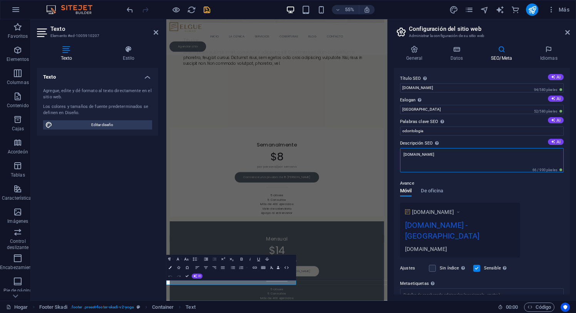
click at [448, 154] on textarea "[DOMAIN_NAME]" at bounding box center [482, 160] width 164 height 24
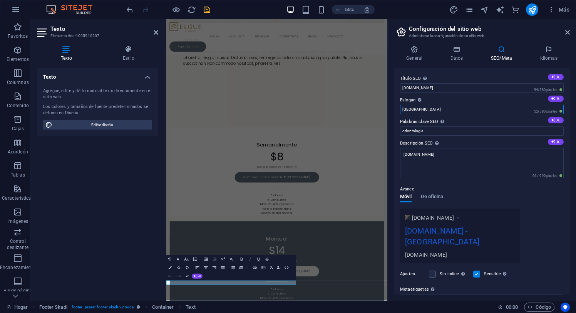
click at [422, 109] on input "[GEOGRAPHIC_DATA]" at bounding box center [482, 109] width 164 height 9
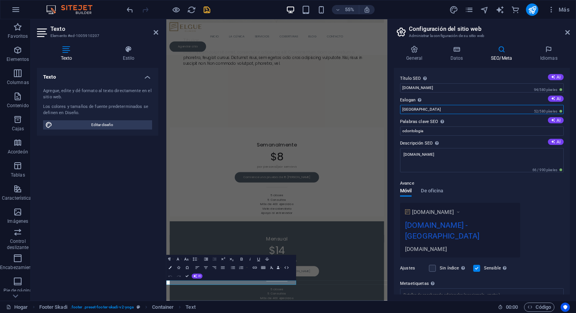
click at [422, 109] on input "[GEOGRAPHIC_DATA]" at bounding box center [482, 109] width 164 height 9
click at [425, 109] on input "[PERSON_NAME]" at bounding box center [482, 109] width 164 height 9
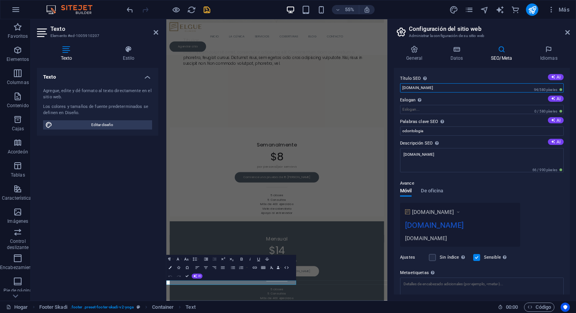
click at [439, 89] on input "[DOMAIN_NAME]" at bounding box center [482, 87] width 164 height 9
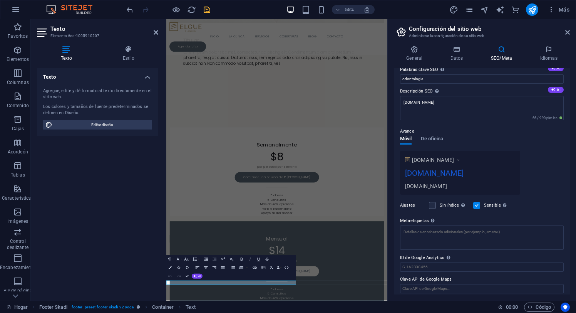
scroll to position [57, 0]
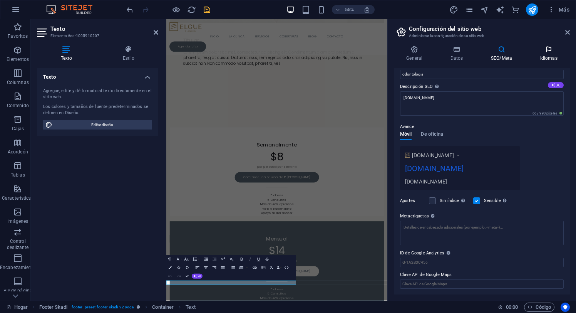
click at [549, 51] on icon at bounding box center [549, 49] width 42 height 8
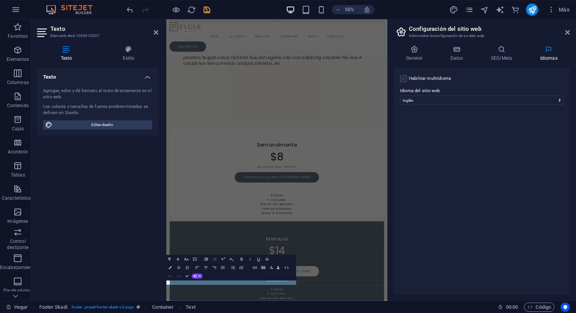
click at [401, 79] on label at bounding box center [403, 78] width 7 height 7
click at [0, 0] on input "Habilitar multiidioma Para deshabilitar el multiidioma, elimine todos los idiom…" at bounding box center [0, 0] width 0 height 0
click at [426, 96] on font "Idioma" at bounding box center [424, 96] width 13 height 5
click at [542, 136] on select "Abjasio Lejos africaans Akan albanés [GEOGRAPHIC_DATA] árabe [PERSON_NAME] Assa…" at bounding box center [482, 137] width 128 height 9
click at [418, 133] on select "Abjasio Lejos africaans Akan albanés [GEOGRAPHIC_DATA] árabe [PERSON_NAME] Assa…" at bounding box center [482, 137] width 128 height 9
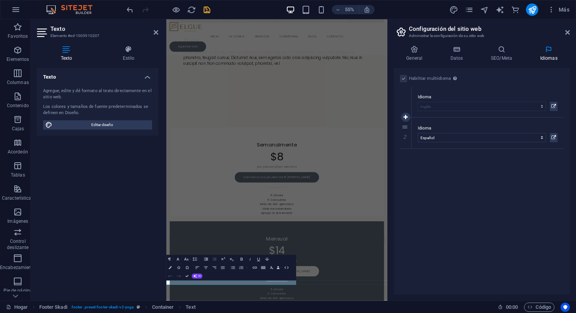
click at [430, 96] on font "Idioma" at bounding box center [424, 96] width 13 height 5
click at [401, 77] on label at bounding box center [403, 78] width 7 height 7
click at [405, 78] on label at bounding box center [403, 78] width 7 height 7
click at [404, 78] on label at bounding box center [403, 78] width 7 height 7
click at [453, 137] on select "Abjasio Lejos africaans Akan albanés [GEOGRAPHIC_DATA] árabe [PERSON_NAME] Assa…" at bounding box center [482, 137] width 128 height 9
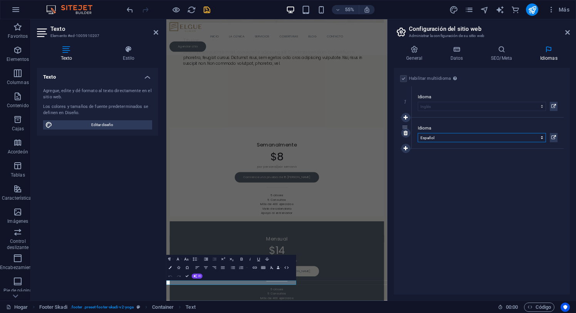
click at [418, 133] on select "Abjasio Lejos africaans Akan albanés [GEOGRAPHIC_DATA] árabe [PERSON_NAME] Assa…" at bounding box center [482, 137] width 128 height 9
click at [418, 182] on div "Habilitar multiidioma Para deshabilitar el multiidioma, elimine todos los idiom…" at bounding box center [482, 181] width 176 height 226
drag, startPoint x: 406, startPoint y: 127, endPoint x: 403, endPoint y: 86, distance: 40.6
click at [454, 176] on div "Habilitar multiidioma Para deshabilitar el multiidioma, elimine todos los idiom…" at bounding box center [482, 181] width 176 height 226
click at [454, 178] on div "Habilitar multiidioma Para deshabilitar el multiidioma, elimine todos los idiom…" at bounding box center [482, 181] width 176 height 226
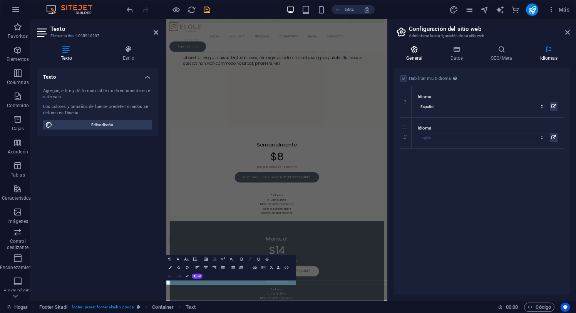
click at [414, 52] on icon at bounding box center [414, 49] width 41 height 8
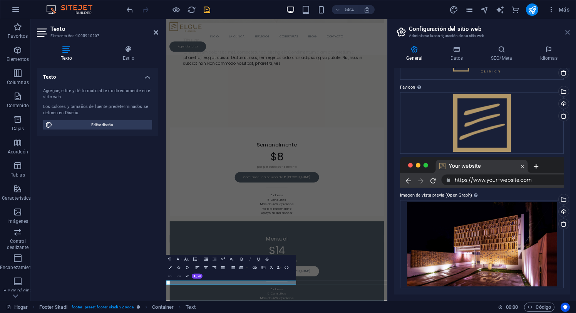
click at [567, 32] on icon at bounding box center [567, 32] width 5 height 6
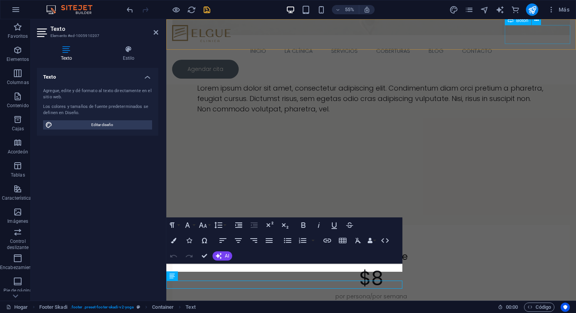
scroll to position [2551, 0]
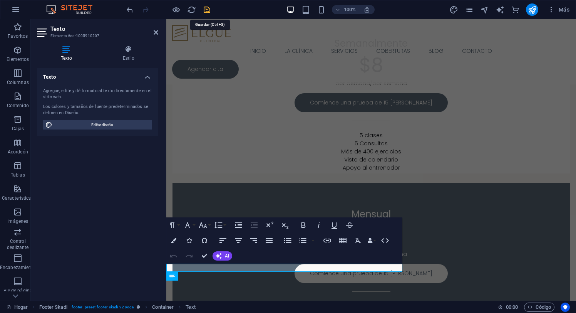
click at [210, 8] on icon "ahorrar" at bounding box center [207, 9] width 9 height 9
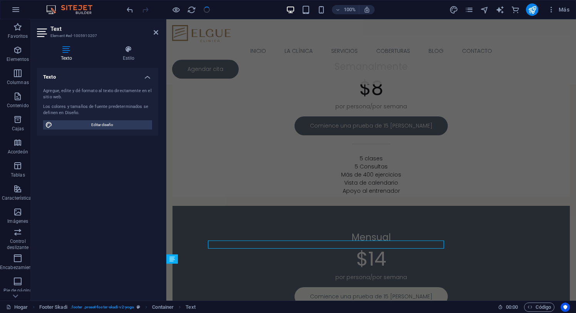
scroll to position [2551, 0]
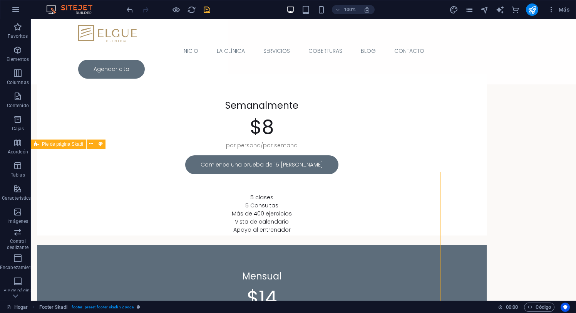
scroll to position [2528, 0]
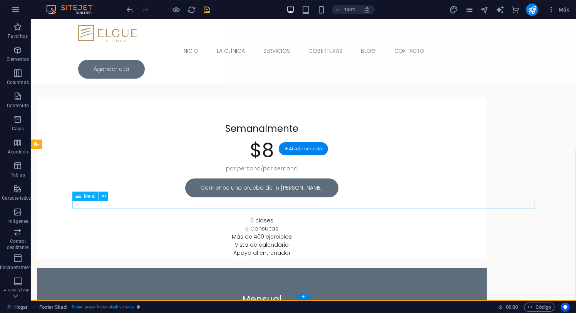
click at [91, 194] on font "Menú" at bounding box center [90, 195] width 12 height 5
click at [104, 196] on icon at bounding box center [104, 196] width 4 height 8
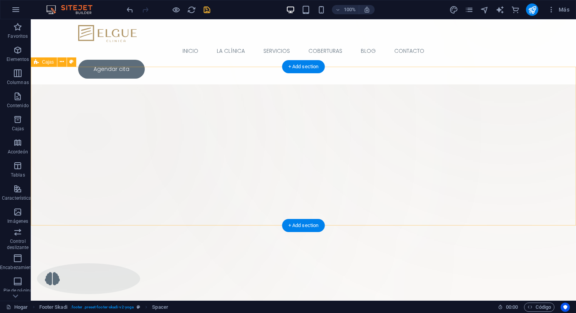
scroll to position [0, 0]
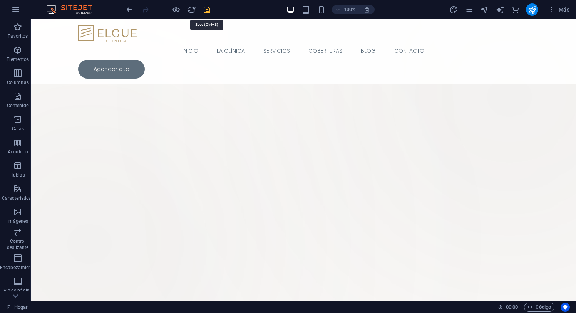
click at [206, 8] on icon "ahorrar" at bounding box center [207, 9] width 9 height 9
